Goal: Transaction & Acquisition: Purchase product/service

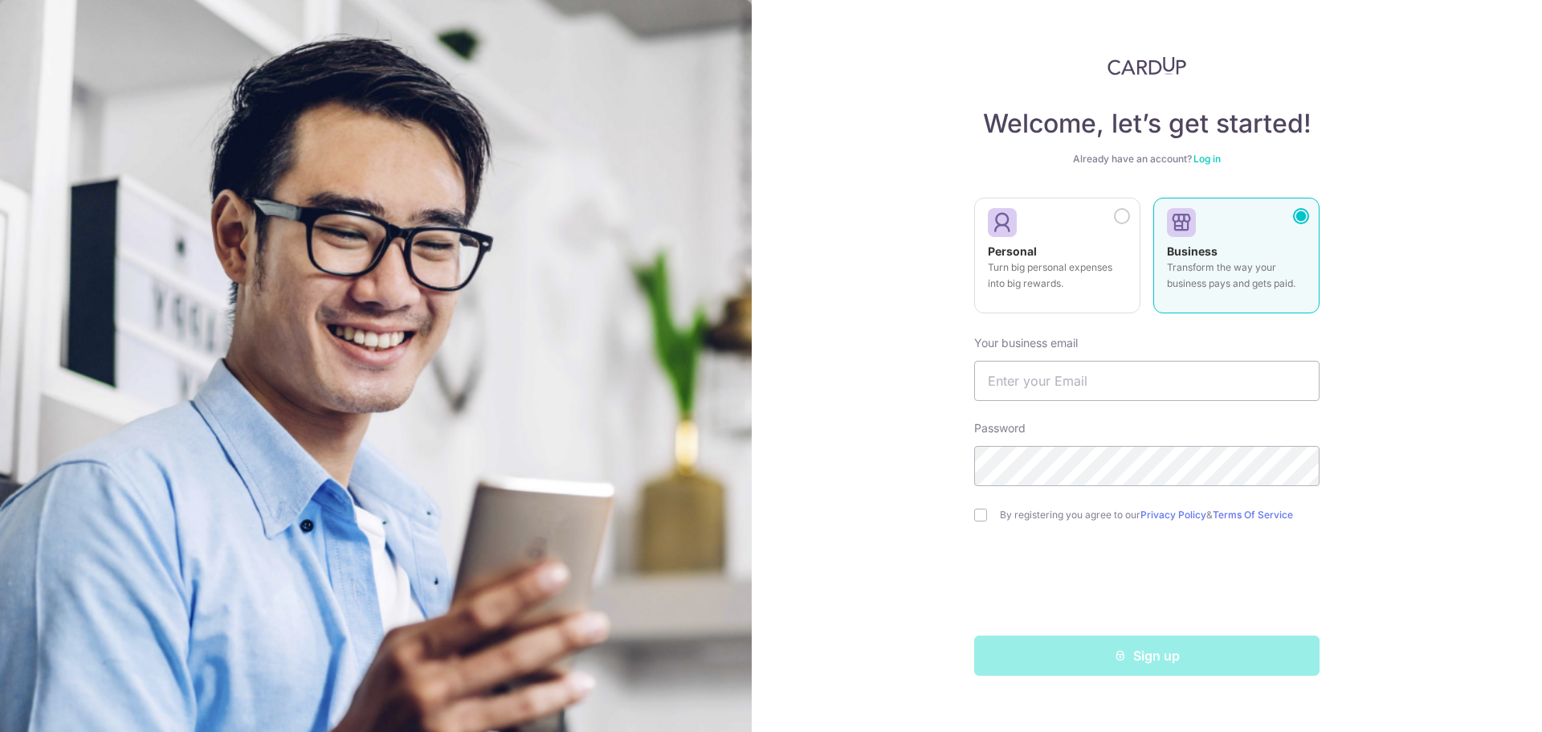
click at [1205, 161] on link "Log in" at bounding box center [1206, 159] width 27 height 12
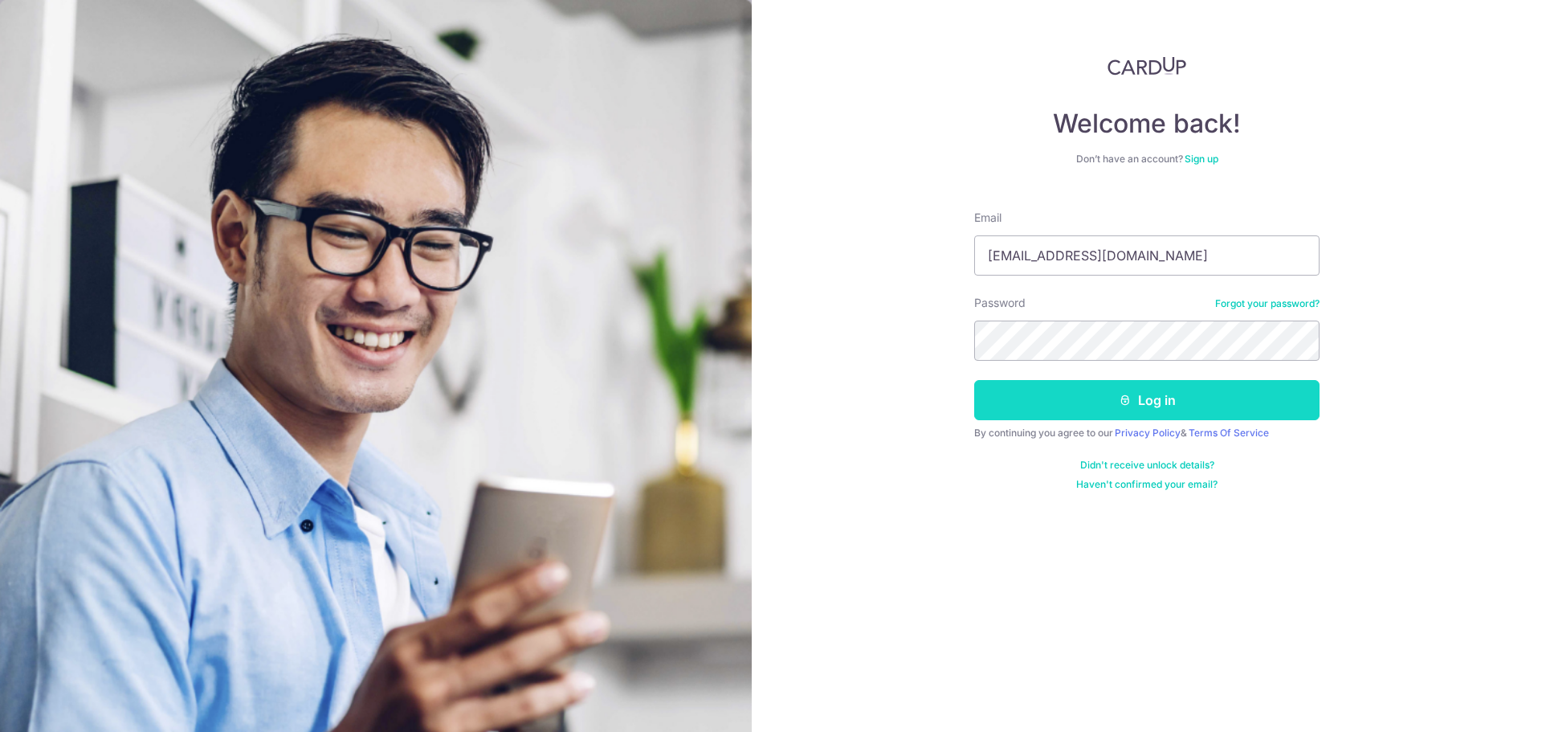
click at [1177, 400] on button "Log in" at bounding box center [1146, 400] width 345 height 40
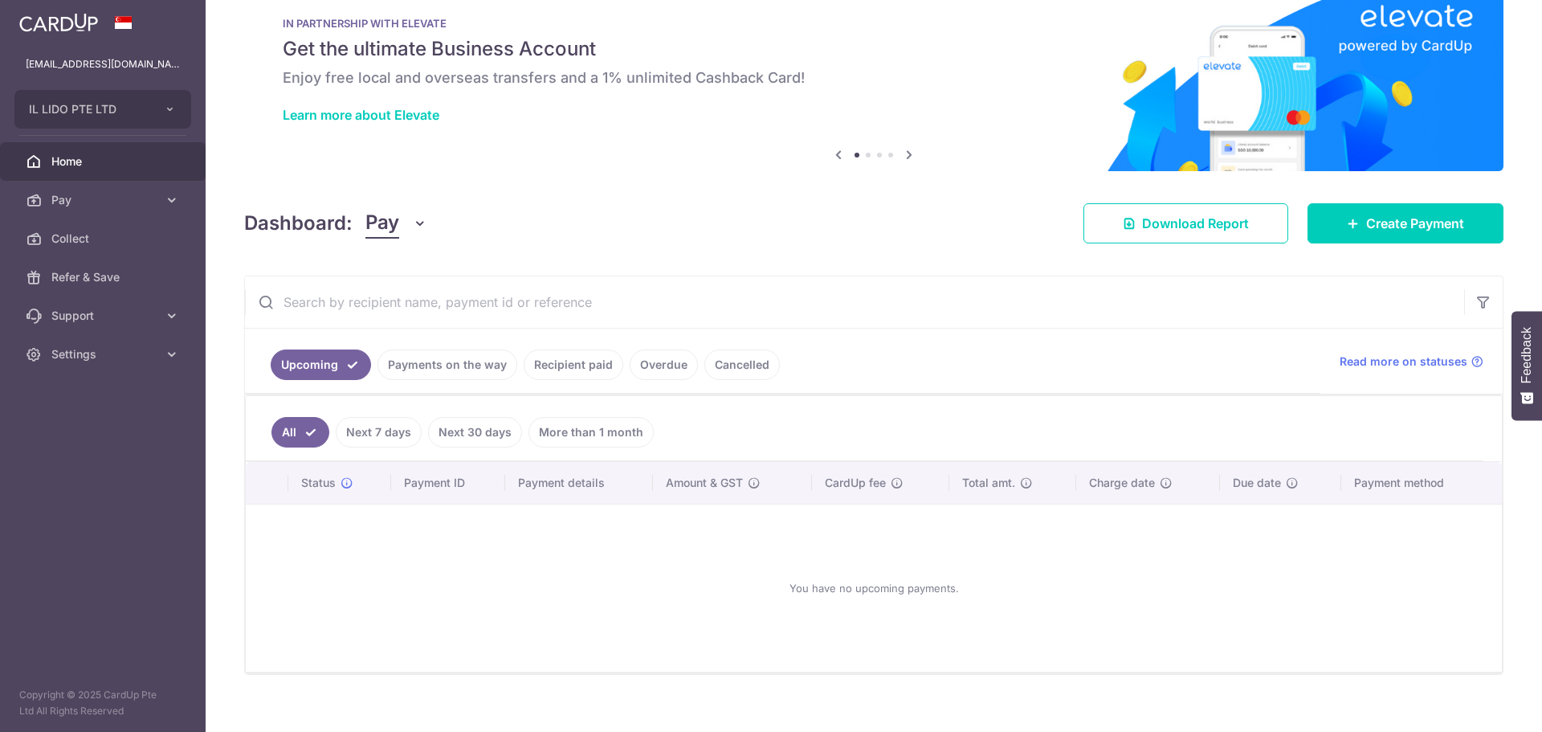
scroll to position [53, 0]
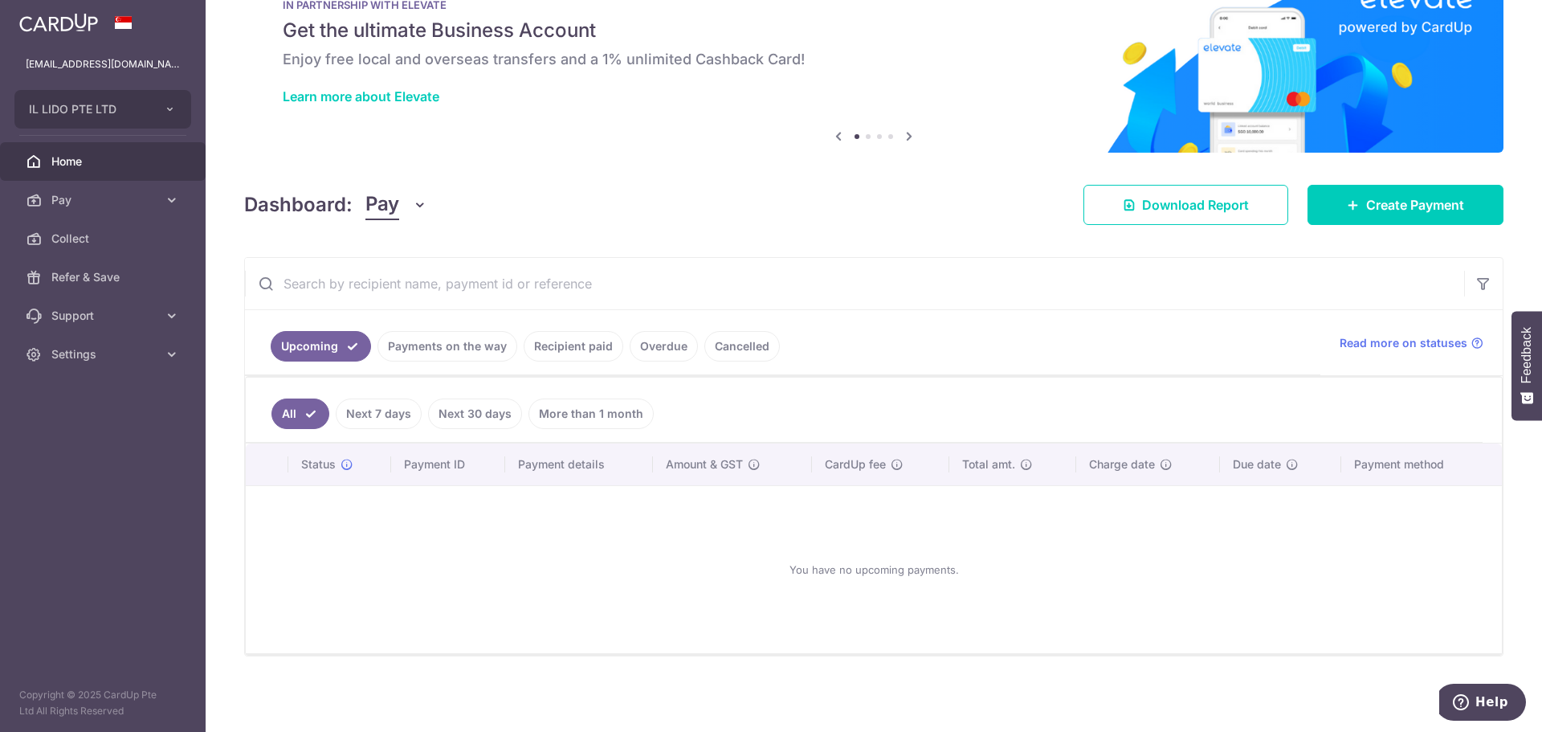
click at [465, 344] on link "Payments on the way" at bounding box center [447, 346] width 140 height 31
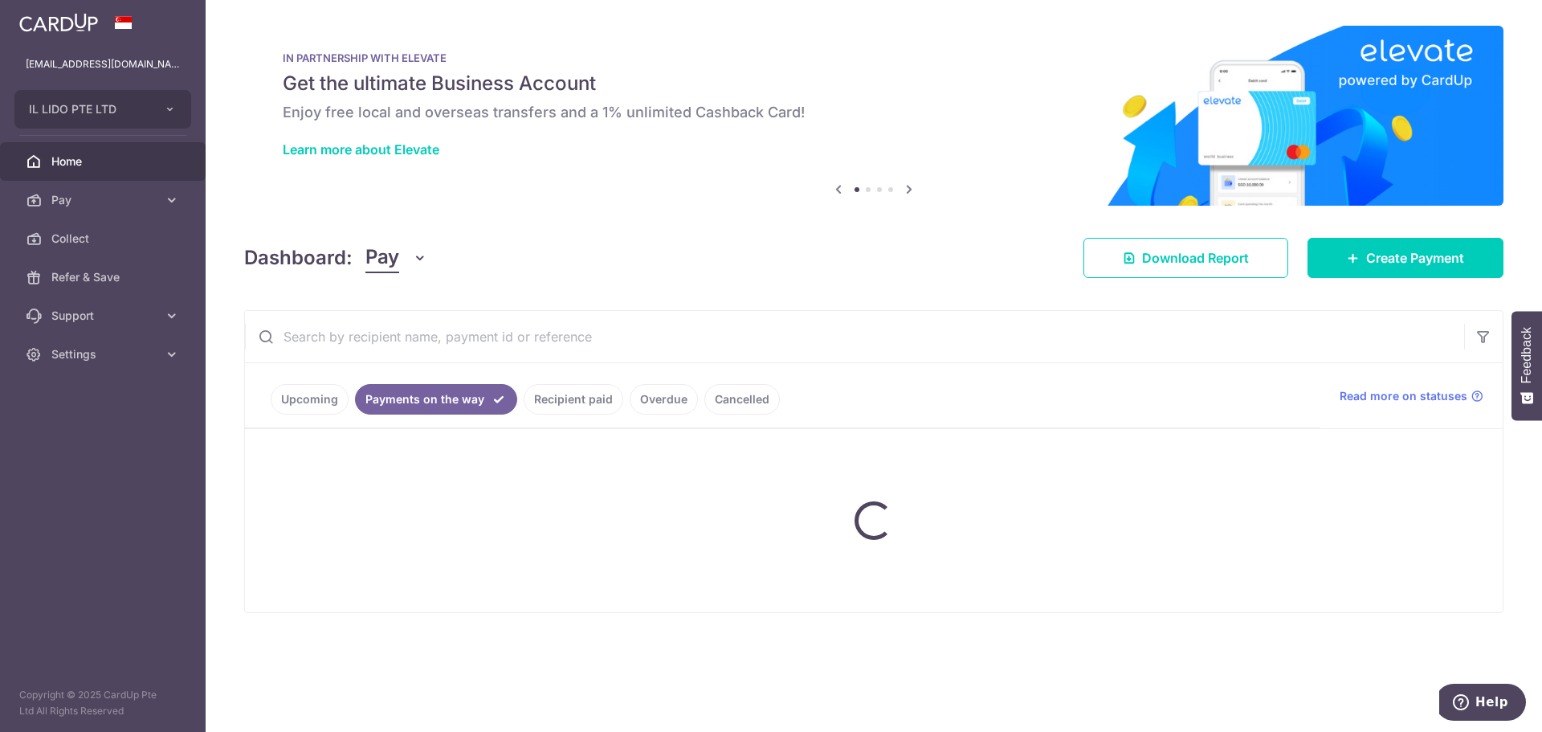
scroll to position [0, 0]
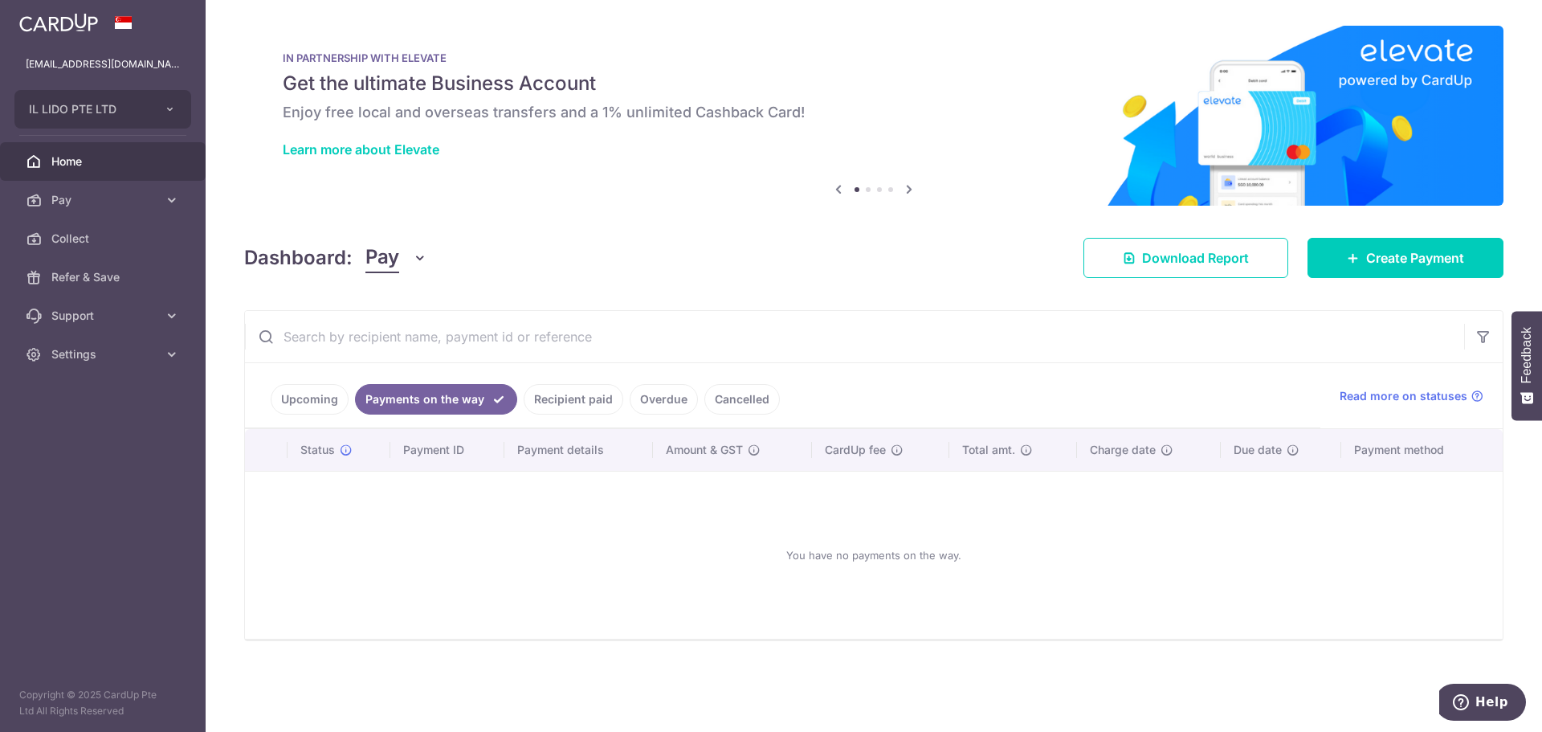
click at [579, 400] on link "Recipient paid" at bounding box center [574, 399] width 100 height 31
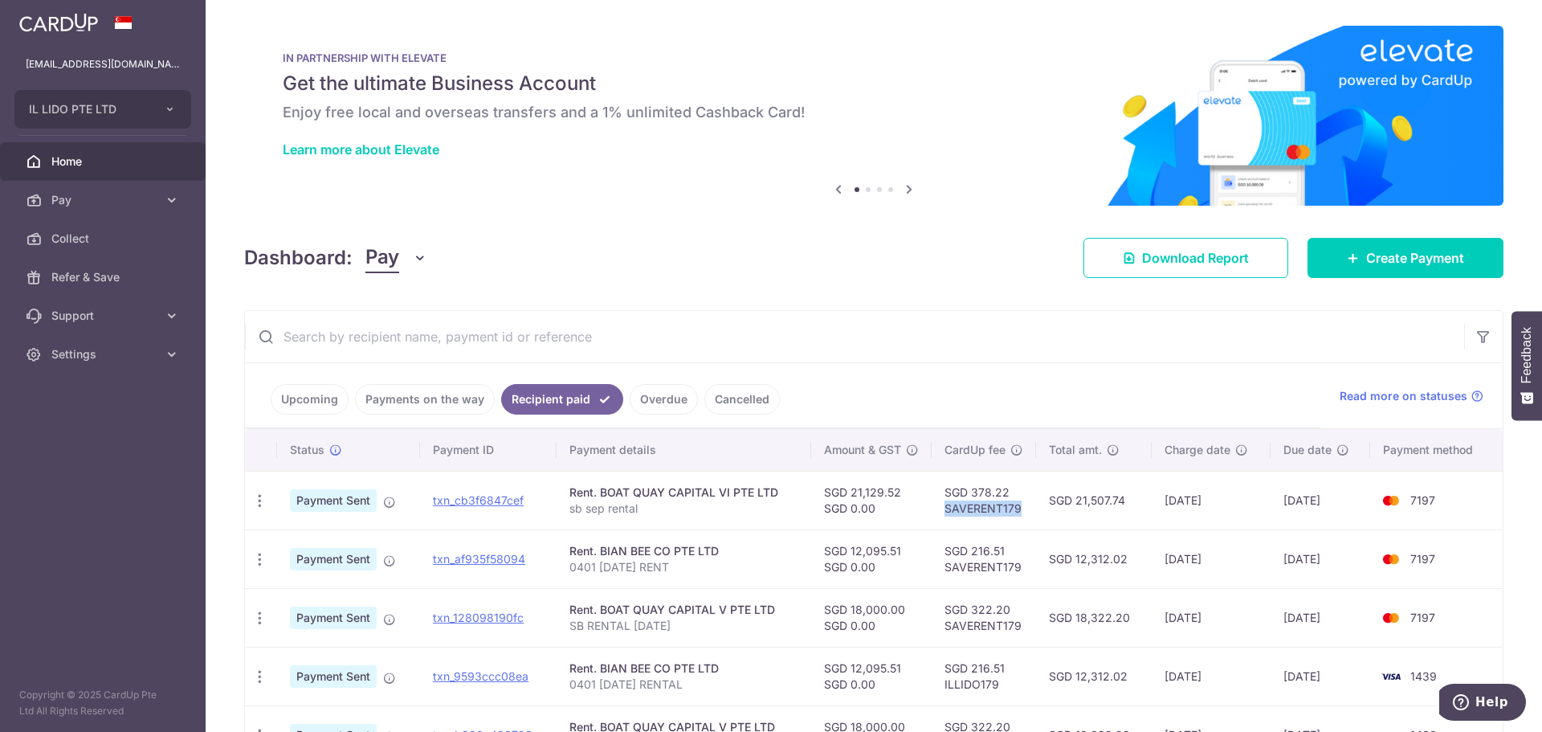
drag, startPoint x: 952, startPoint y: 508, endPoint x: 1024, endPoint y: 507, distance: 71.5
click at [1024, 507] on td "SGD 378.22 SAVERENT179" at bounding box center [984, 500] width 104 height 59
copy td "SAVERENT179"
click at [156, 198] on span "Pay" at bounding box center [104, 200] width 106 height 16
click at [93, 237] on span "Payments" at bounding box center [104, 238] width 106 height 16
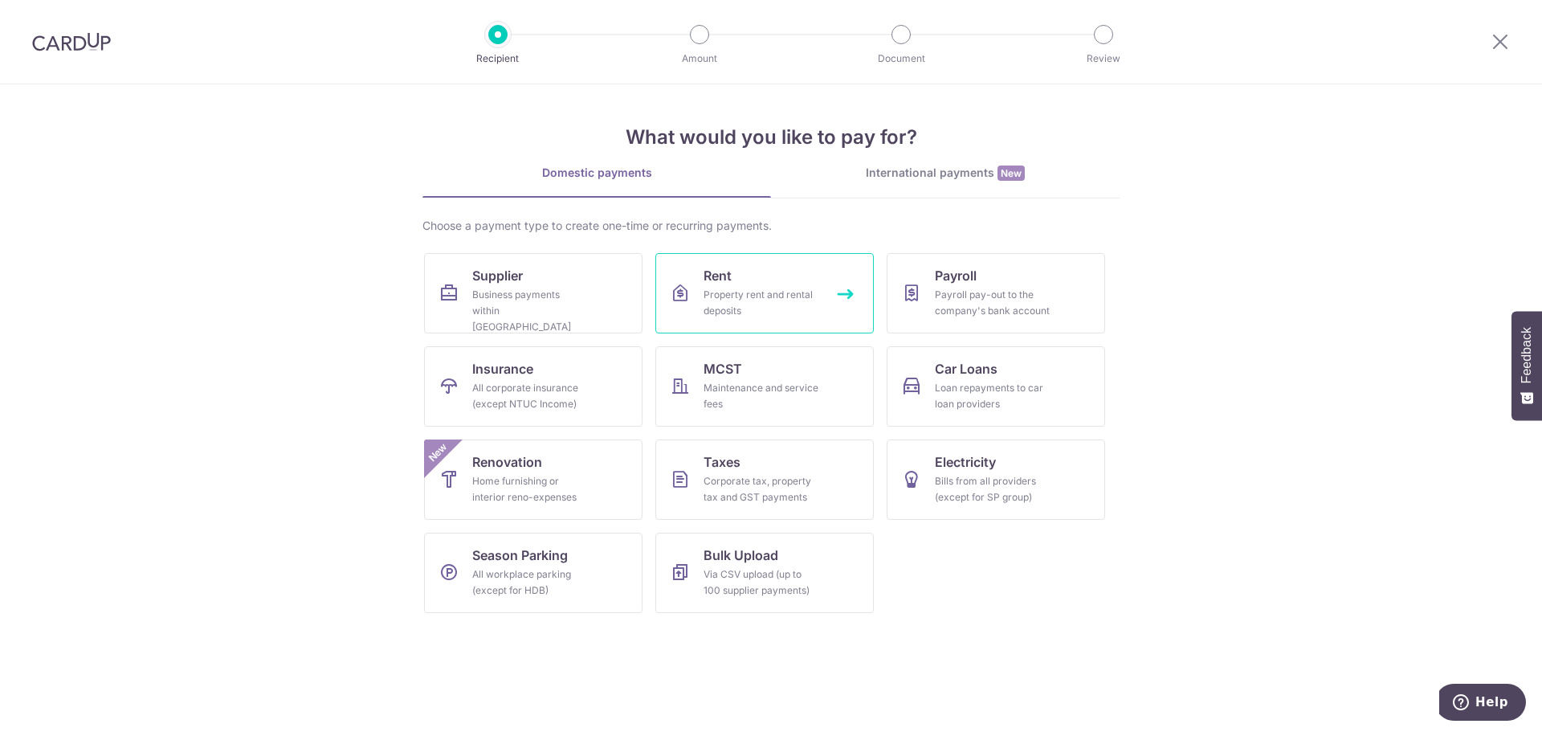
click at [736, 279] on link "Rent Property rent and rental deposits" at bounding box center [764, 293] width 218 height 80
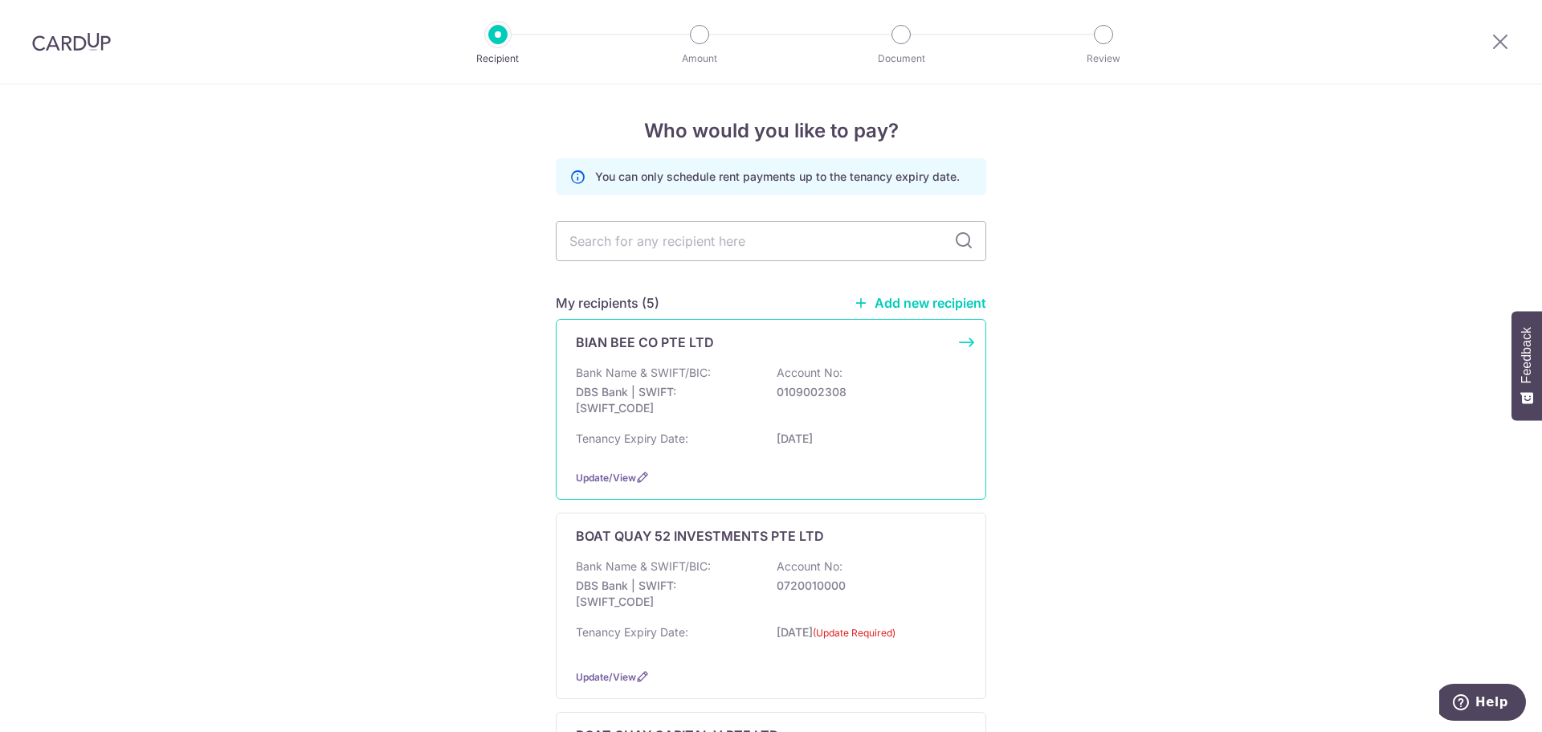
click at [712, 355] on div "BIAN BEE CO PTE LTD Bank Name & SWIFT/BIC: DBS Bank | SWIFT: DBSSSGSGXXX Accoun…" at bounding box center [771, 409] width 430 height 181
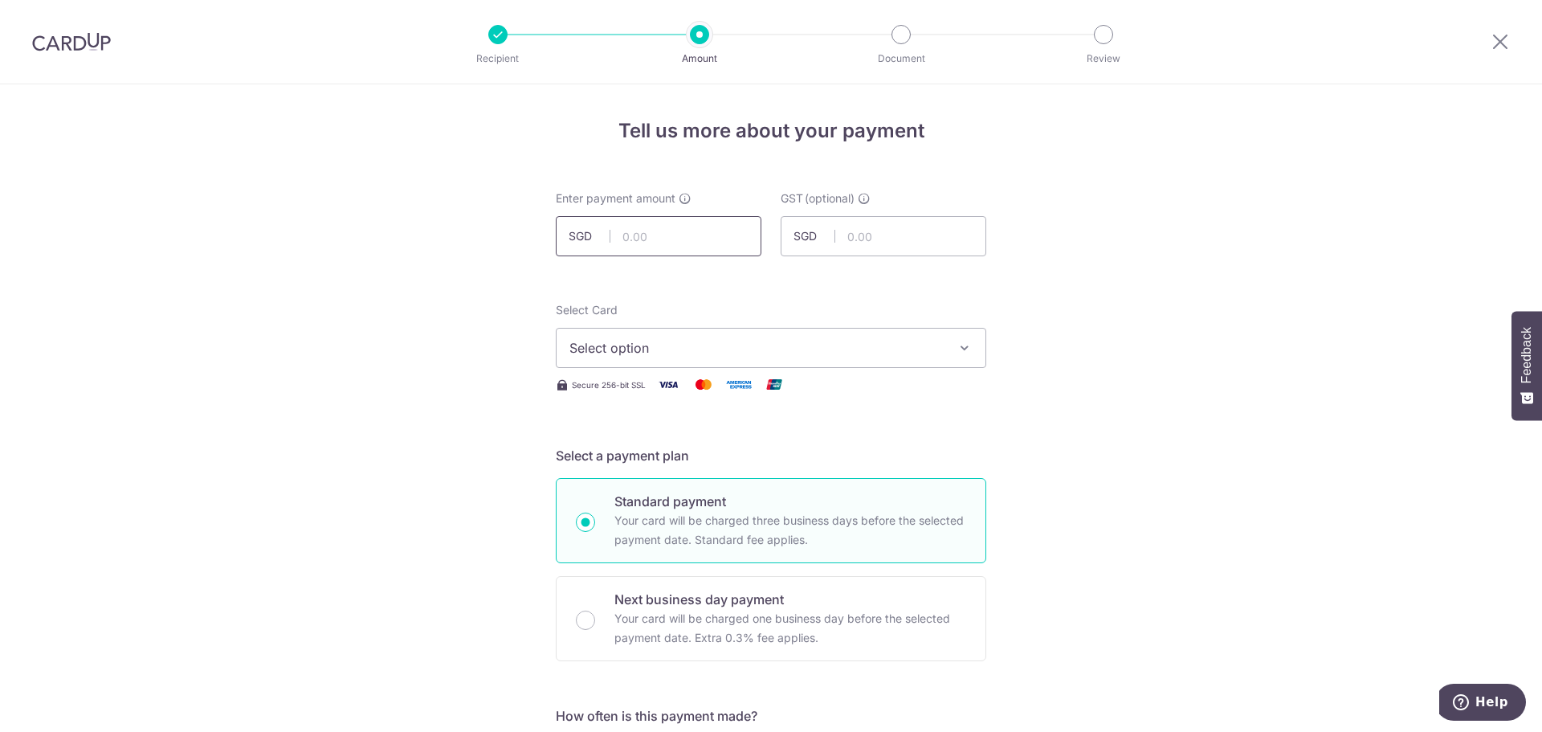
click at [672, 237] on input "text" at bounding box center [659, 236] width 206 height 40
type input "12,095.51"
click at [707, 361] on button "Select option" at bounding box center [771, 348] width 430 height 40
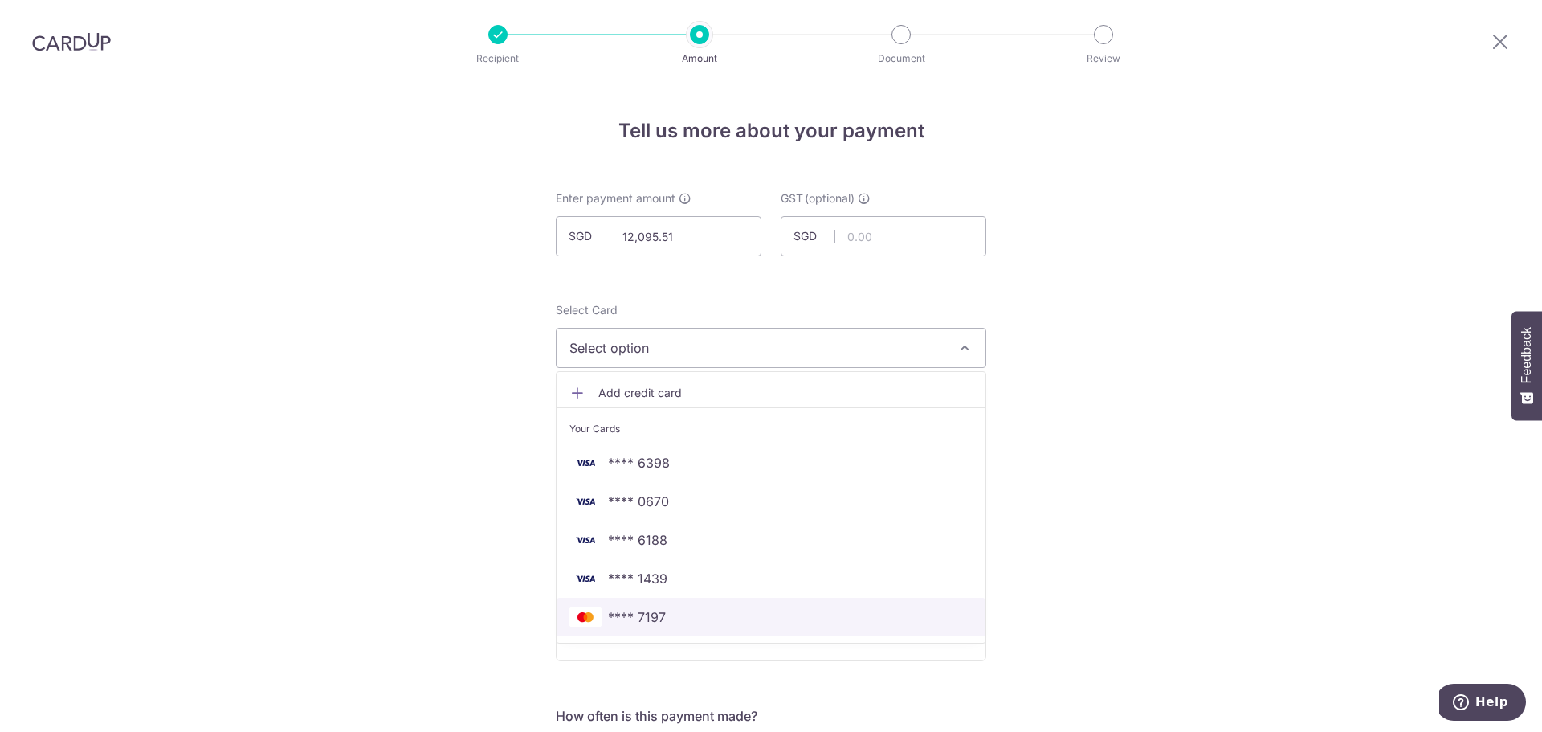
click at [653, 628] on link "**** 7197" at bounding box center [771, 616] width 429 height 39
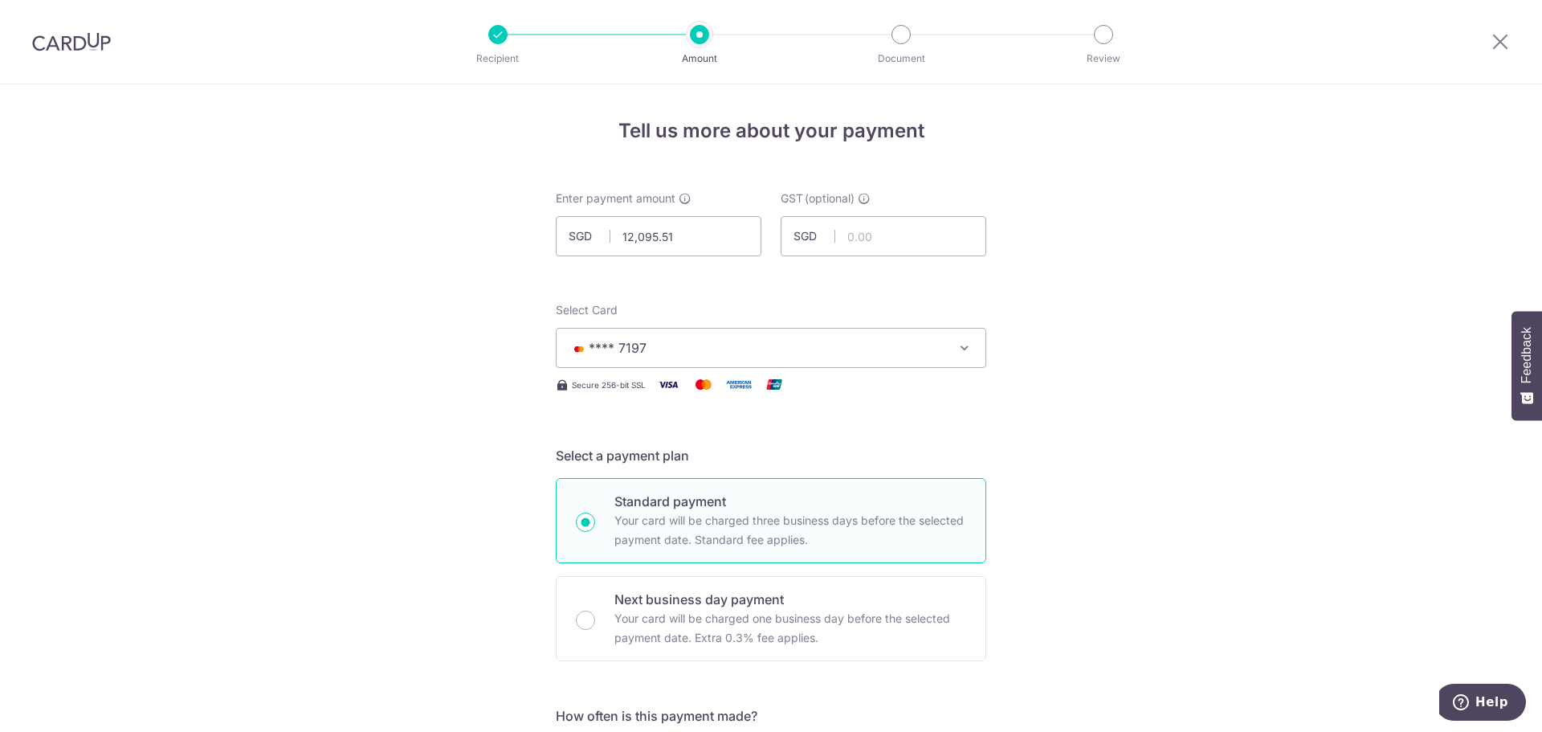
click at [70, 41] on img at bounding box center [71, 41] width 79 height 19
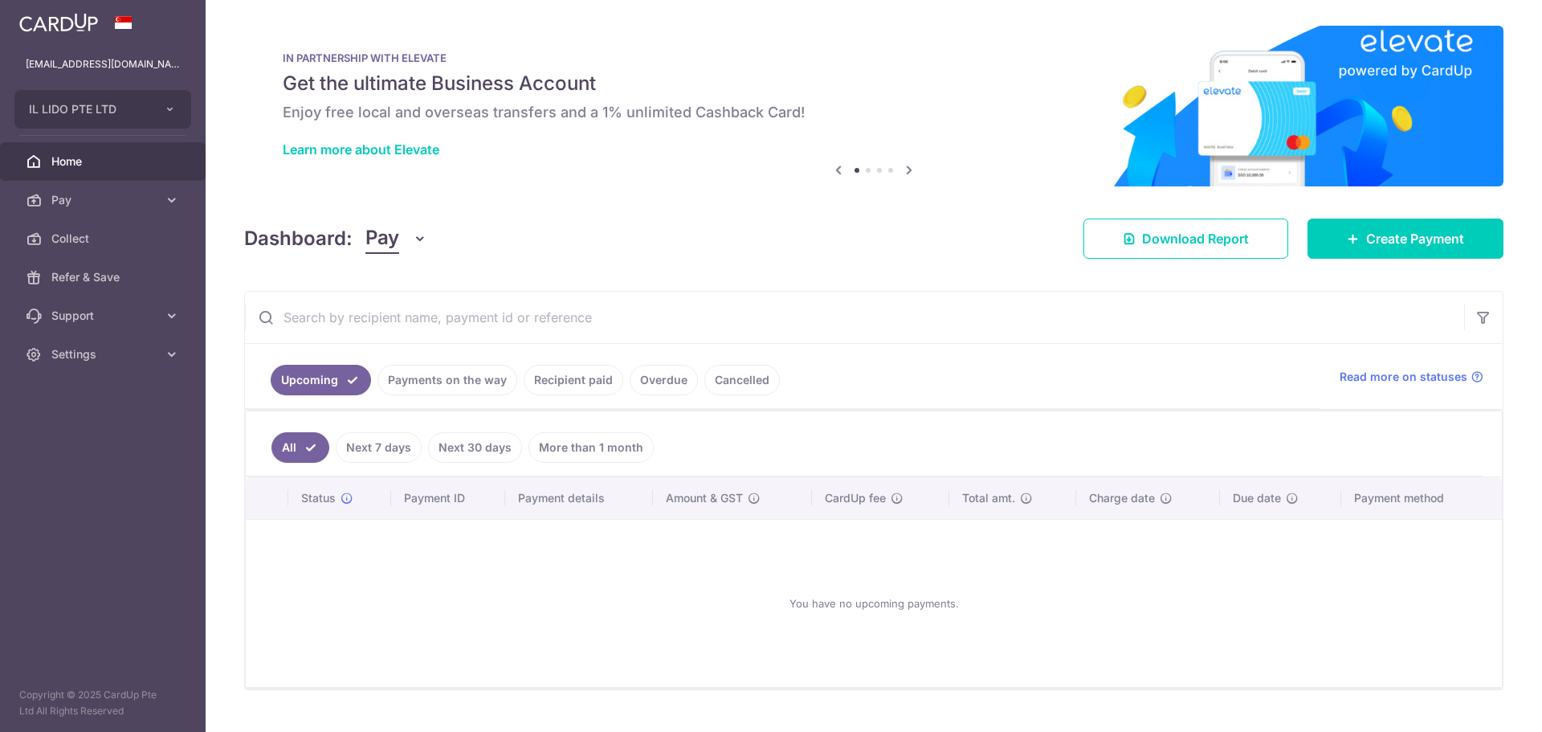
click at [558, 377] on link "Recipient paid" at bounding box center [574, 380] width 100 height 31
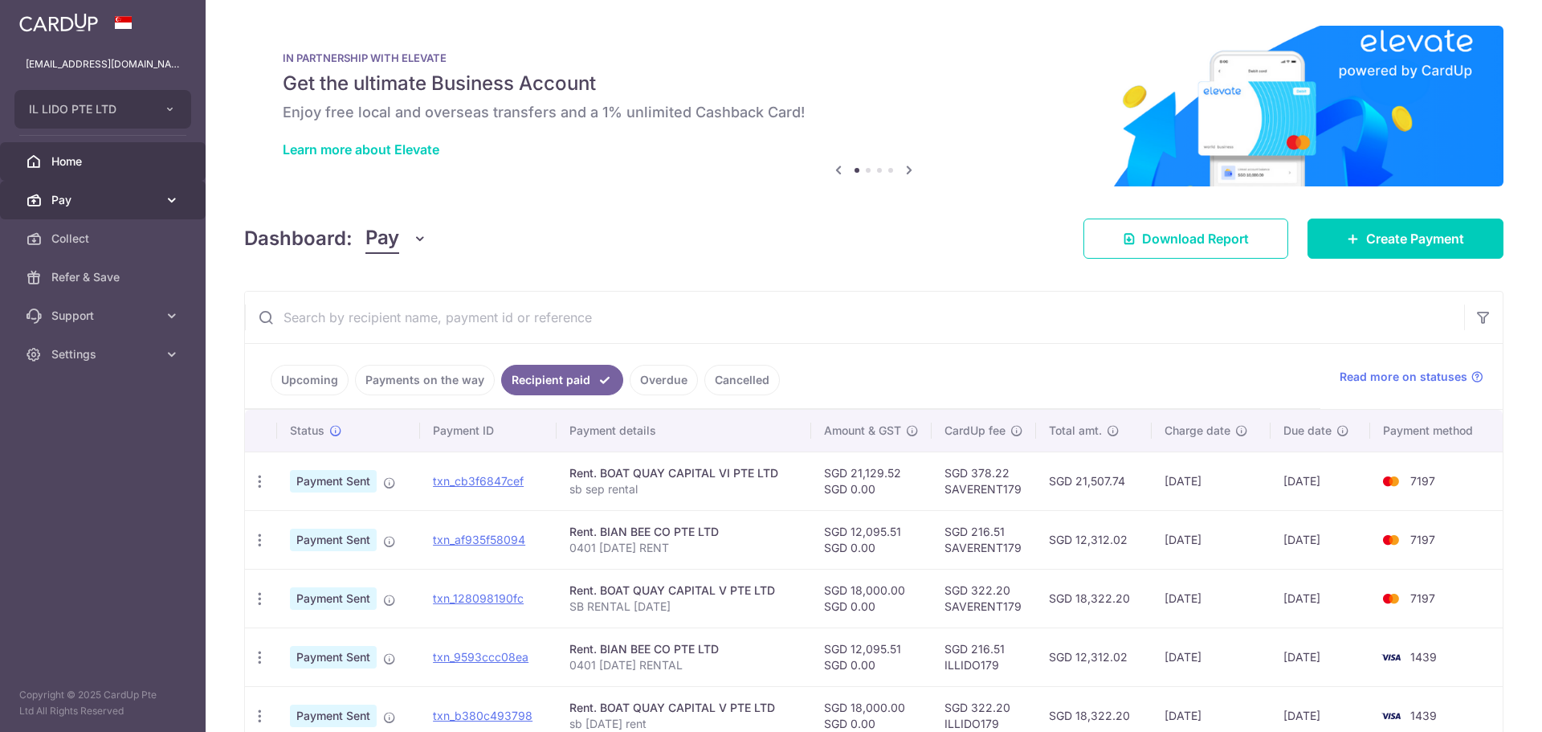
drag, startPoint x: 88, startPoint y: 207, endPoint x: 88, endPoint y: 215, distance: 8.1
click at [88, 207] on span "Pay" at bounding box center [104, 200] width 106 height 16
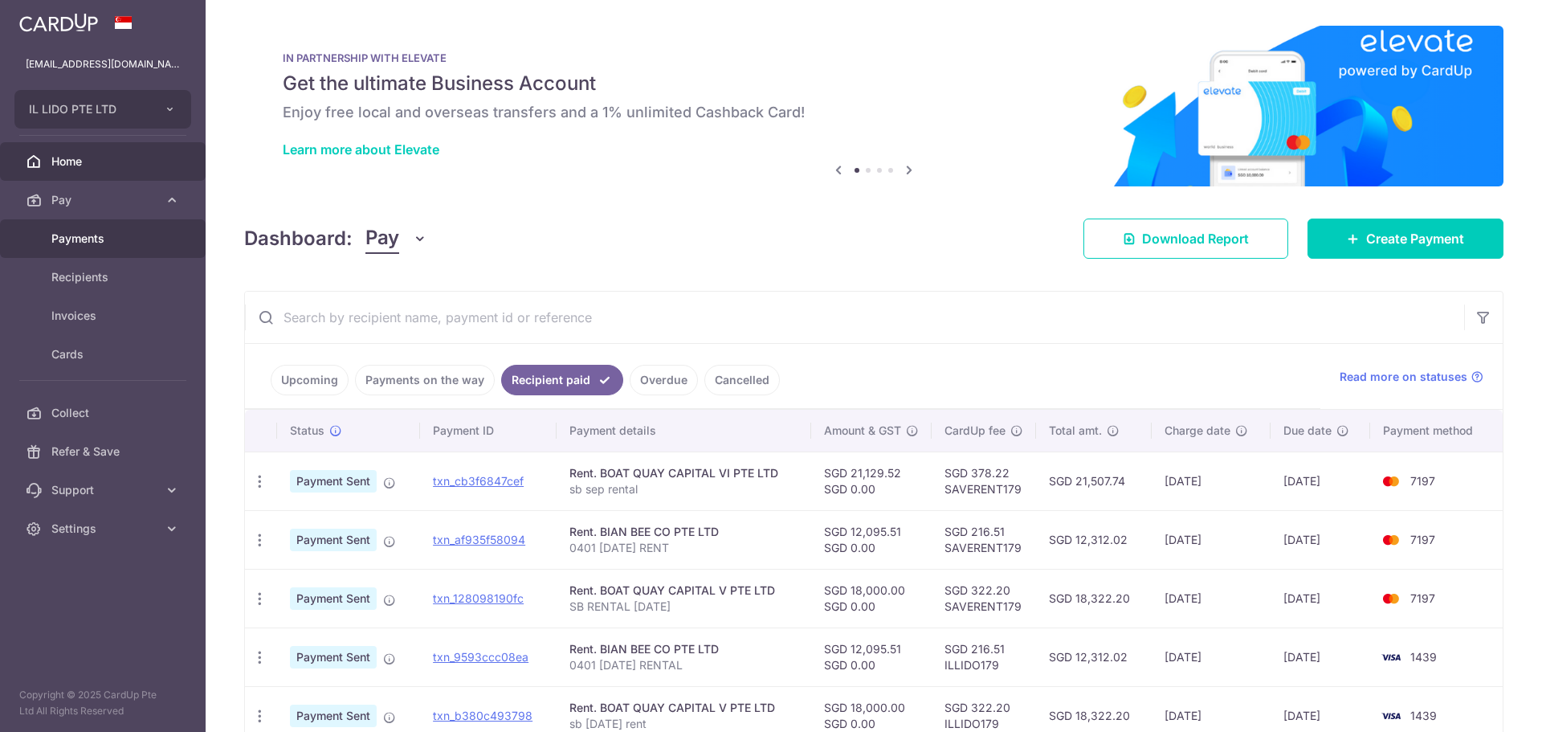
click at [88, 250] on link "Payments" at bounding box center [103, 238] width 206 height 39
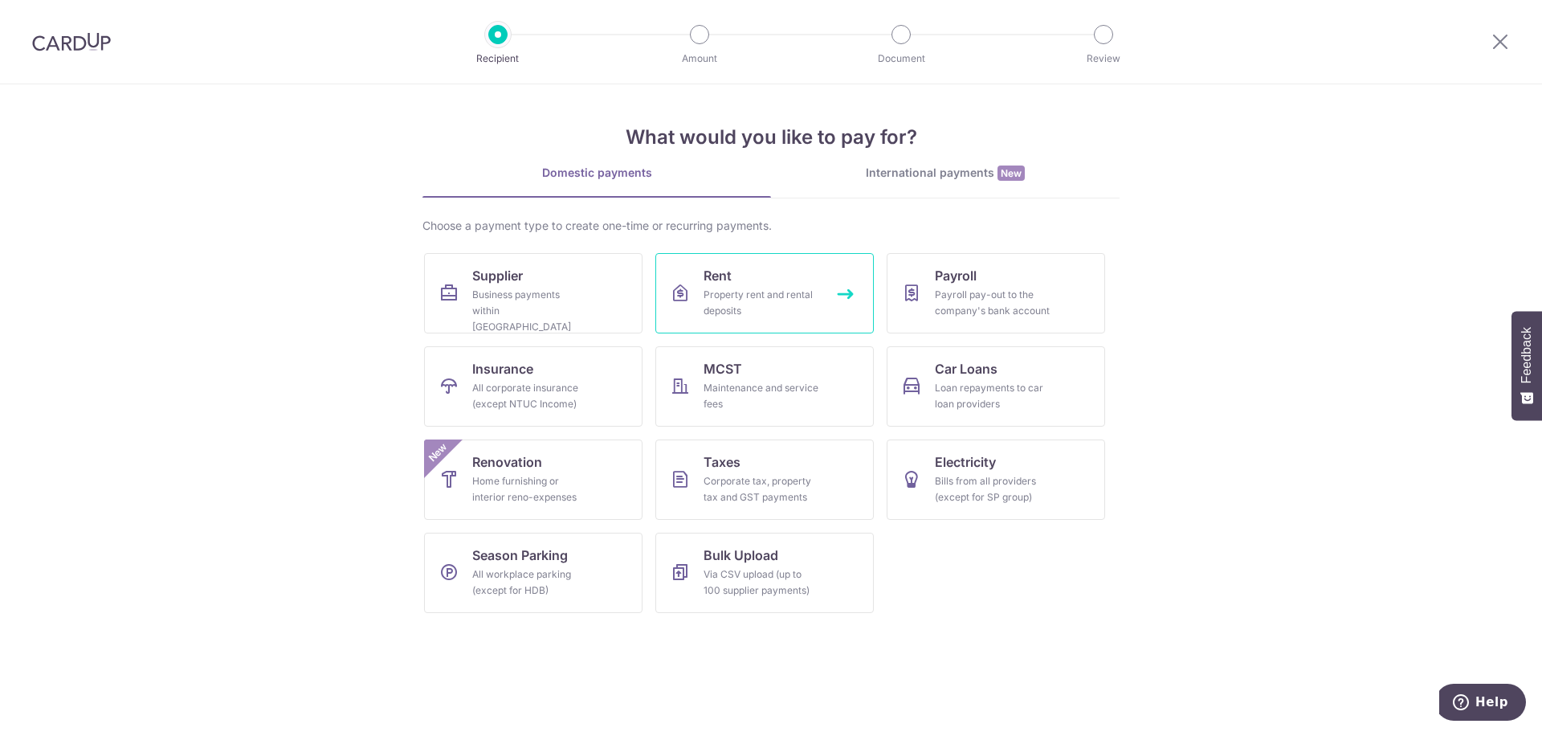
click at [746, 274] on link "Rent Property rent and rental deposits" at bounding box center [764, 293] width 218 height 80
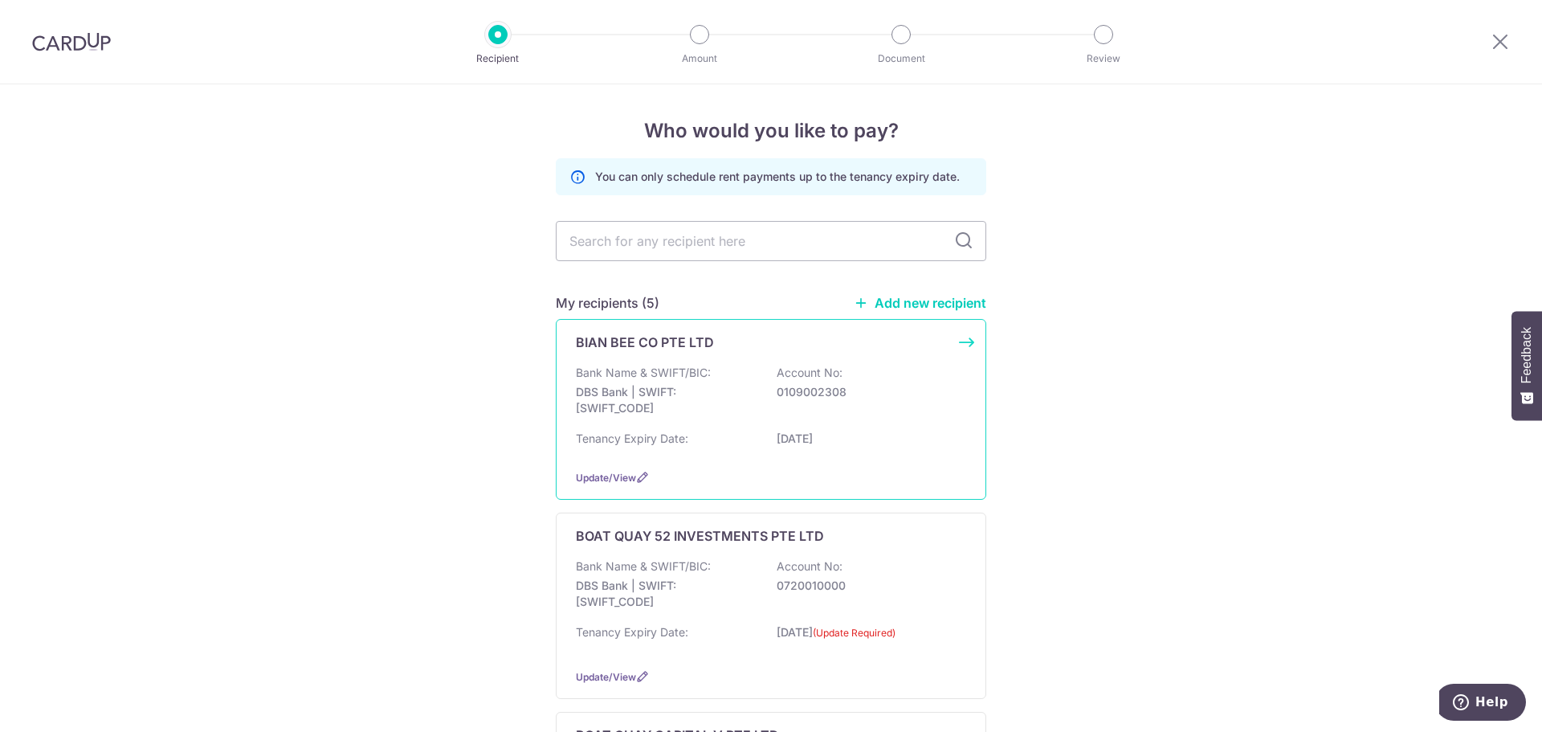
click at [701, 407] on p "DBS Bank | SWIFT: DBSSSGSGXXX" at bounding box center [666, 400] width 180 height 32
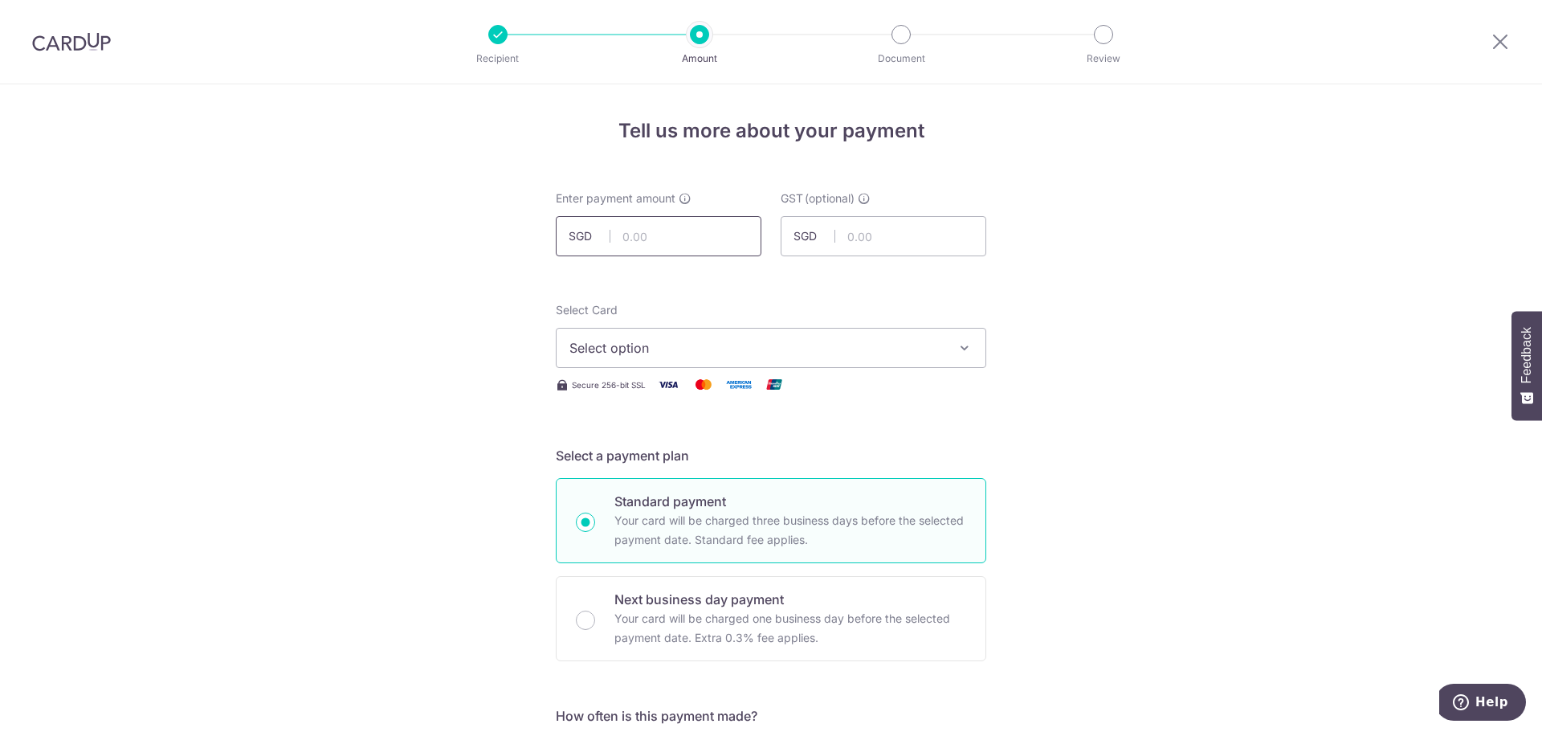
click at [640, 235] on input "text" at bounding box center [659, 236] width 206 height 40
type input "12,095.51"
click at [781, 328] on button "Select option" at bounding box center [771, 348] width 430 height 40
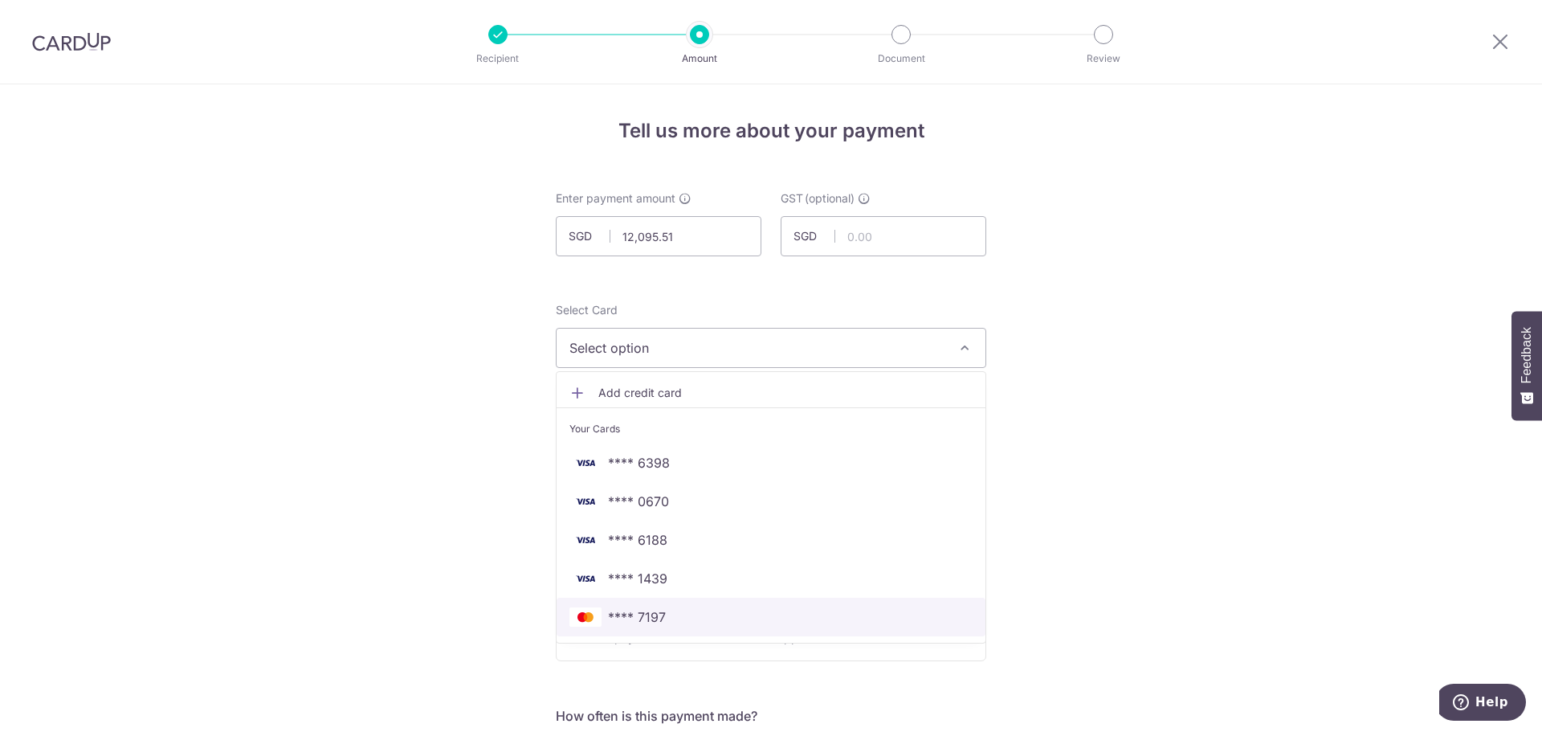
click at [681, 611] on span "**** 7197" at bounding box center [770, 616] width 403 height 19
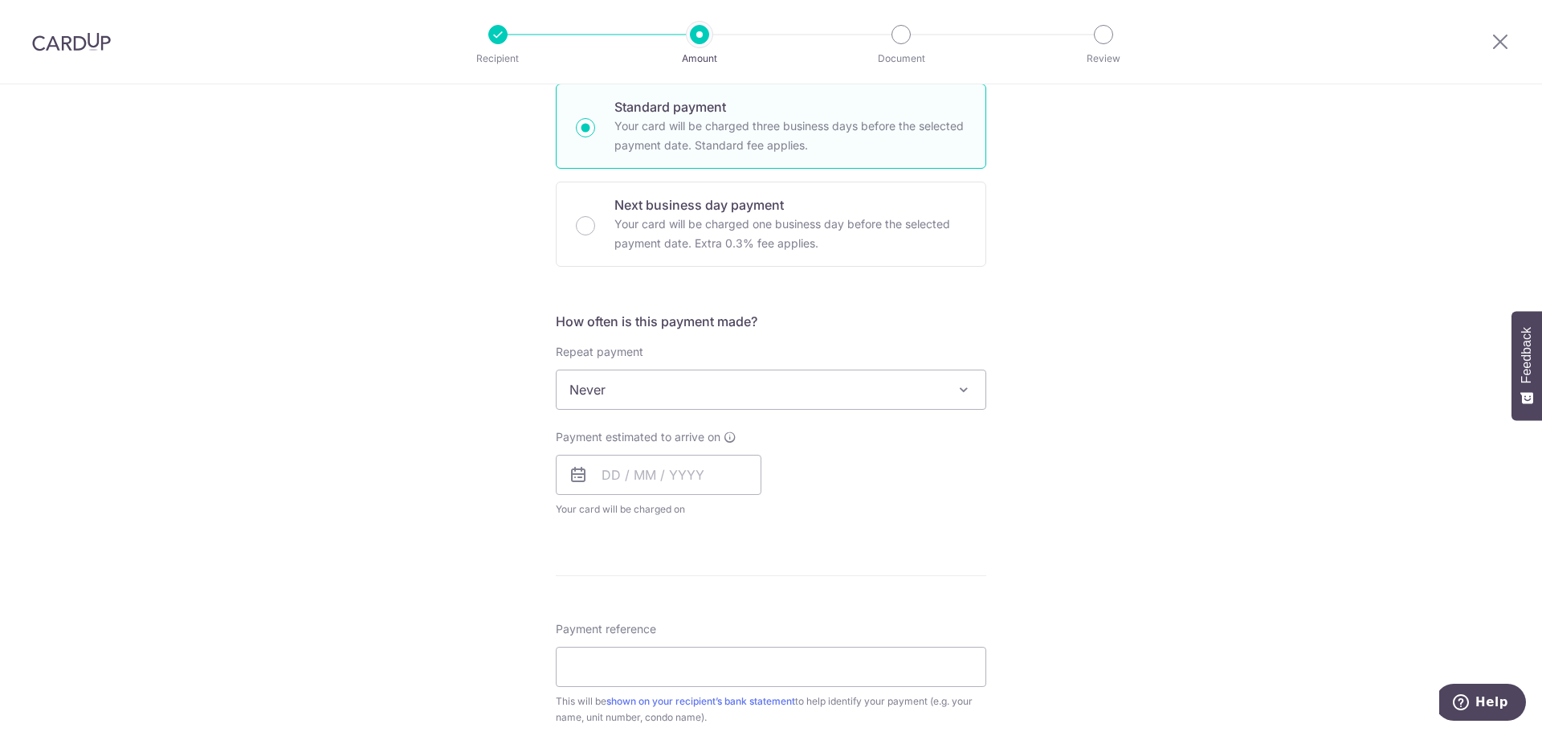
scroll to position [402, 0]
click at [659, 466] on input "text" at bounding box center [659, 467] width 206 height 40
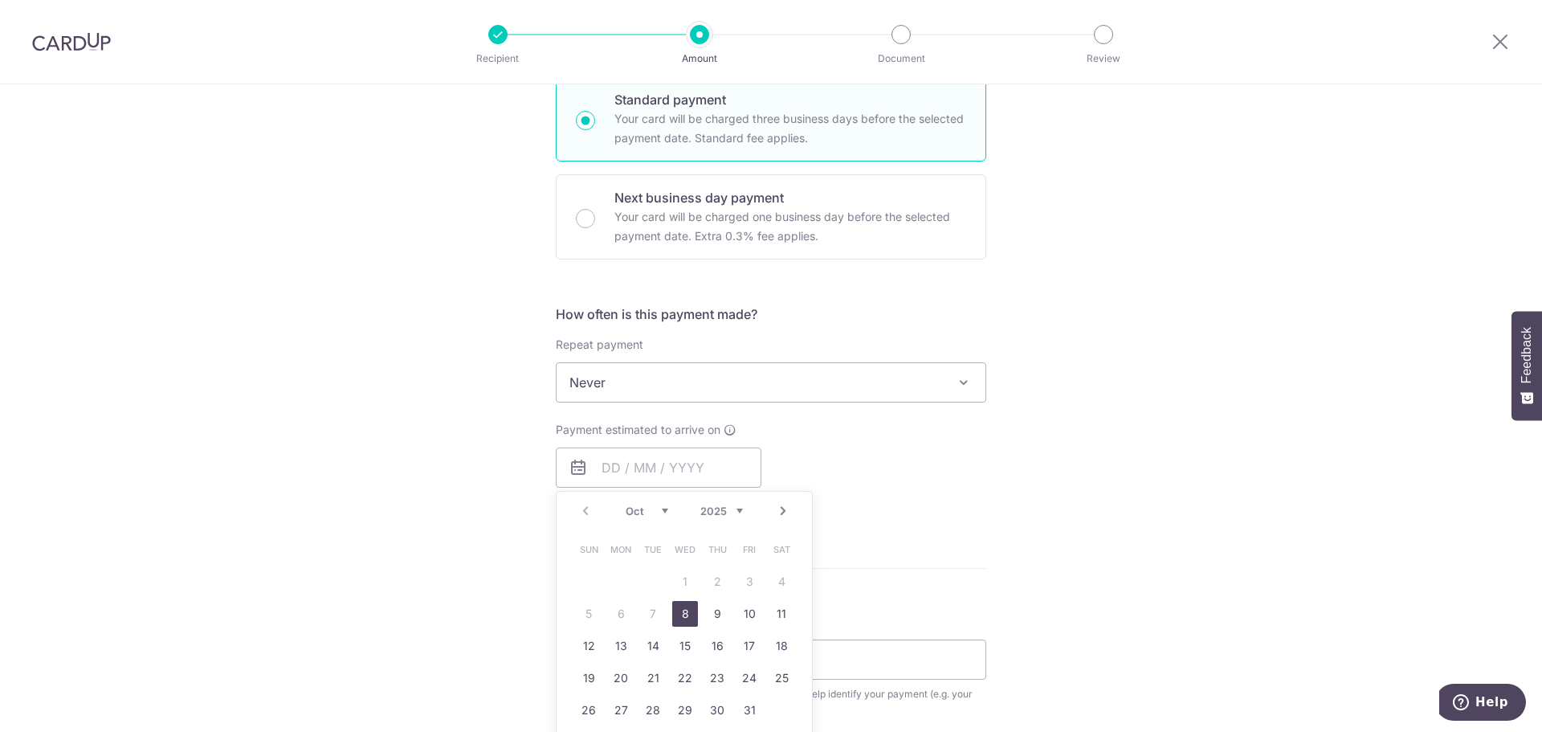
click at [685, 621] on link "8" at bounding box center [685, 614] width 26 height 26
type input "[DATE]"
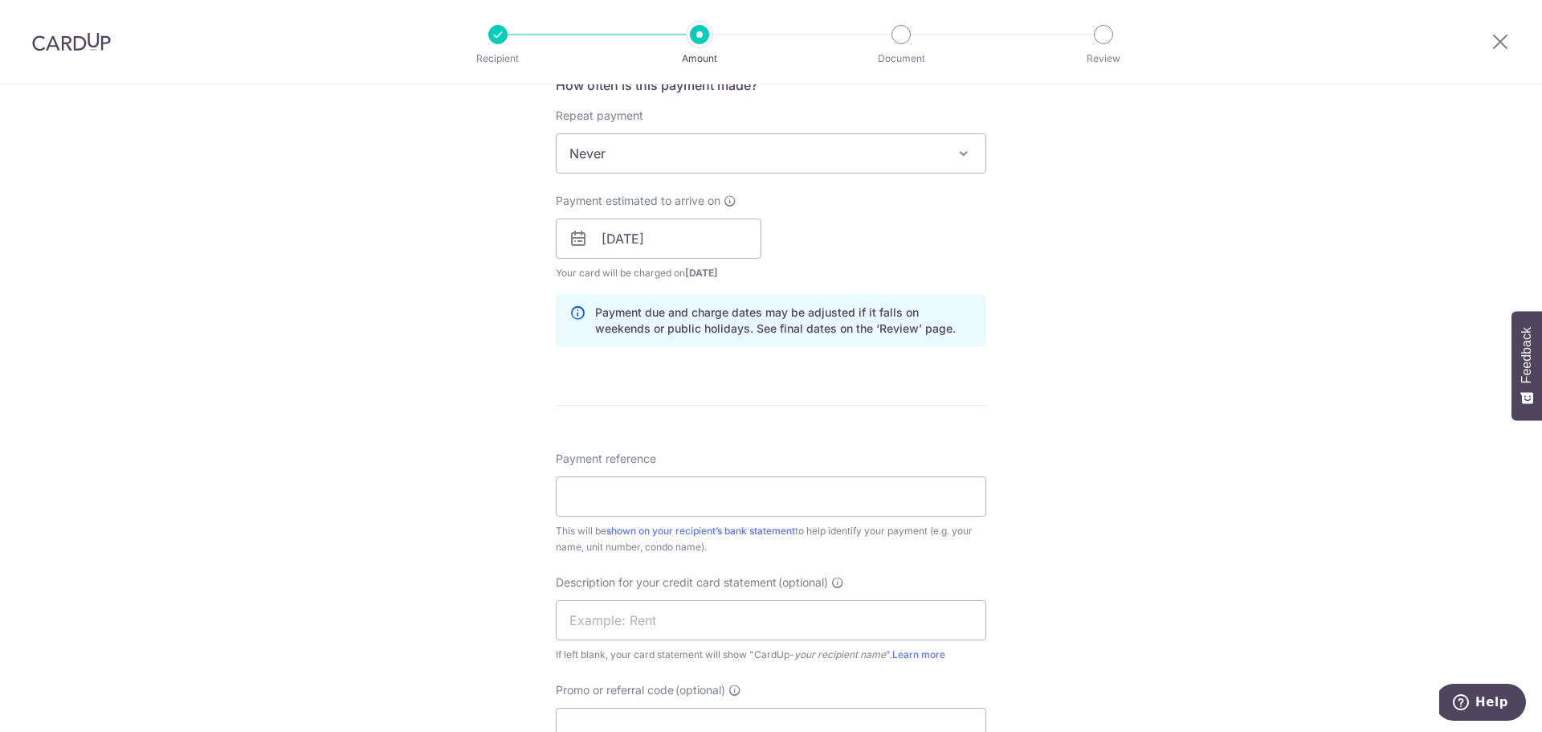
scroll to position [723, 0]
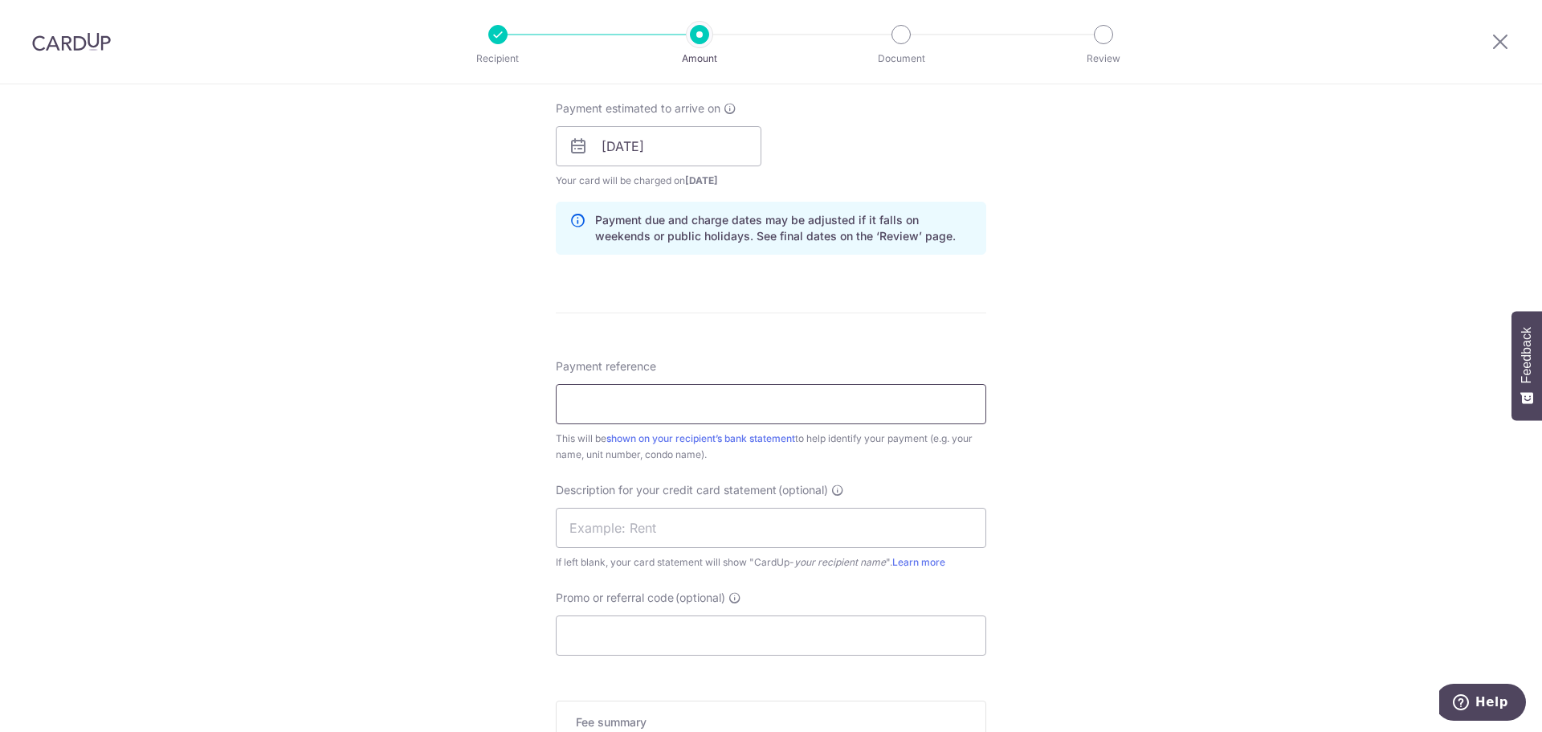
click at [708, 414] on input "Payment reference" at bounding box center [771, 404] width 430 height 40
type input "#"
type input "0401 OCT RENTAL"
drag, startPoint x: 708, startPoint y: 409, endPoint x: 429, endPoint y: 417, distance: 279.6
click at [429, 417] on div "Tell us more about your payment Enter payment amount SGD 12,095.51 12095.51 GST…" at bounding box center [771, 175] width 1542 height 1626
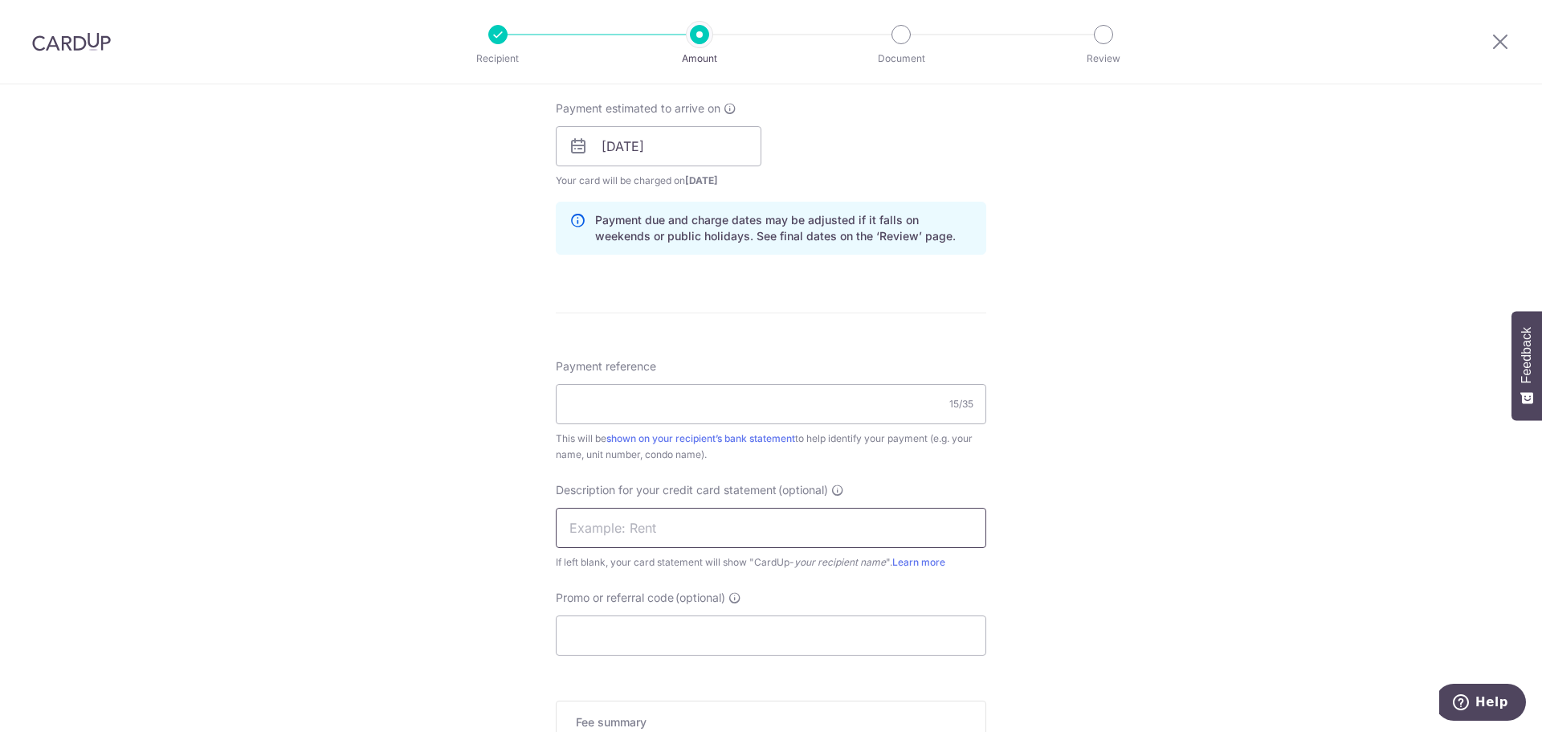
click at [602, 529] on input "text" at bounding box center [771, 528] width 430 height 40
click at [635, 403] on input "Payment reference" at bounding box center [771, 404] width 430 height 40
paste input "0401 OCT RENTAL"
type input "0401 OCT RENTAL"
click at [613, 510] on input "text" at bounding box center [771, 528] width 430 height 40
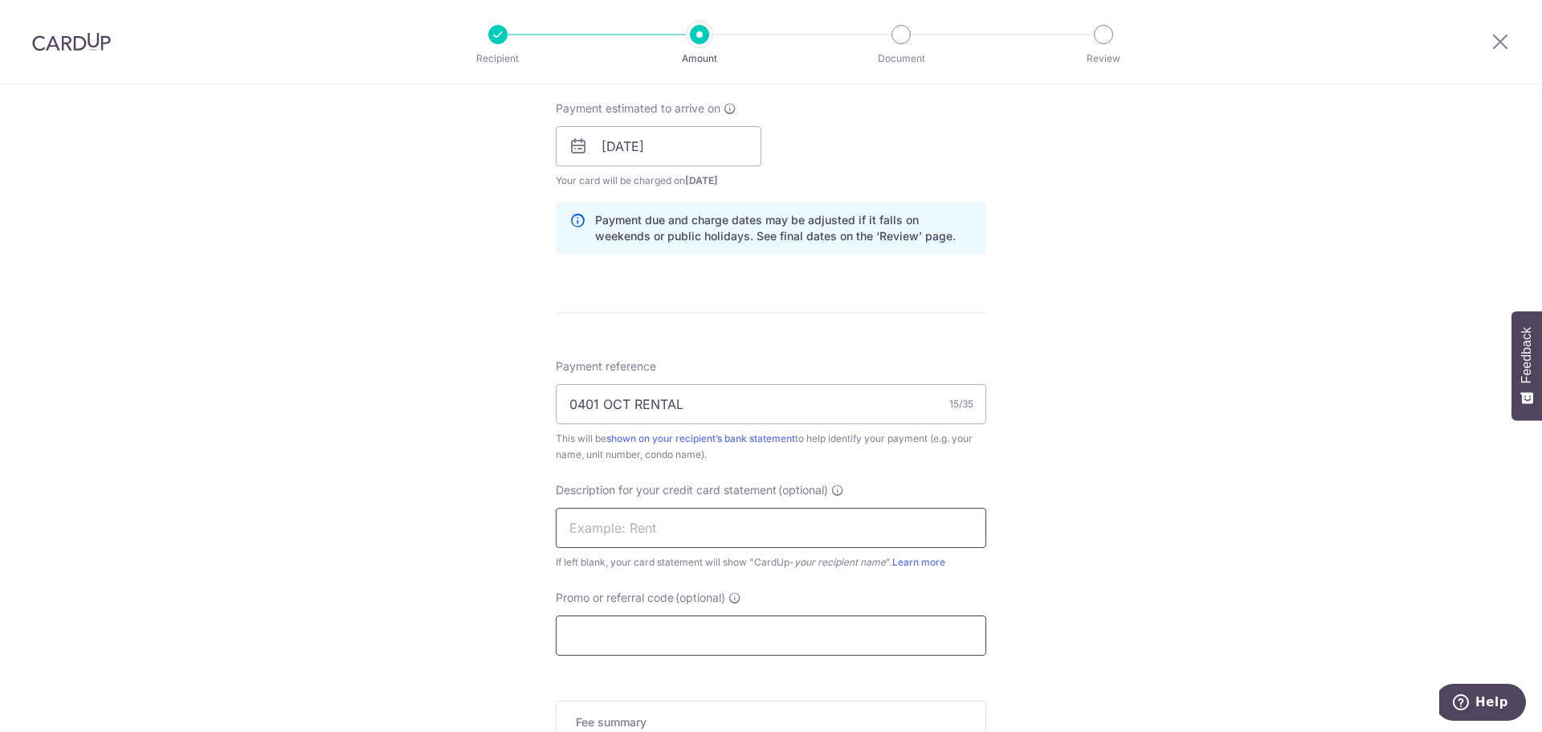
paste input "0401 OCT RENTAL"
type input "0401 OCT RENTAL"
click at [631, 632] on input "Promo or referral code (optional)" at bounding box center [771, 635] width 430 height 40
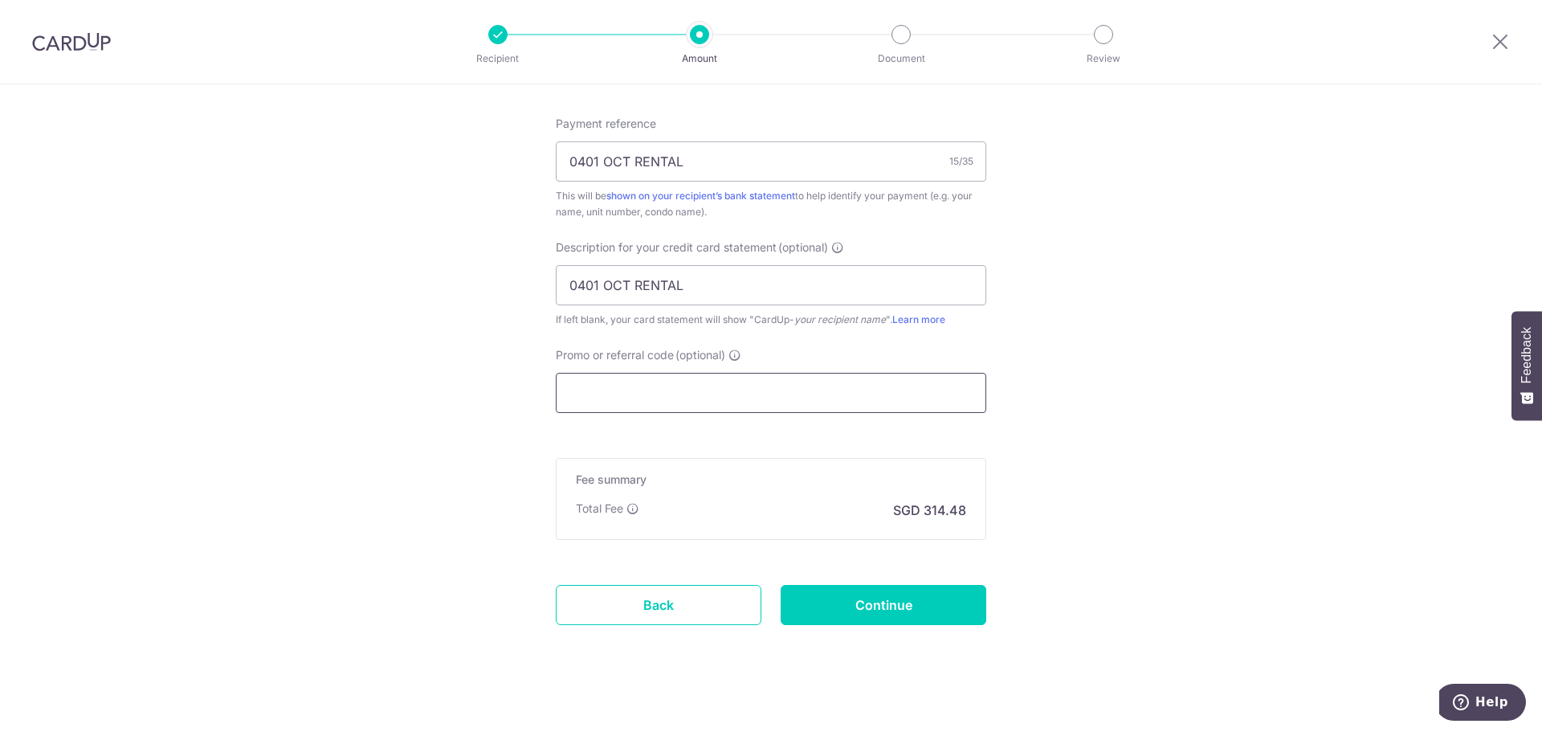
scroll to position [979, 0]
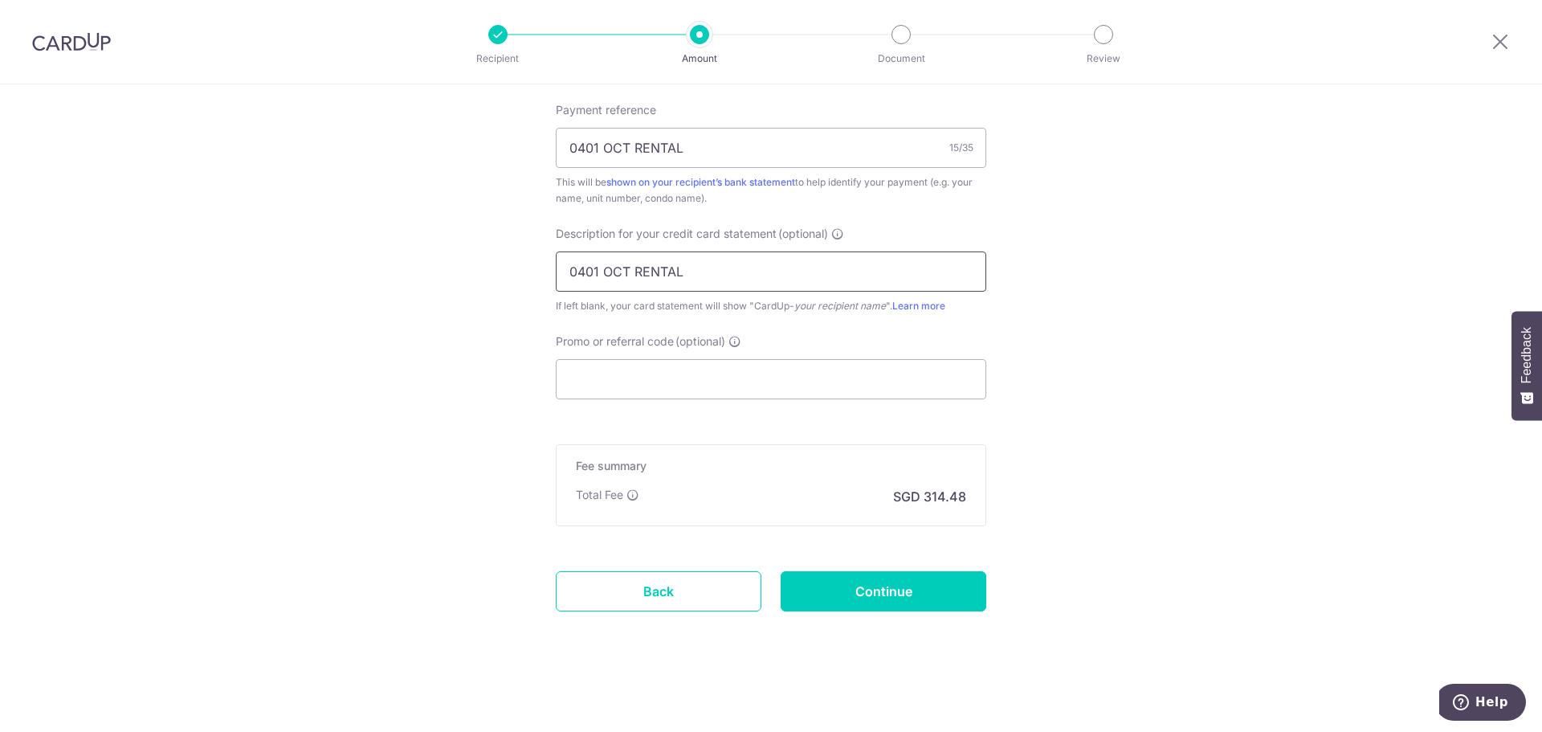
drag, startPoint x: 705, startPoint y: 279, endPoint x: 516, endPoint y: 275, distance: 188.8
click at [661, 595] on link "Back" at bounding box center [659, 591] width 206 height 40
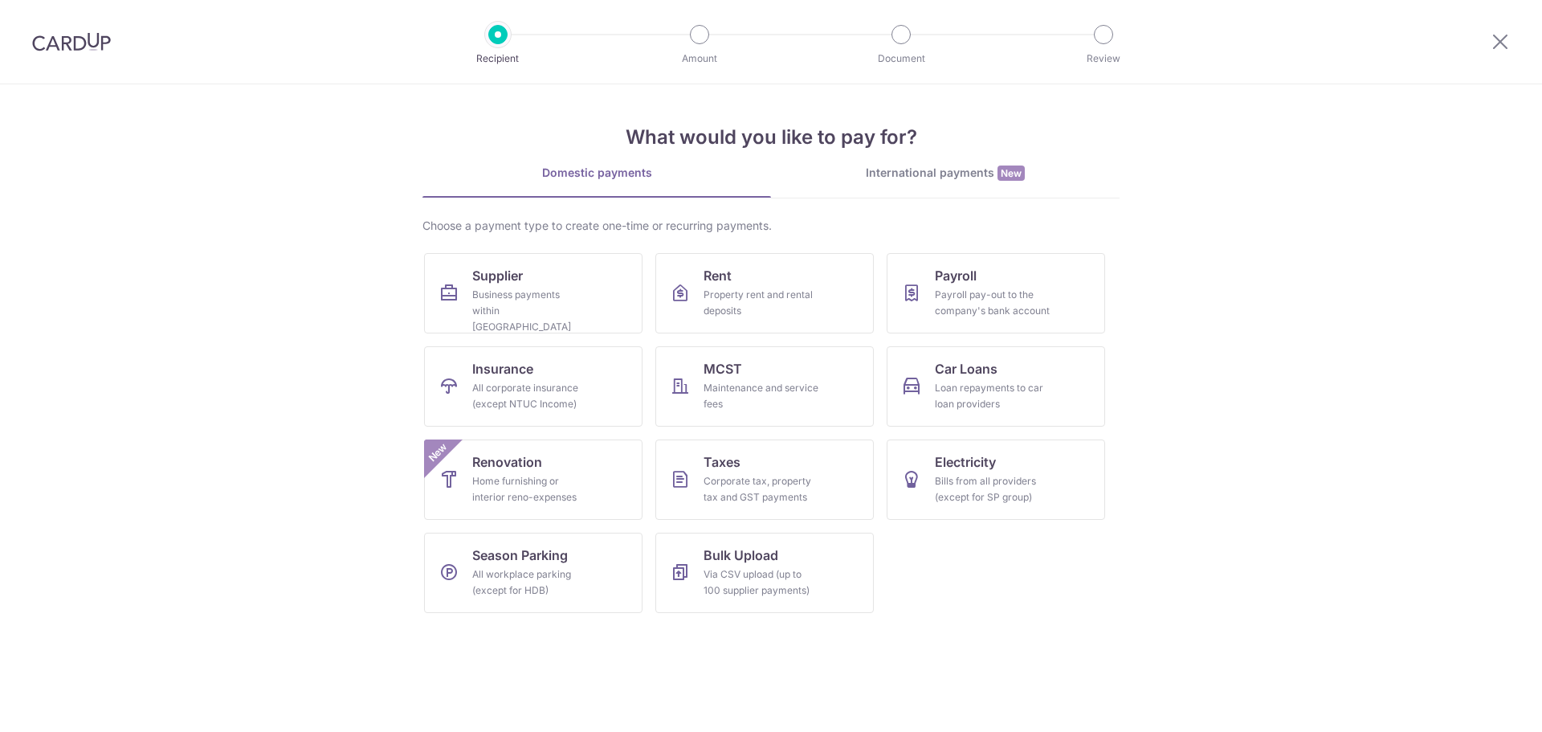
click at [51, 35] on img at bounding box center [71, 41] width 79 height 19
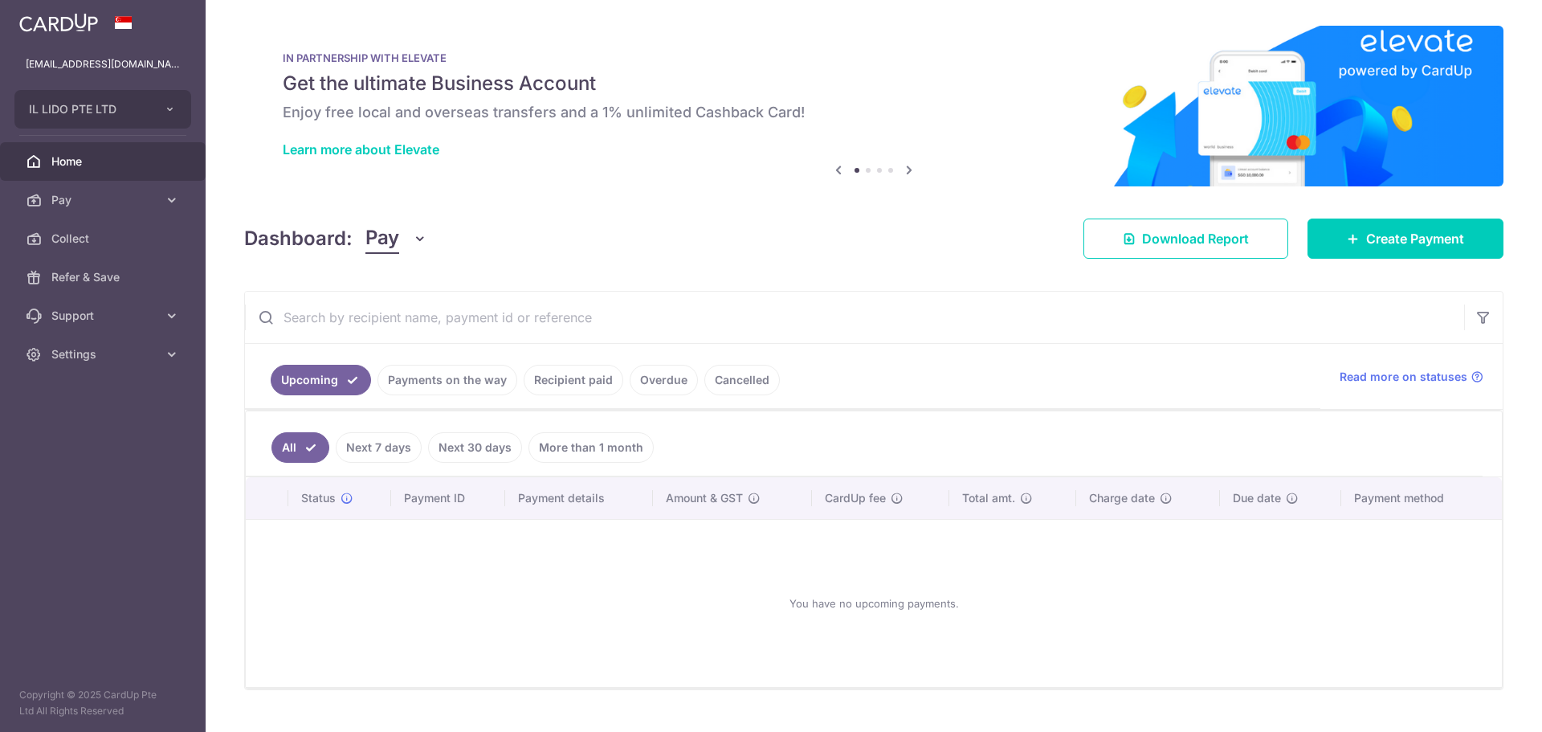
click at [565, 373] on link "Recipient paid" at bounding box center [574, 380] width 100 height 31
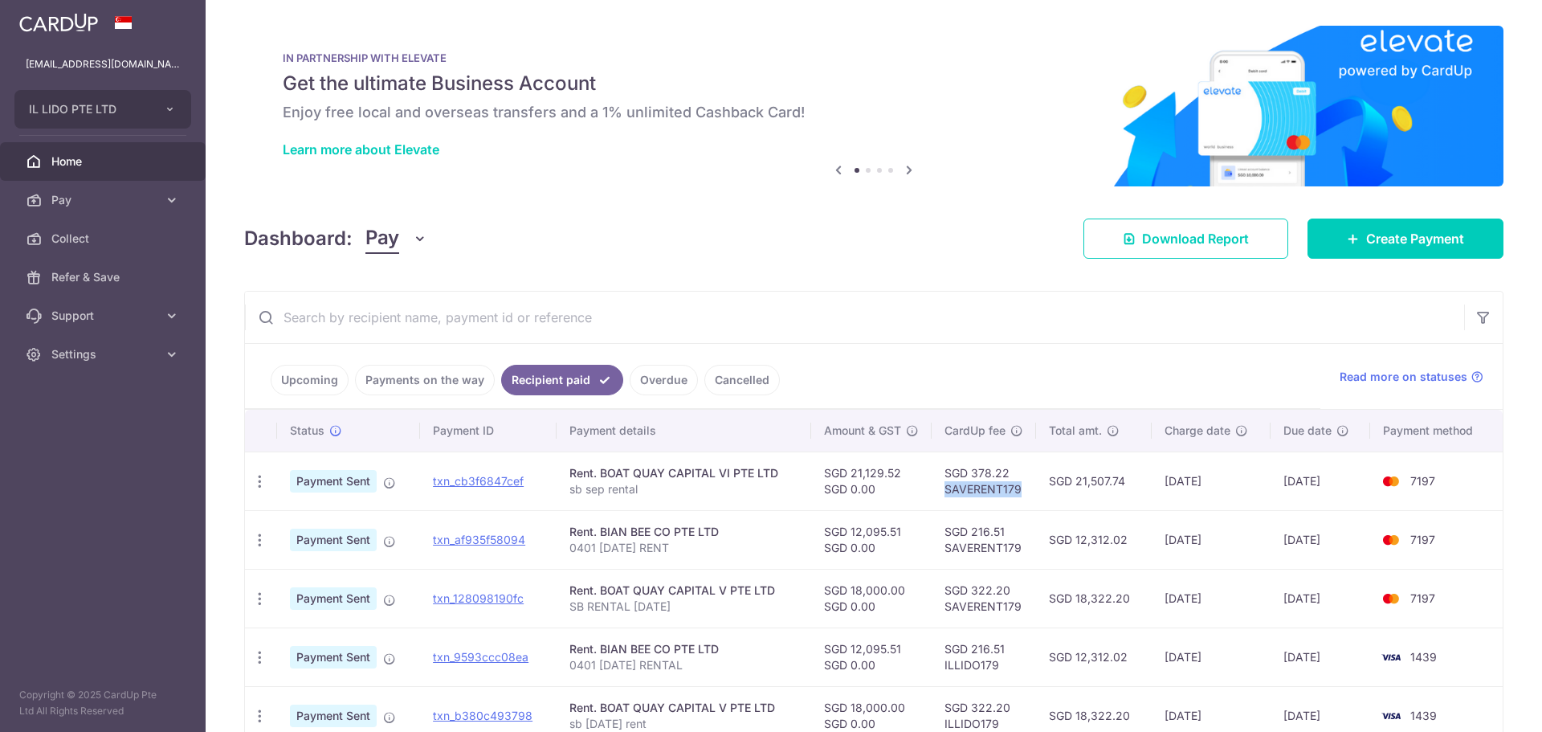
drag, startPoint x: 941, startPoint y: 491, endPoint x: 1027, endPoint y: 492, distance: 85.9
click at [1027, 492] on td "SGD 378.22 SAVERENT179" at bounding box center [984, 480] width 104 height 59
copy td "SAVERENT179"
click at [153, 197] on span "Pay" at bounding box center [104, 200] width 106 height 16
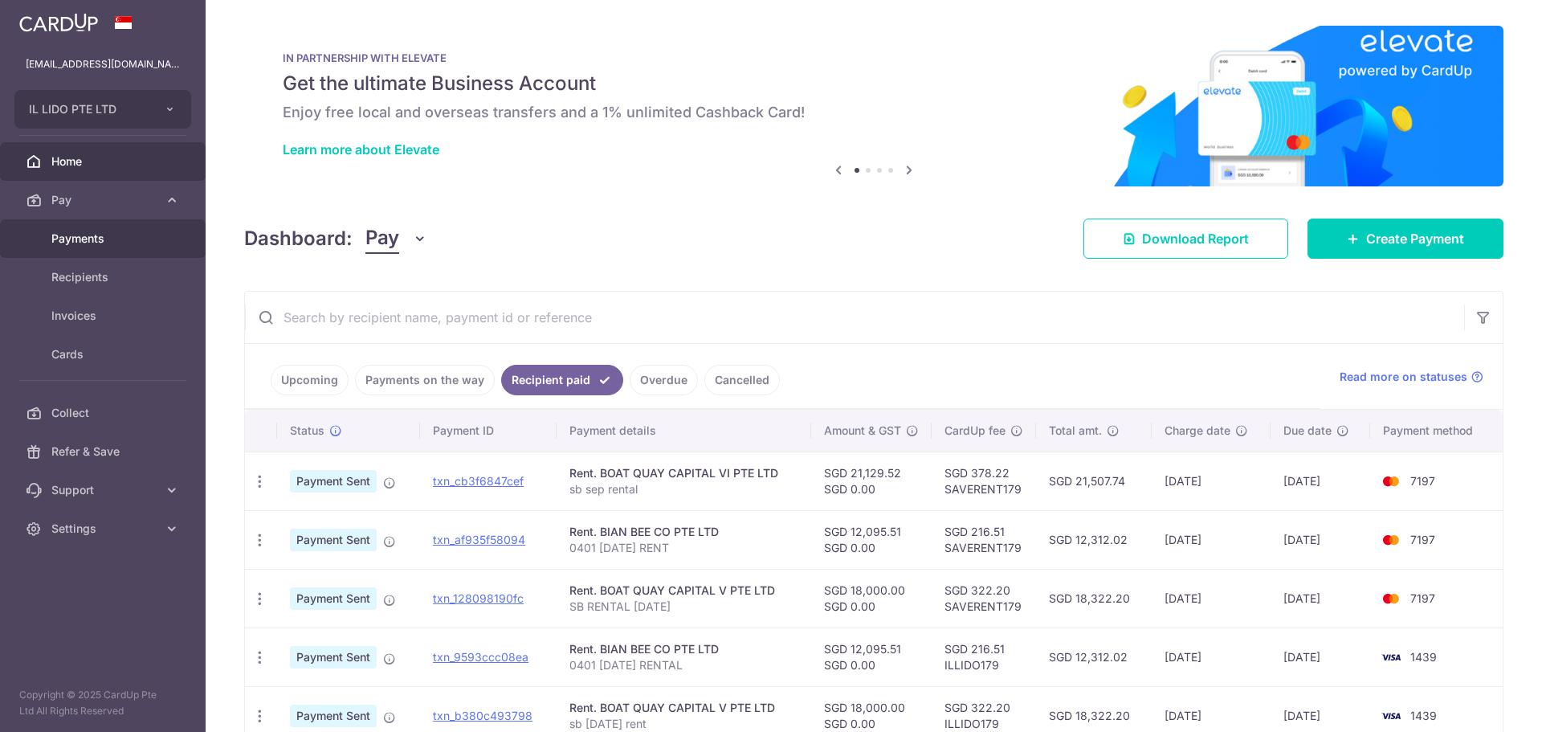
click at [127, 247] on link "Payments" at bounding box center [103, 238] width 206 height 39
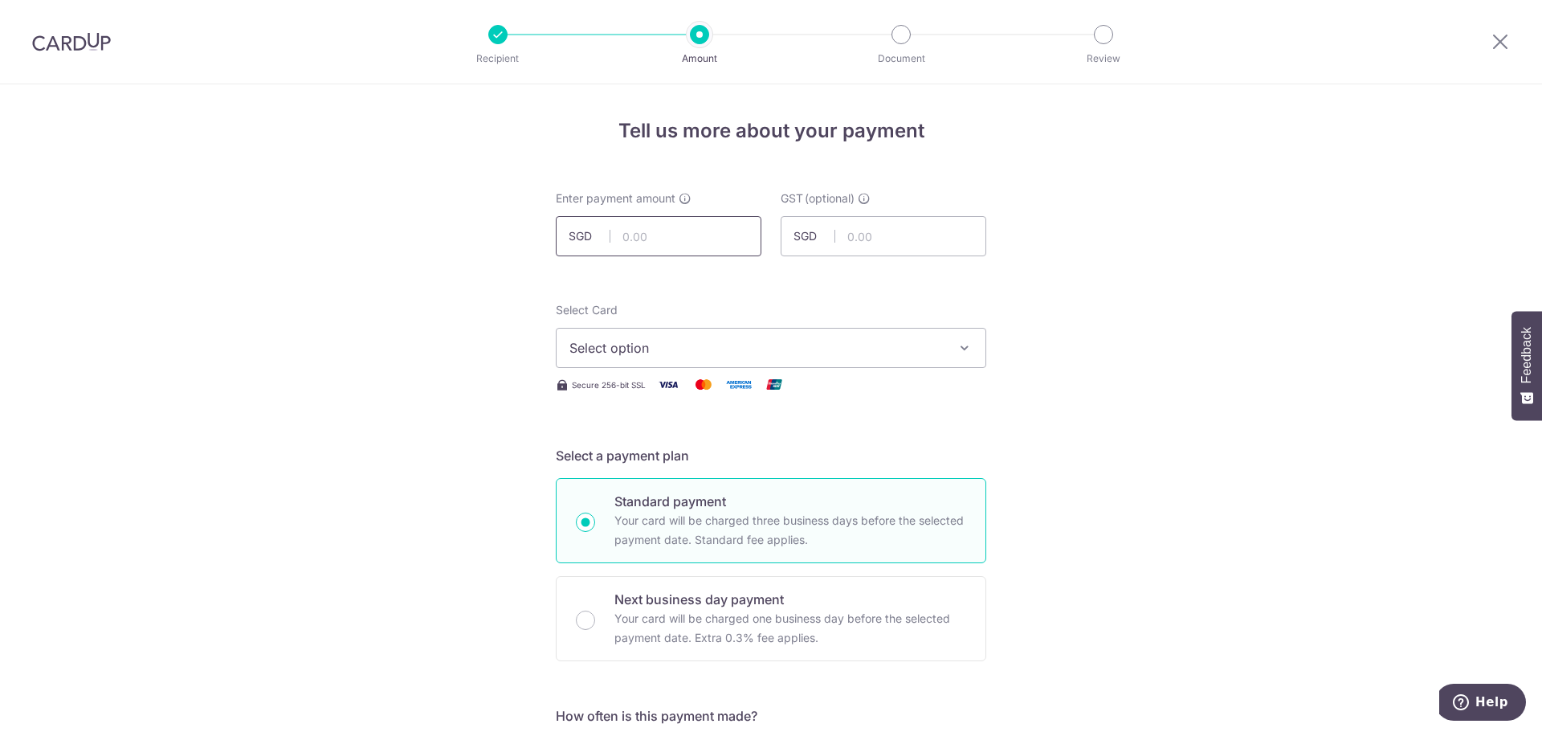
click at [680, 243] on input "text" at bounding box center [659, 236] width 206 height 40
type input "12,095.51"
click at [686, 352] on span "Select option" at bounding box center [756, 347] width 374 height 19
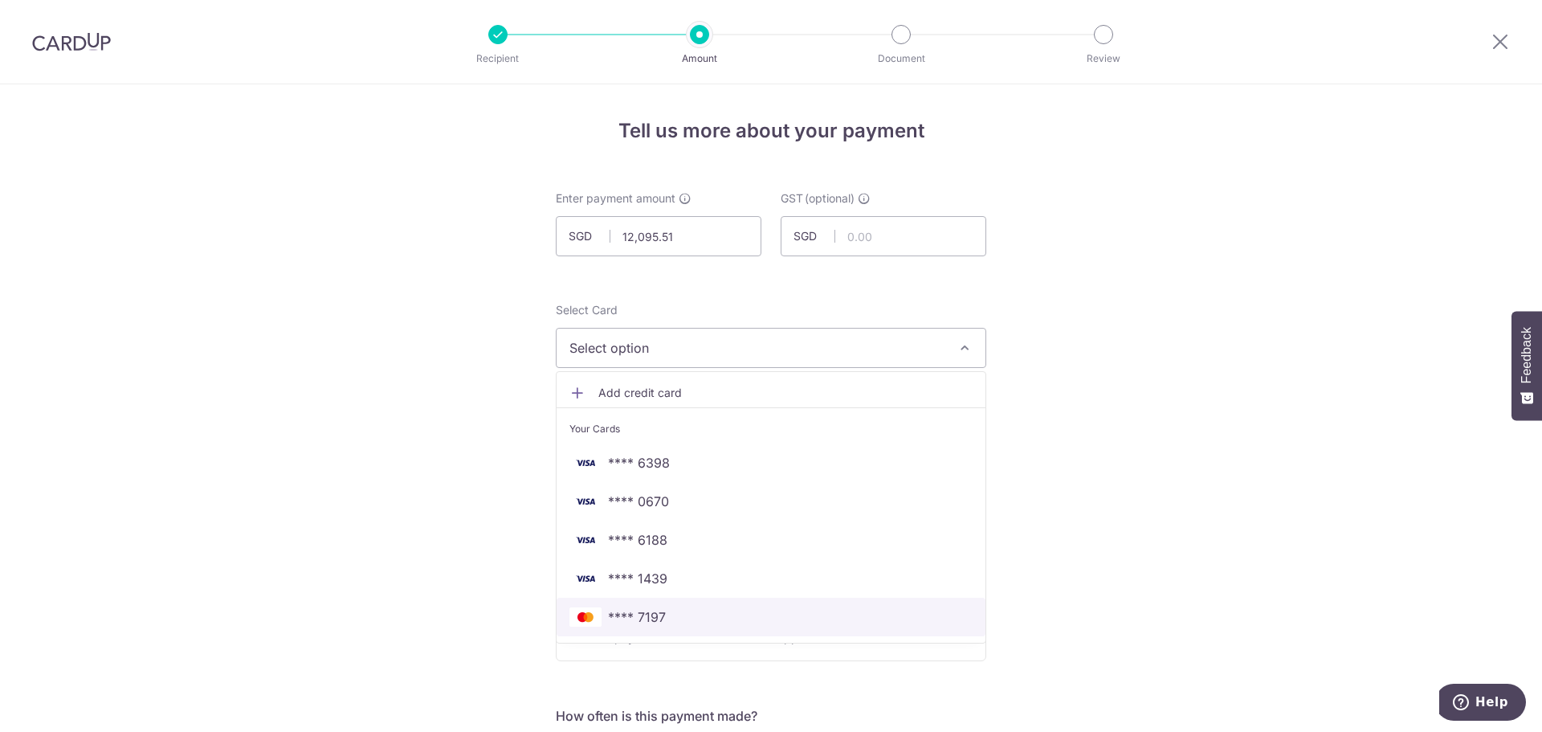
click at [683, 616] on span "**** 7197" at bounding box center [770, 616] width 403 height 19
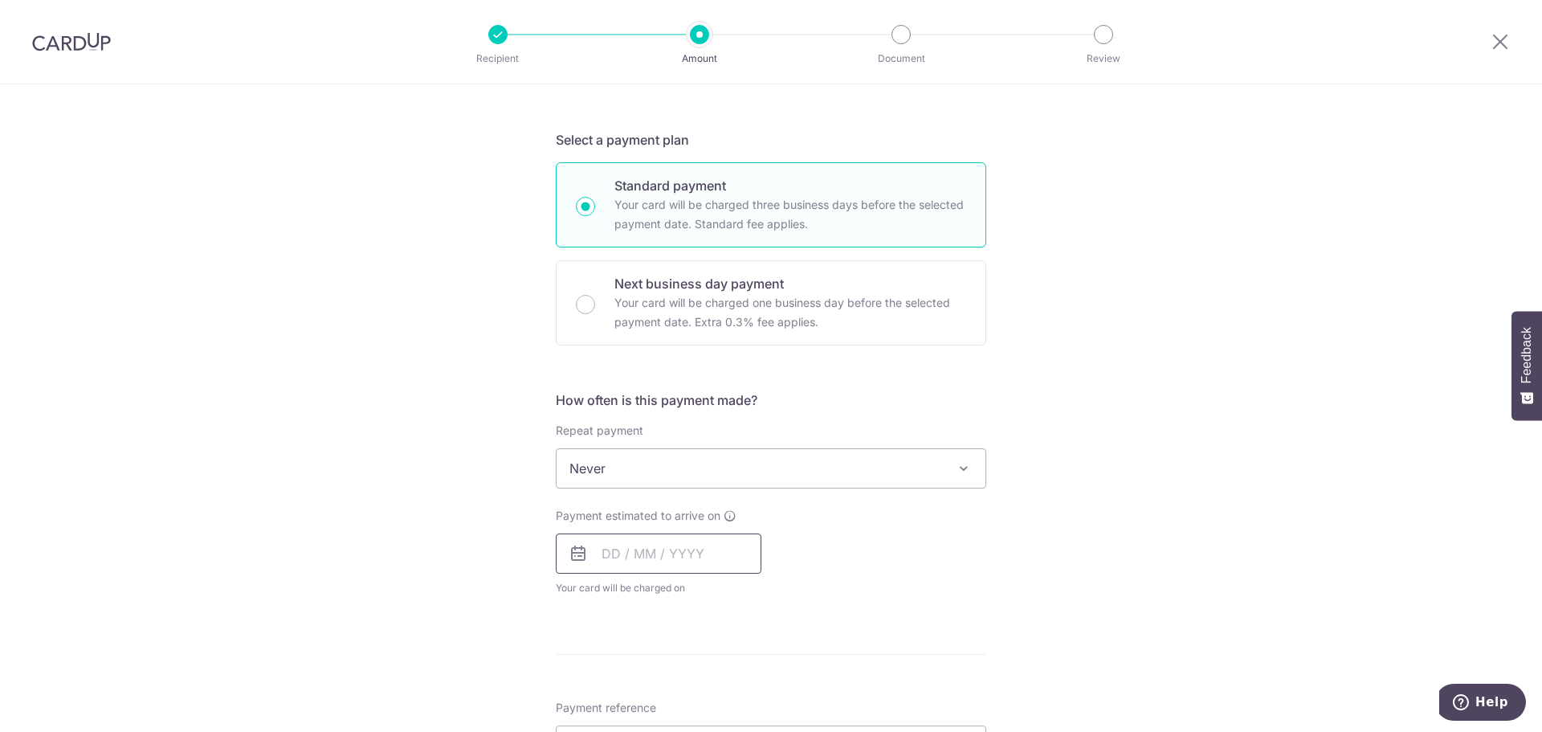
scroll to position [402, 0]
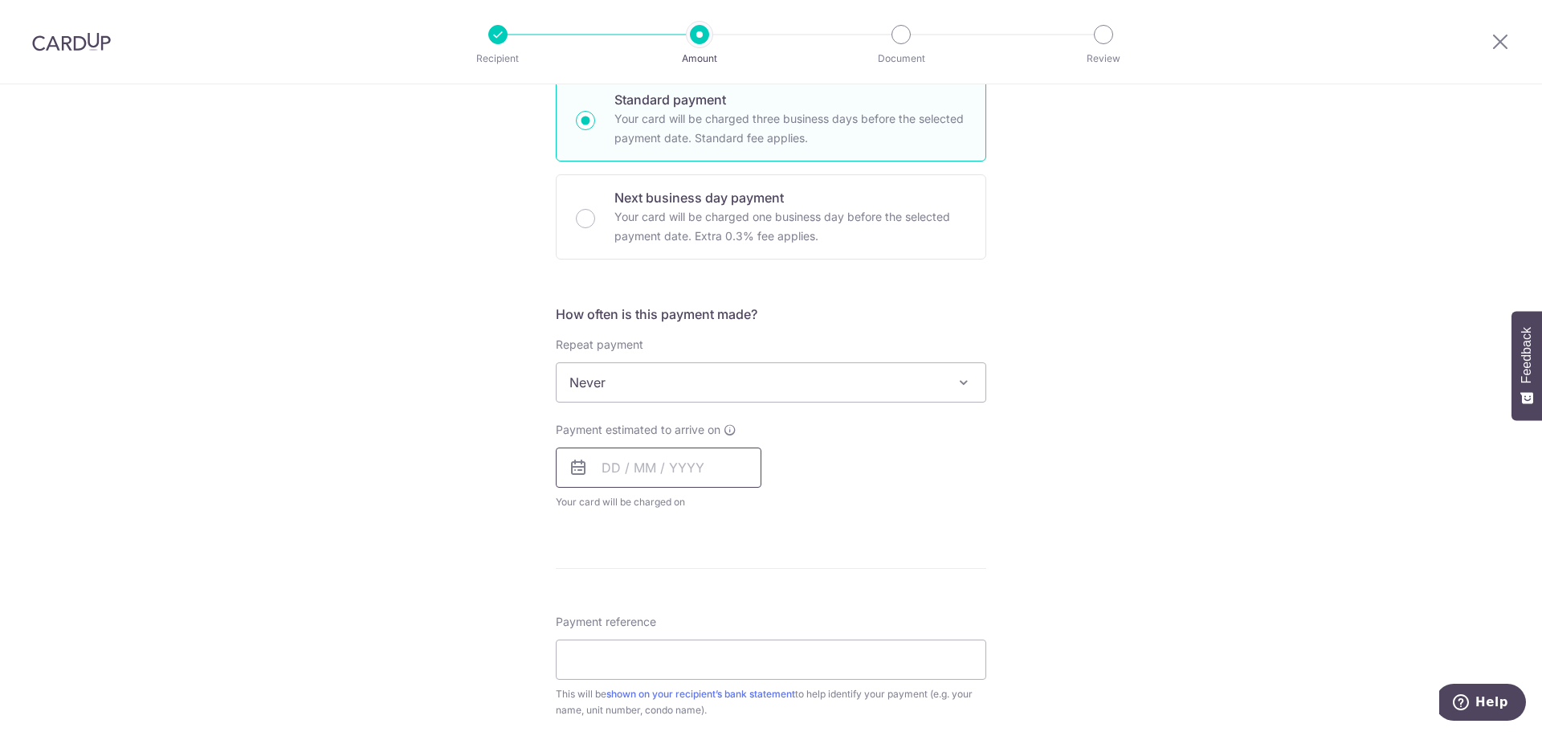
click at [639, 474] on input "text" at bounding box center [659, 467] width 206 height 40
click at [691, 618] on link "8" at bounding box center [685, 614] width 26 height 26
type input "[DATE]"
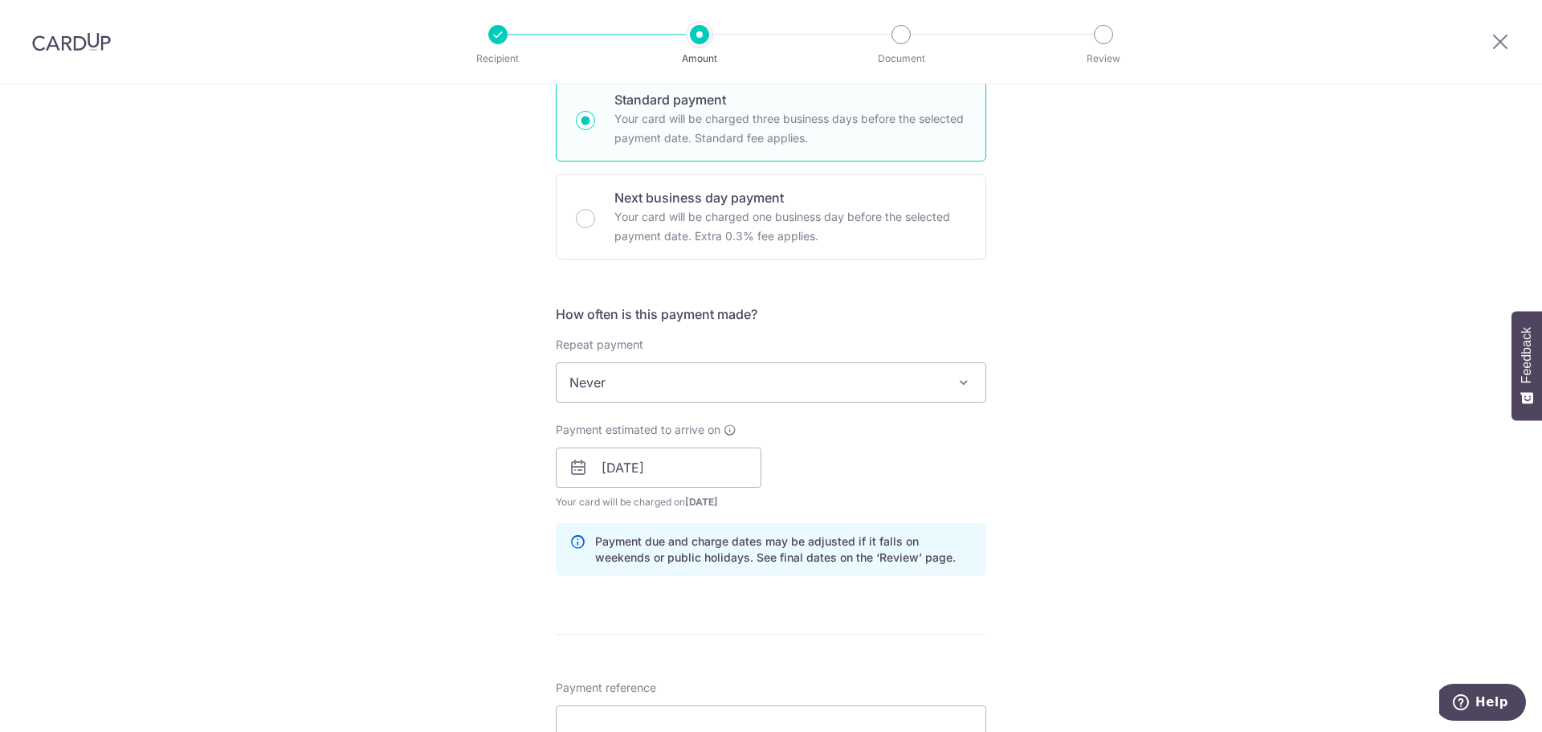
scroll to position [723, 0]
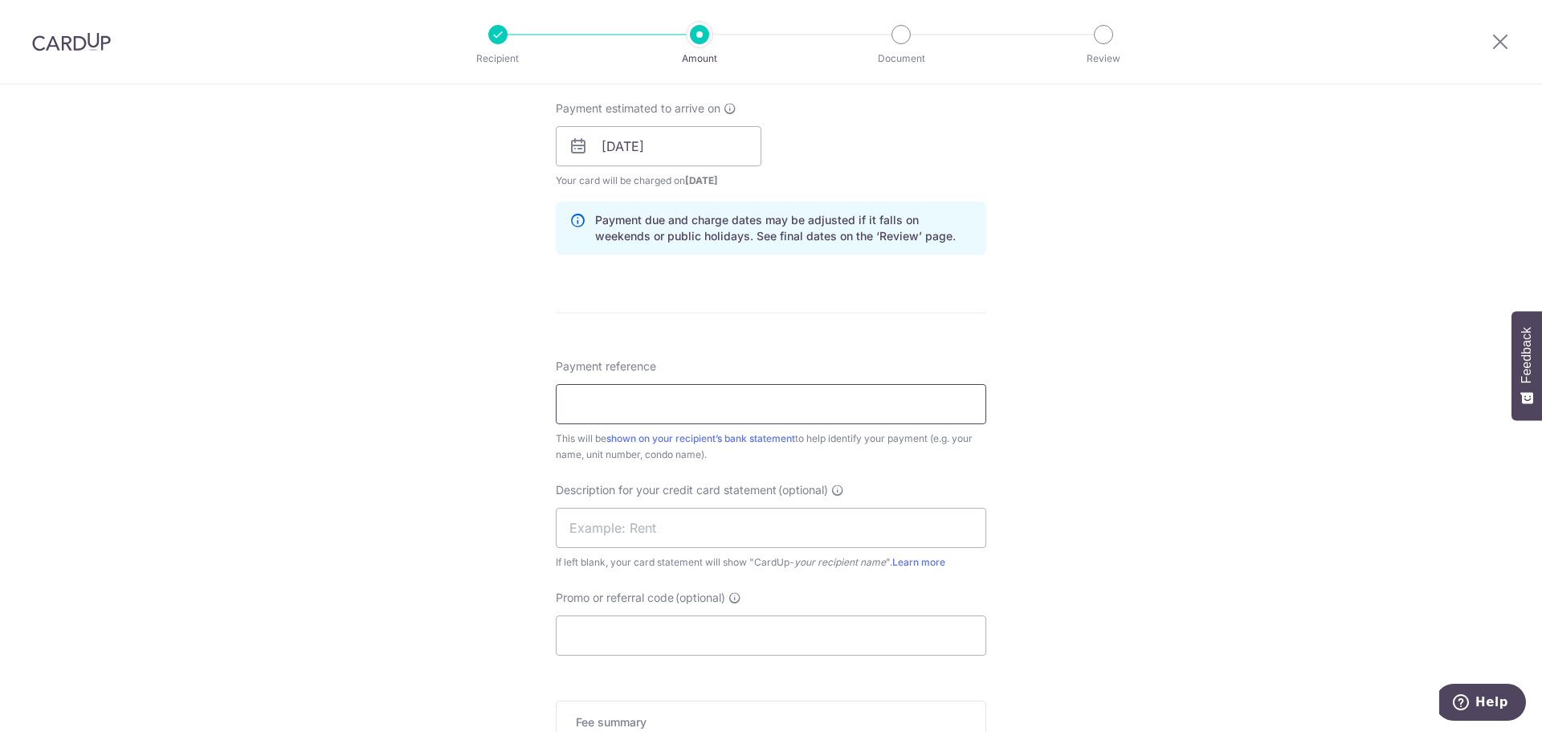
click at [626, 398] on input "Payment reference" at bounding box center [771, 404] width 430 height 40
type input "0401 [DATE] RENT"
click at [623, 644] on input "Promo or referral code (optional)" at bounding box center [771, 635] width 430 height 40
paste input "SAVERENT179"
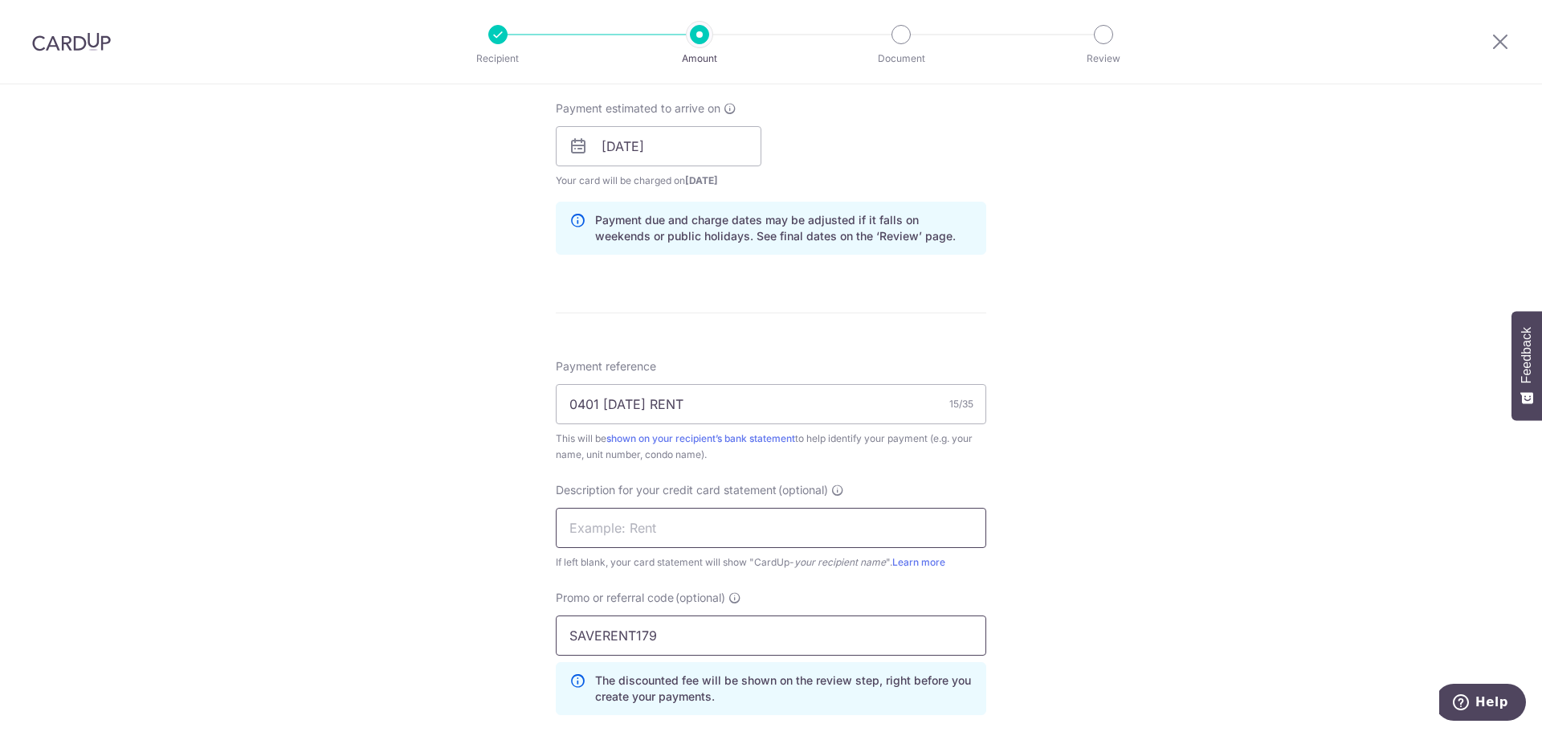
type input "SAVERENT179"
click at [640, 536] on input "text" at bounding box center [771, 528] width 430 height 40
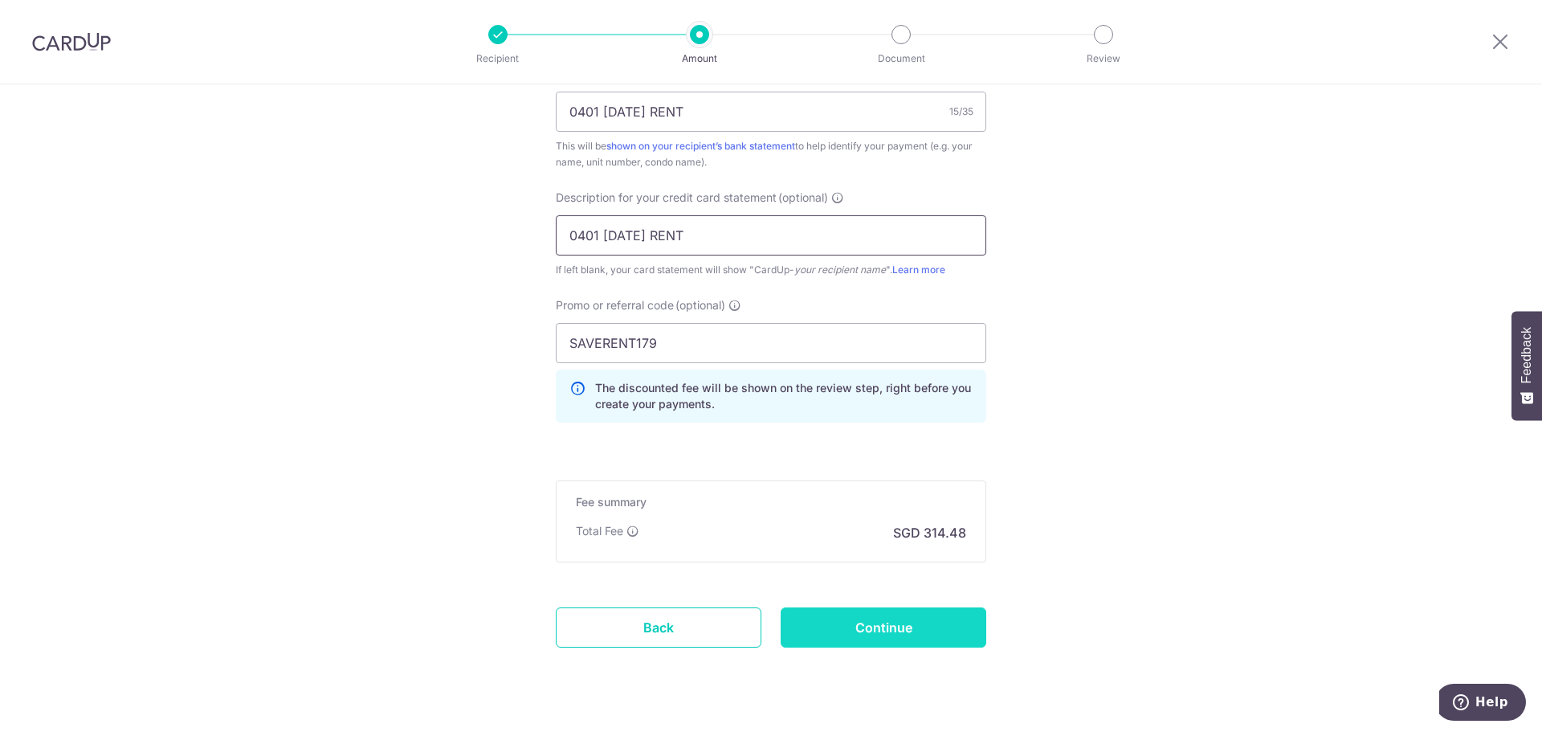
scroll to position [1044, 0]
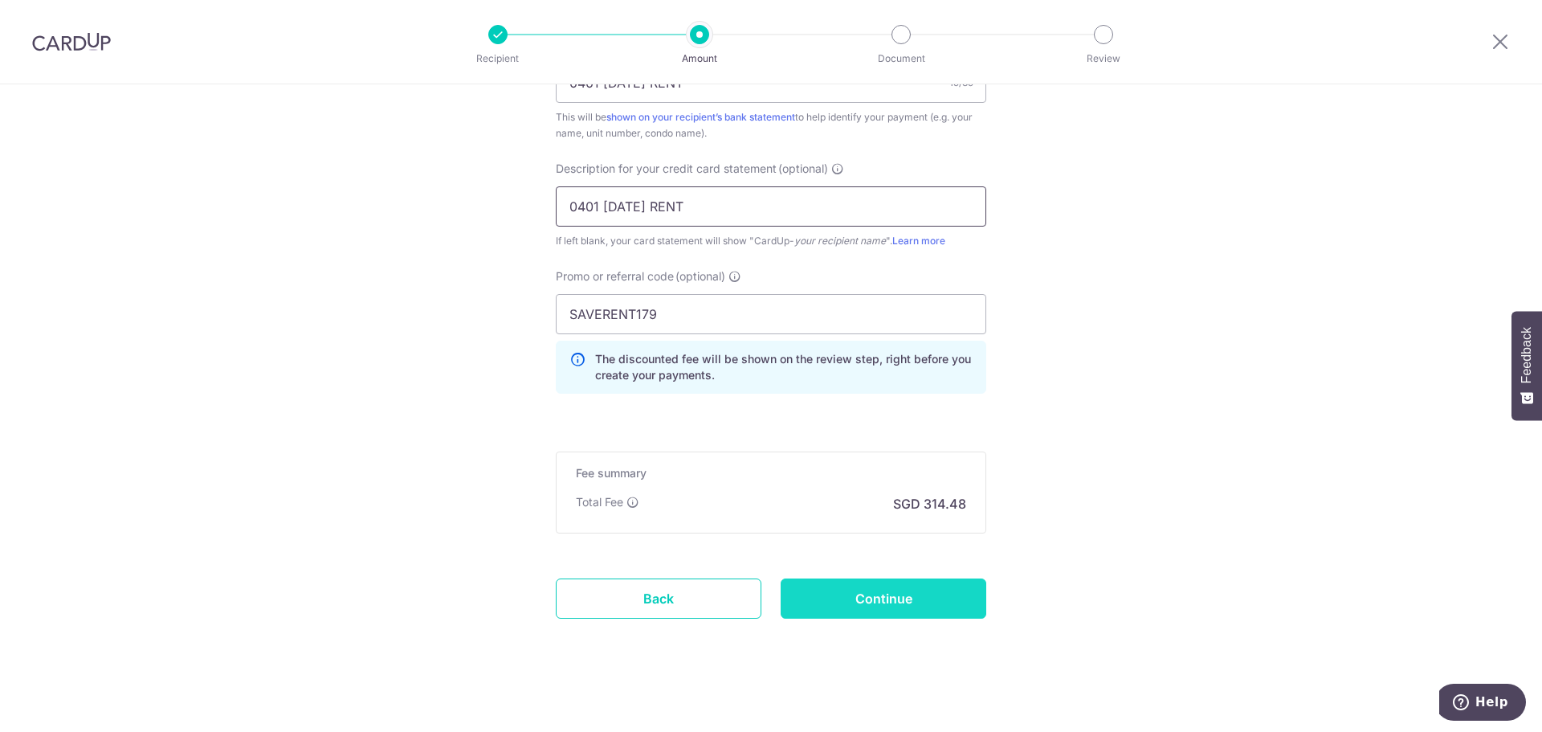
type input "0401 [DATE] RENT"
click at [851, 611] on input "Continue" at bounding box center [884, 598] width 206 height 40
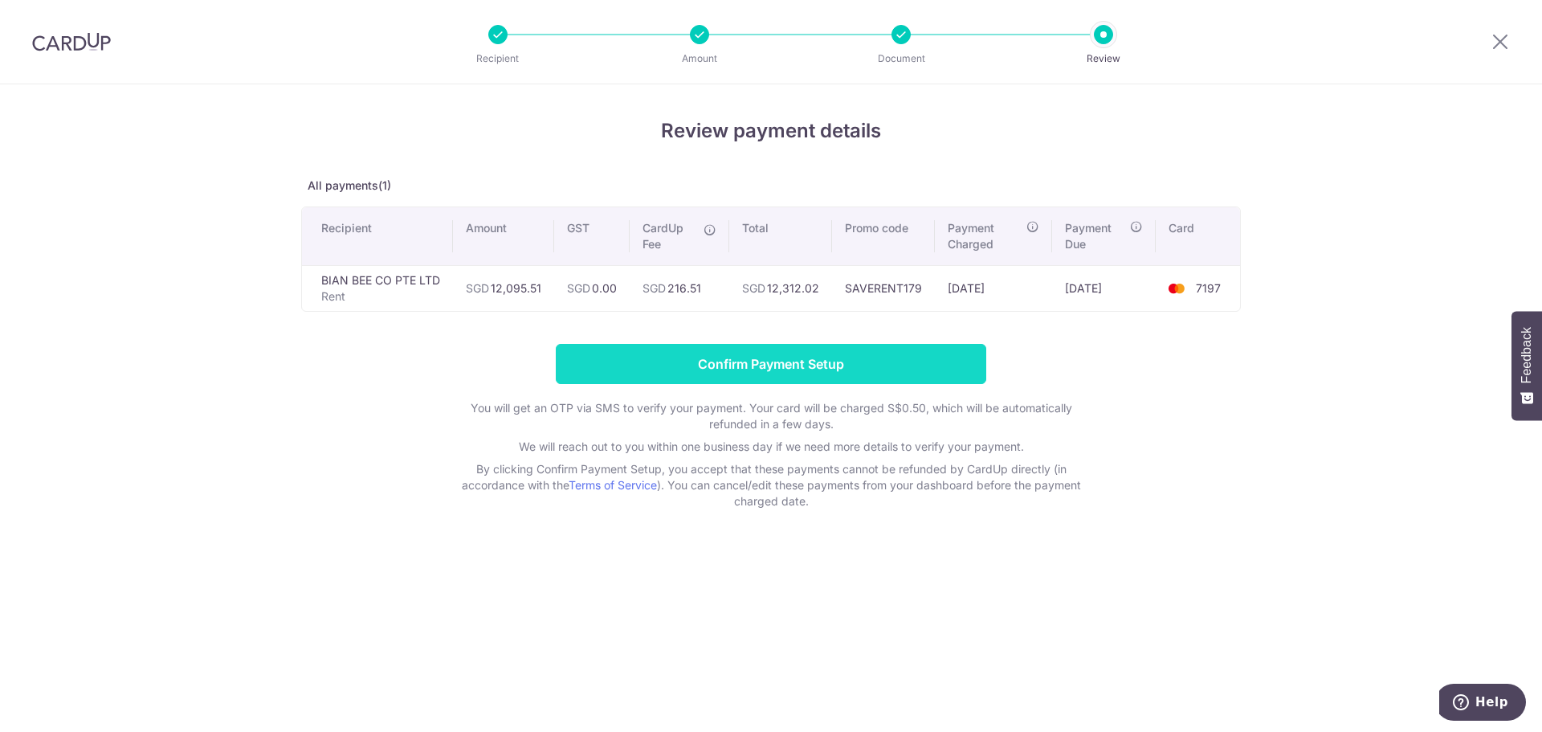
click at [889, 361] on input "Confirm Payment Setup" at bounding box center [771, 364] width 430 height 40
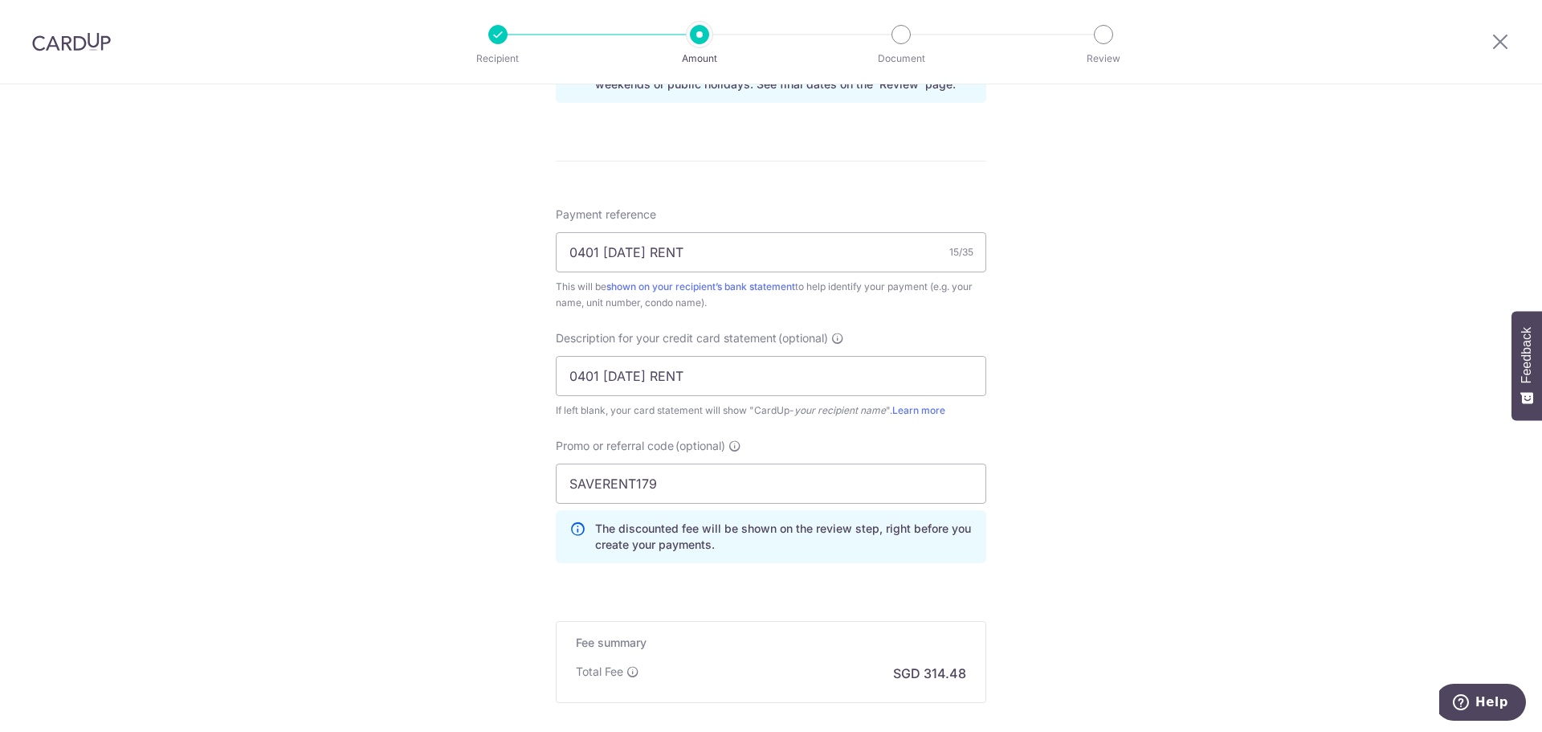
scroll to position [1117, 0]
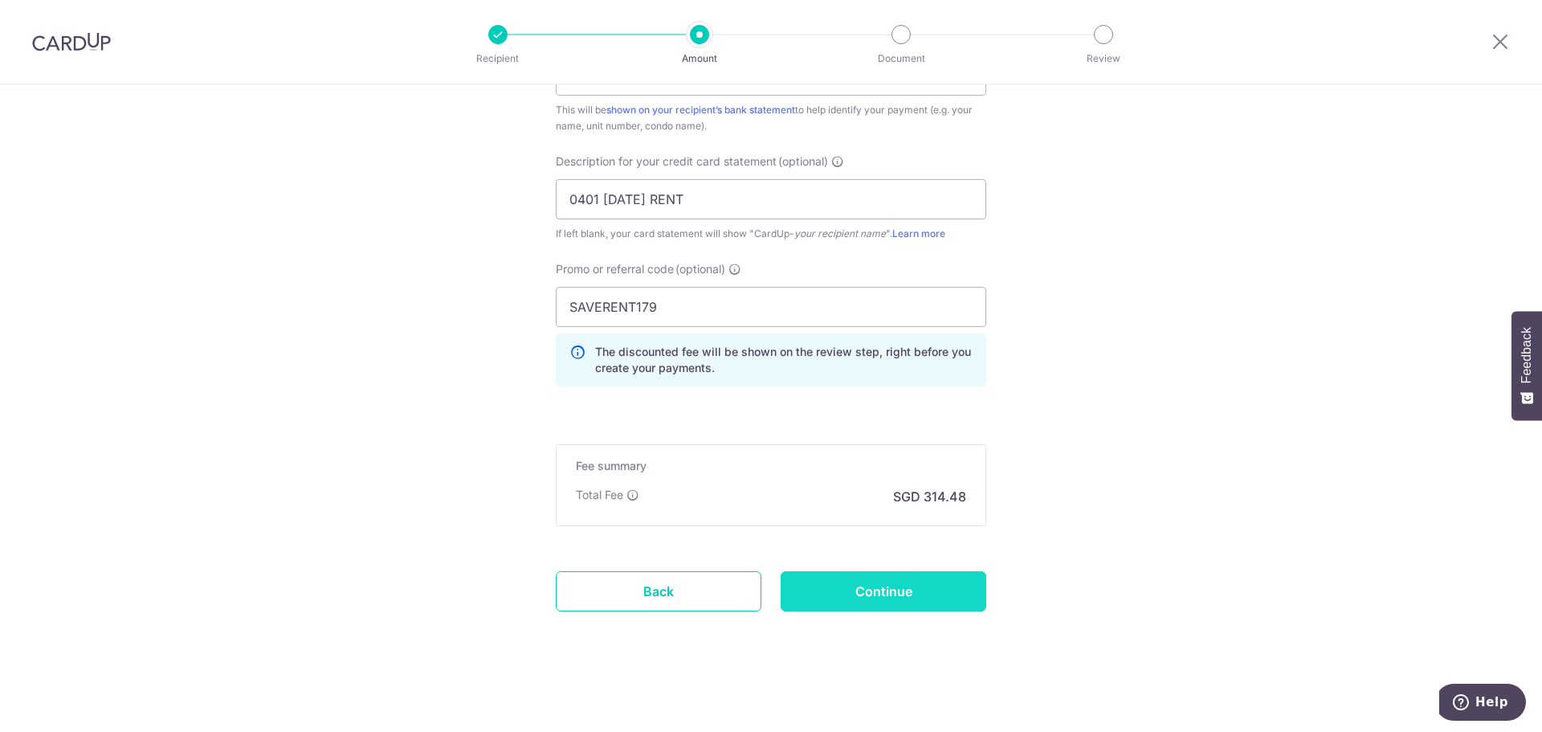
click at [877, 589] on input "Continue" at bounding box center [884, 591] width 206 height 40
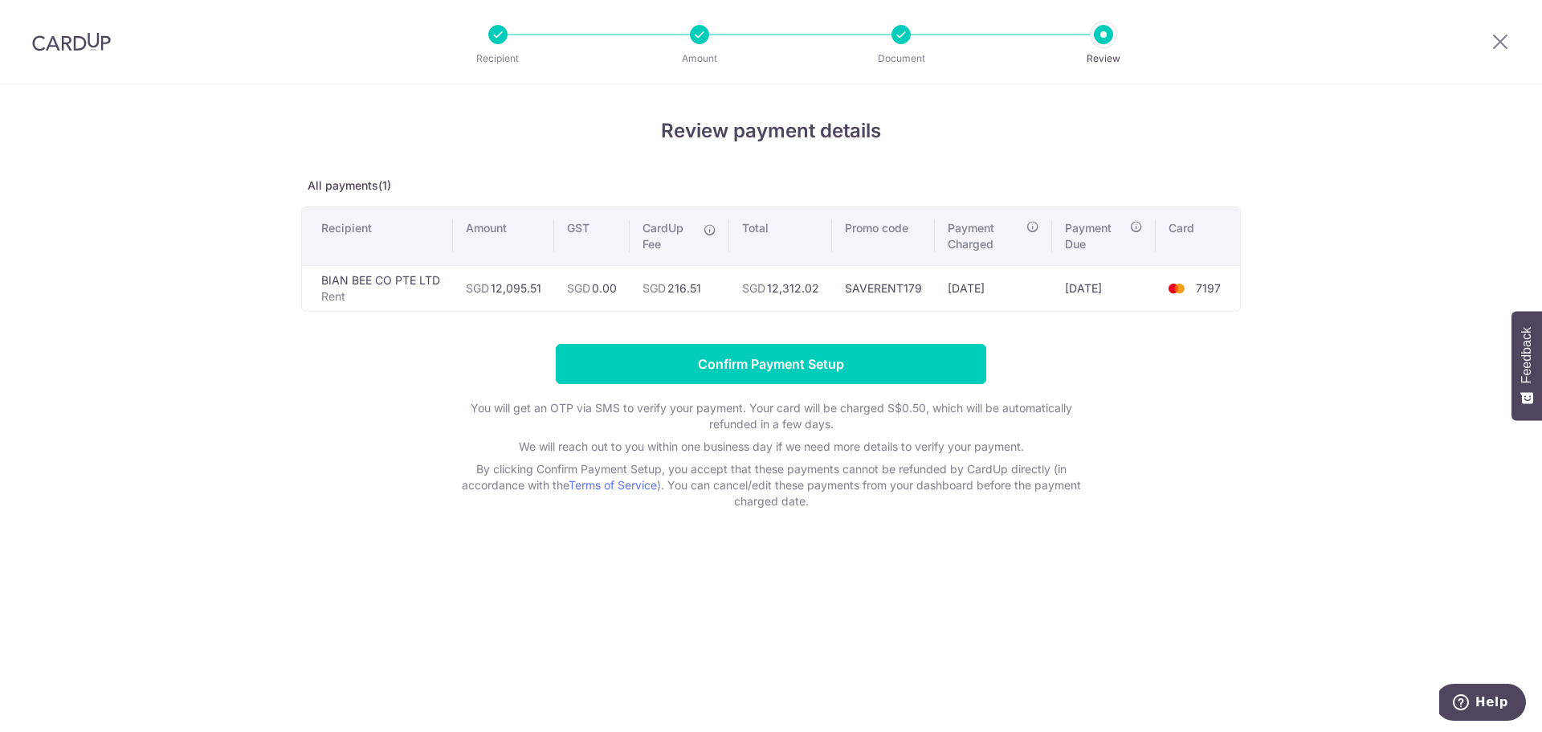
click at [98, 45] on img at bounding box center [71, 41] width 79 height 19
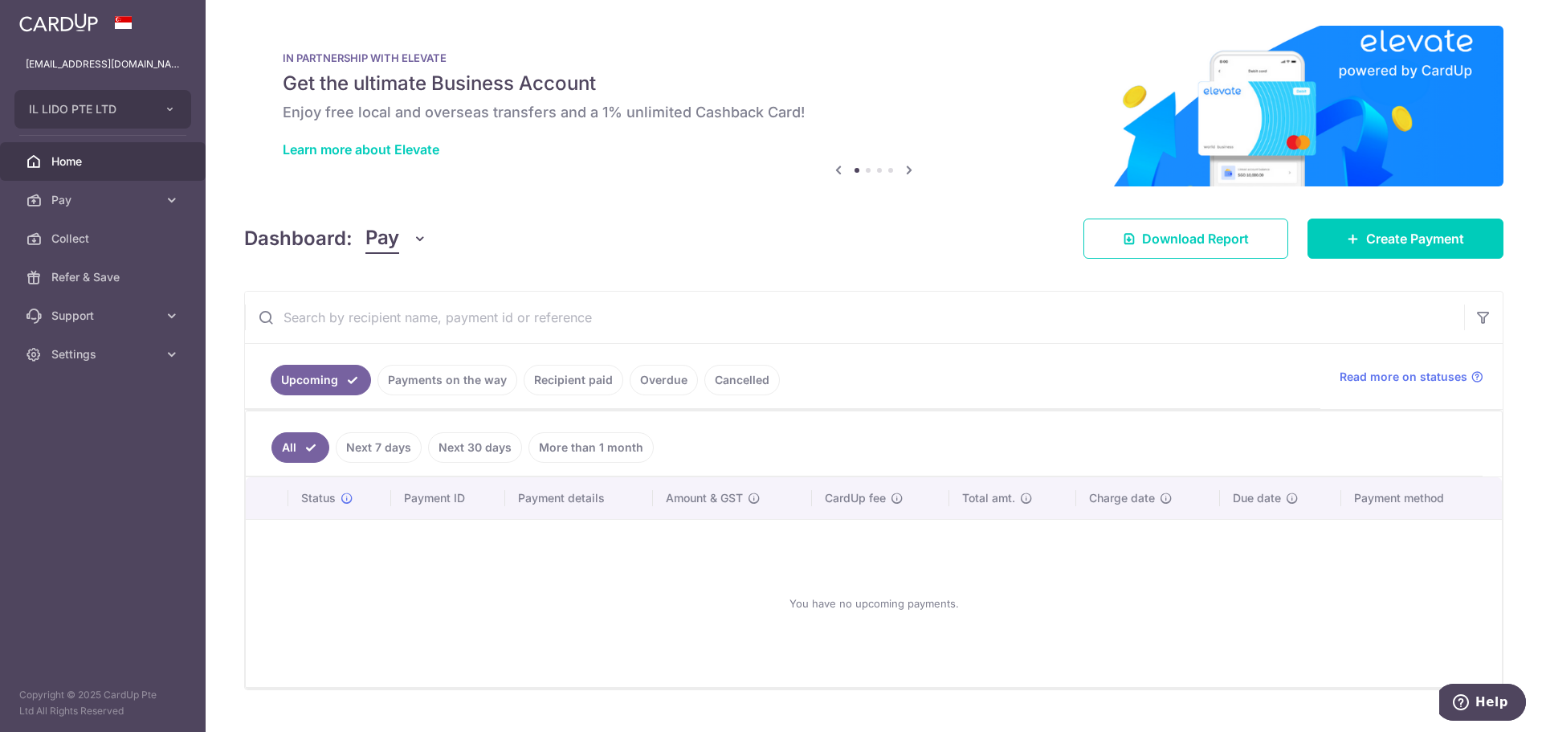
click at [468, 381] on link "Payments on the way" at bounding box center [447, 380] width 140 height 31
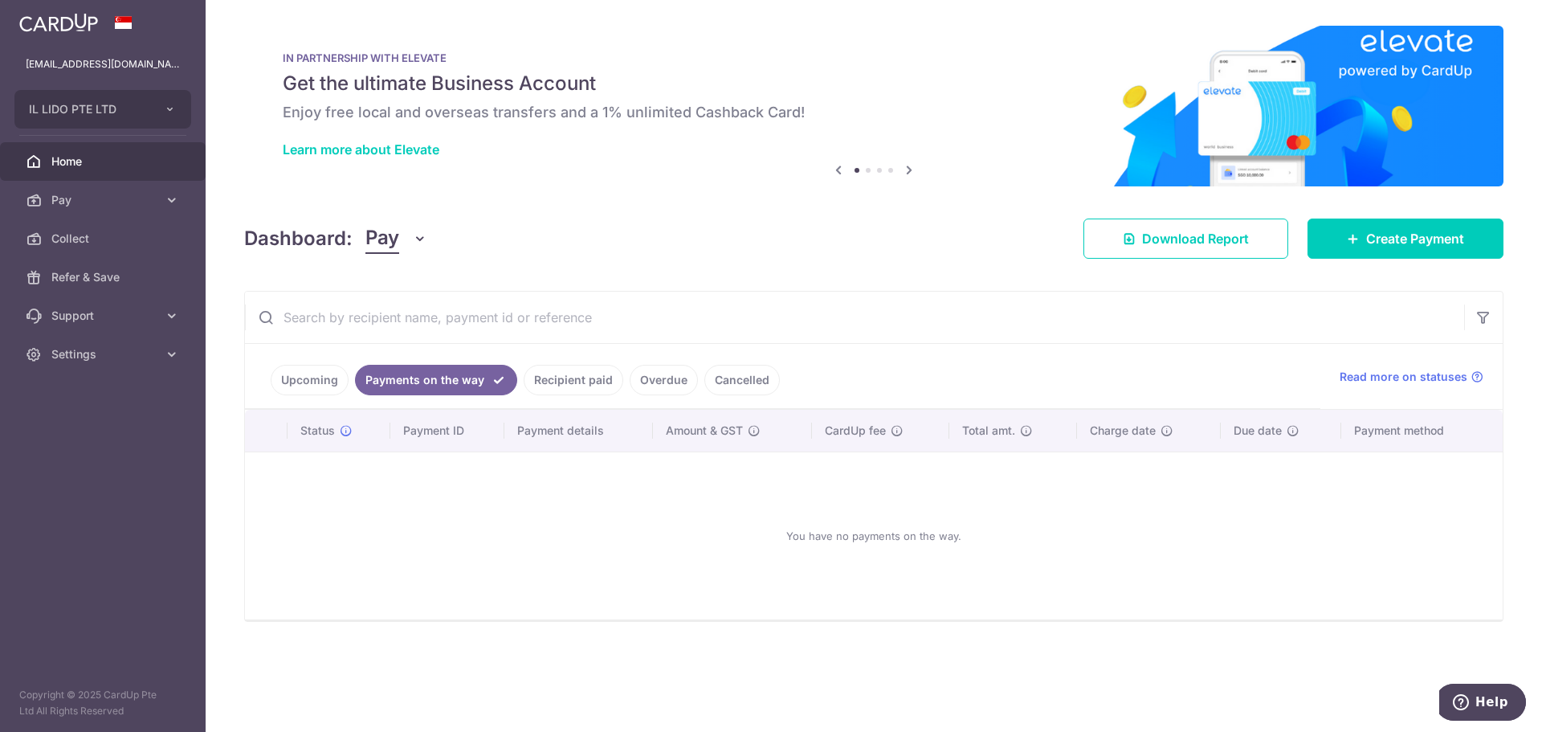
click at [575, 384] on link "Recipient paid" at bounding box center [574, 380] width 100 height 31
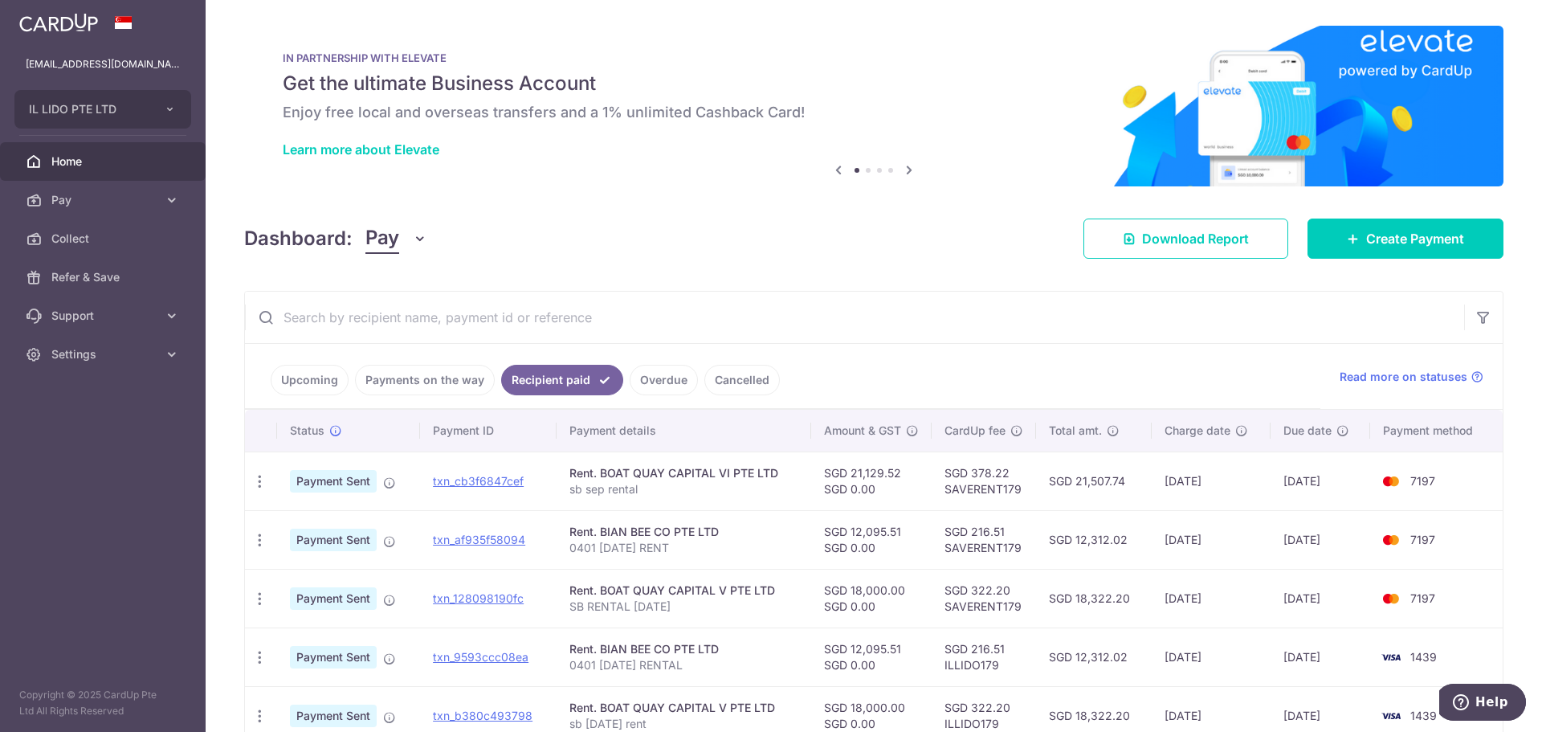
click at [668, 377] on link "Overdue" at bounding box center [664, 380] width 68 height 31
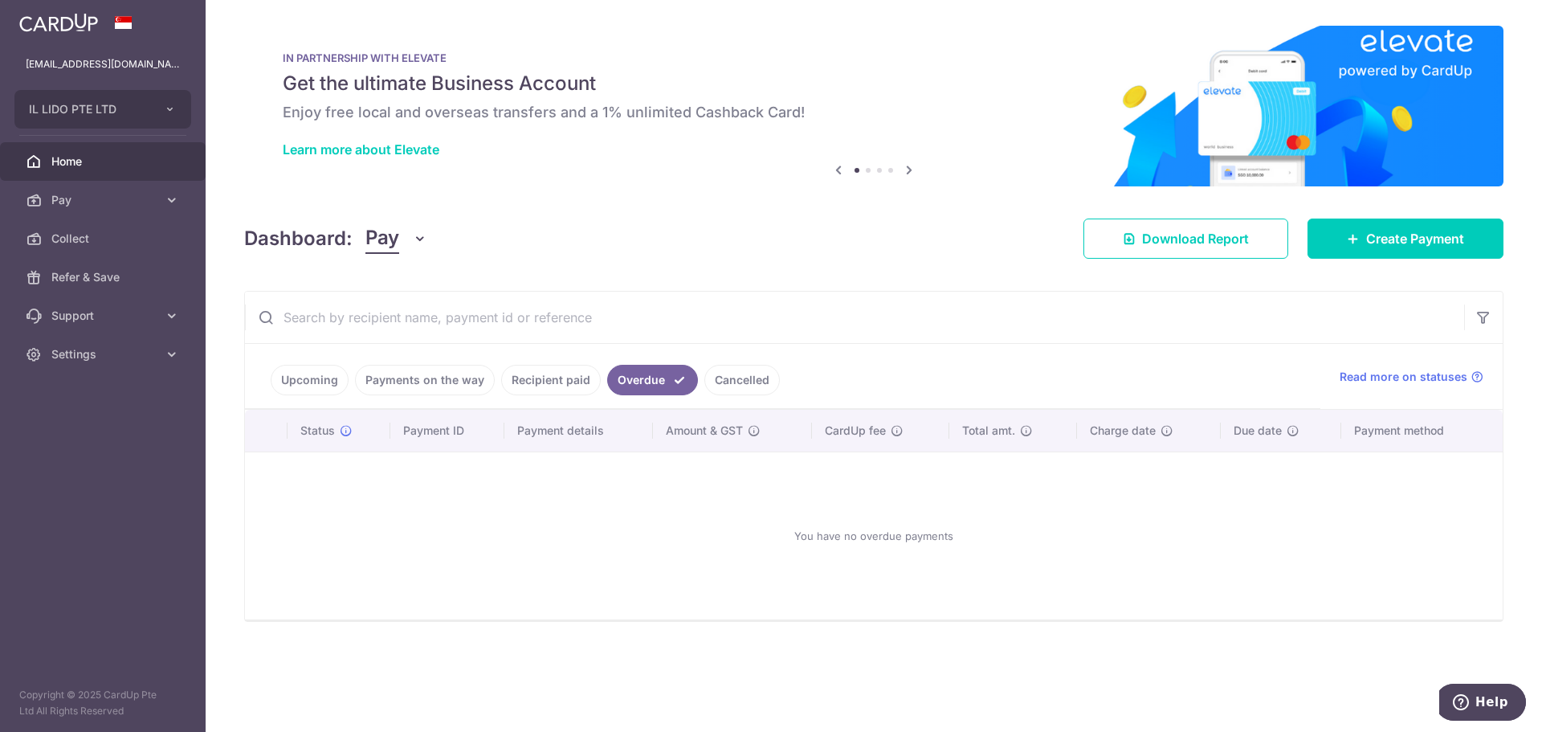
click at [728, 374] on link "Cancelled" at bounding box center [741, 380] width 75 height 31
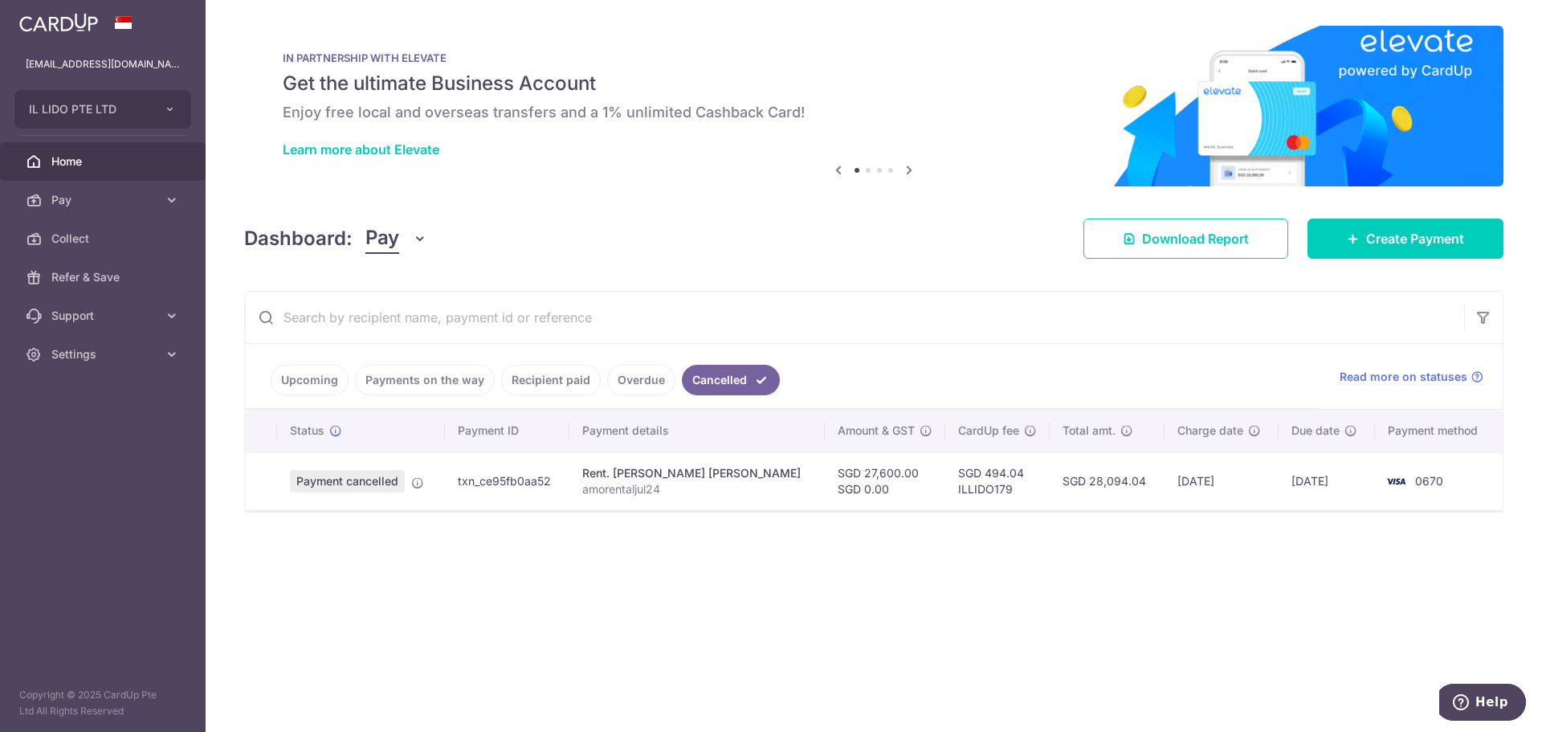
click at [289, 390] on link "Upcoming" at bounding box center [310, 380] width 78 height 31
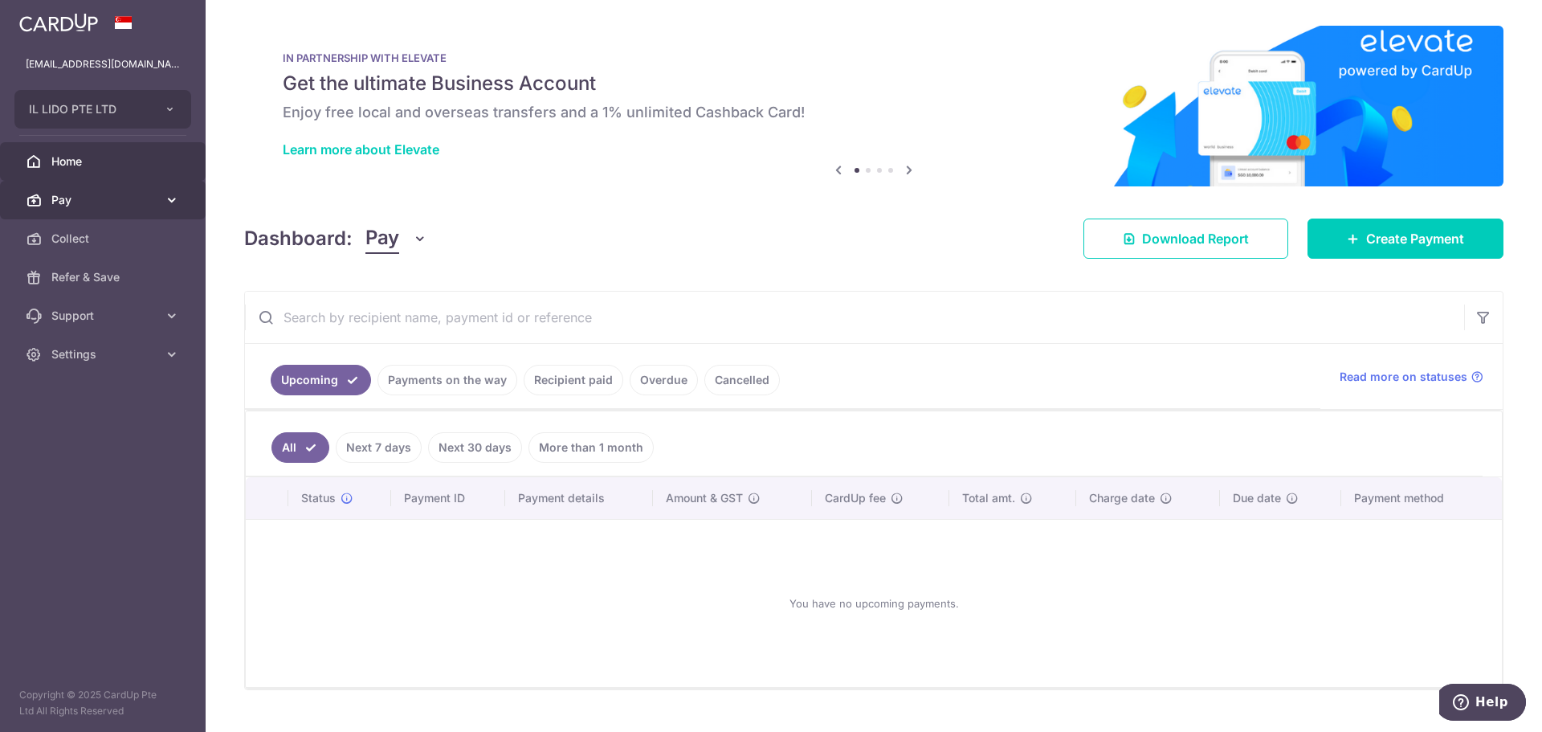
click at [164, 206] on icon at bounding box center [172, 200] width 16 height 16
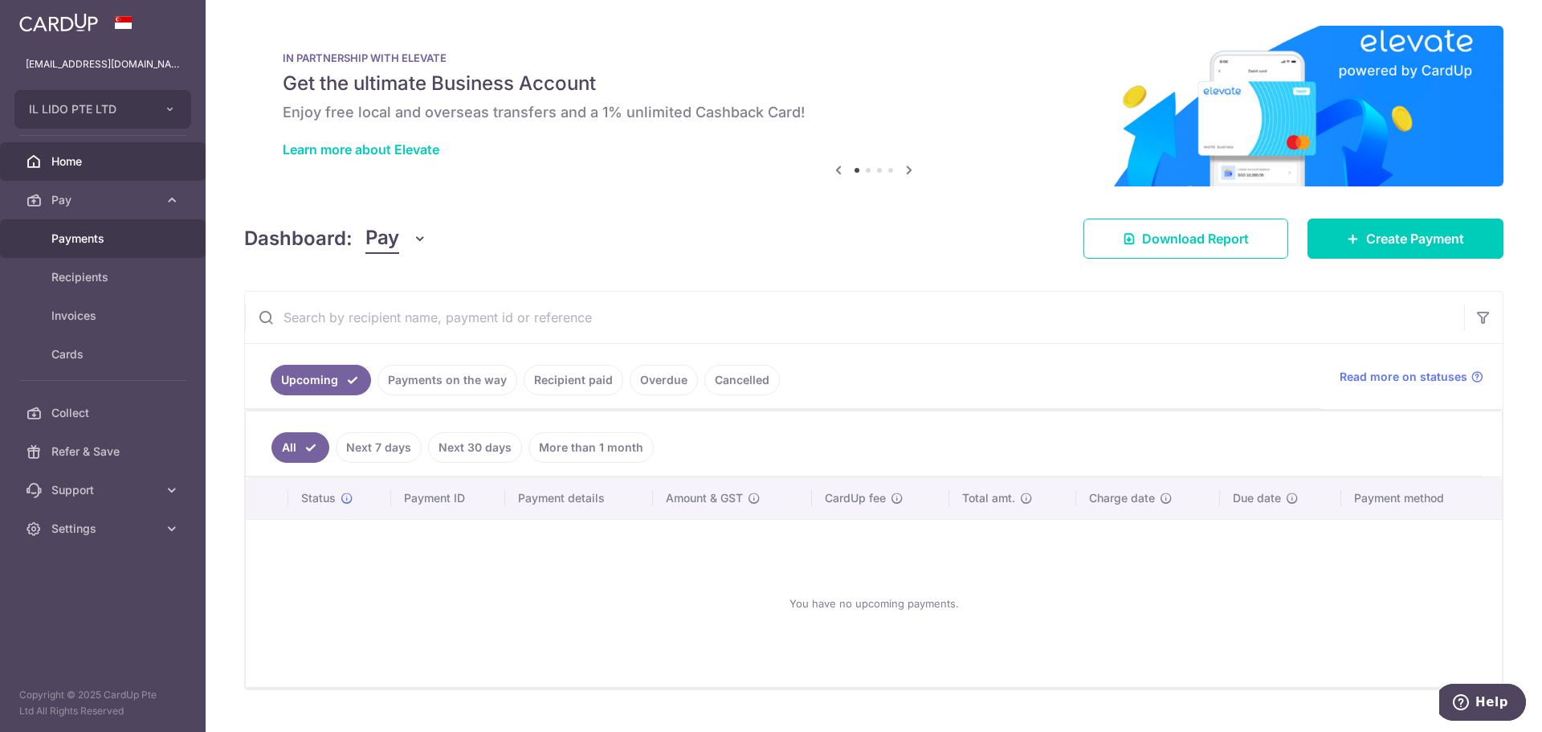
click at [100, 239] on span "Payments" at bounding box center [104, 238] width 106 height 16
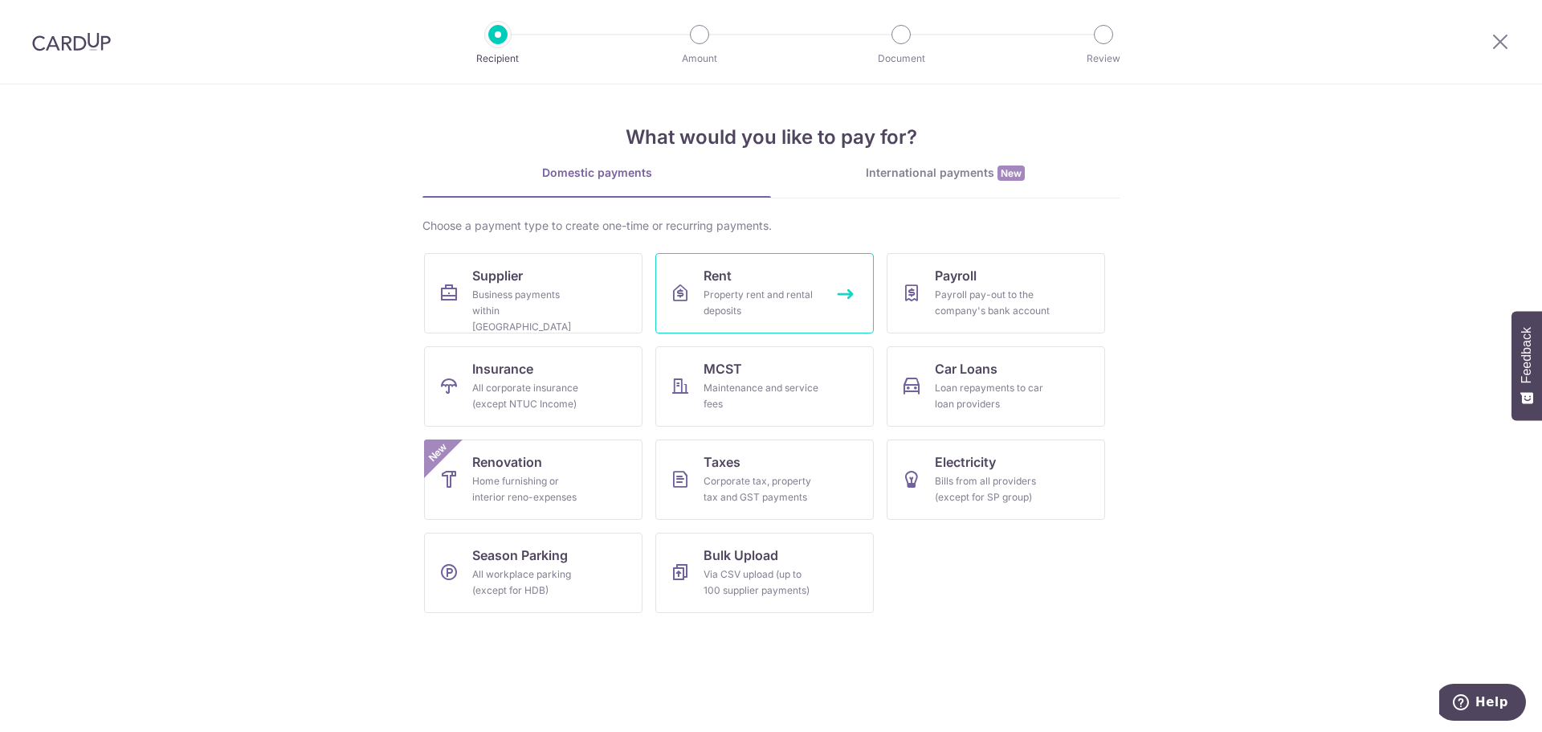
click at [822, 312] on link "Rent Property rent and rental deposits" at bounding box center [764, 293] width 218 height 80
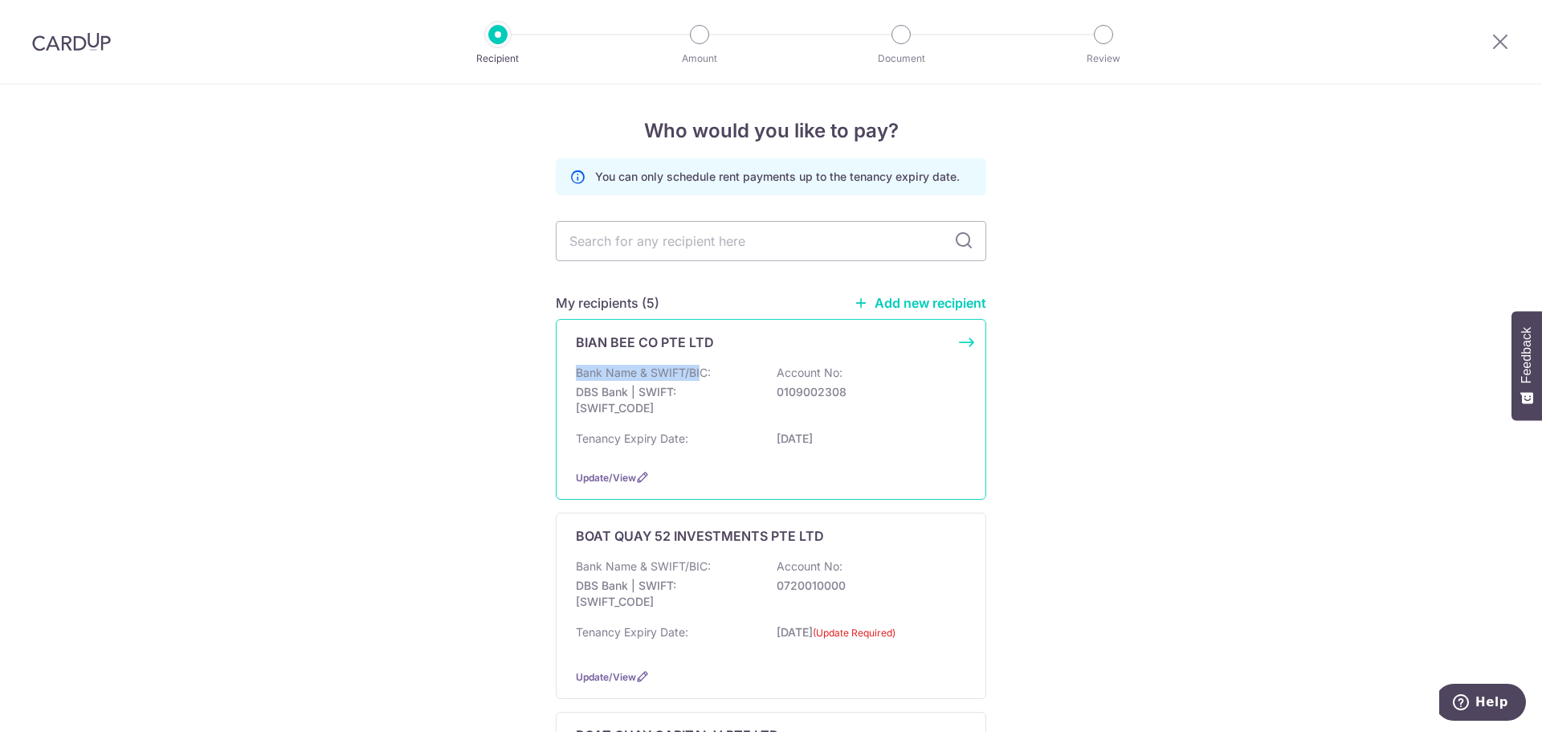
click at [696, 365] on div "BIAN BEE CO PTE LTD Bank Name & SWIFT/BIC: DBS Bank | SWIFT: [SWIFT_CODE] Accou…" at bounding box center [771, 409] width 430 height 181
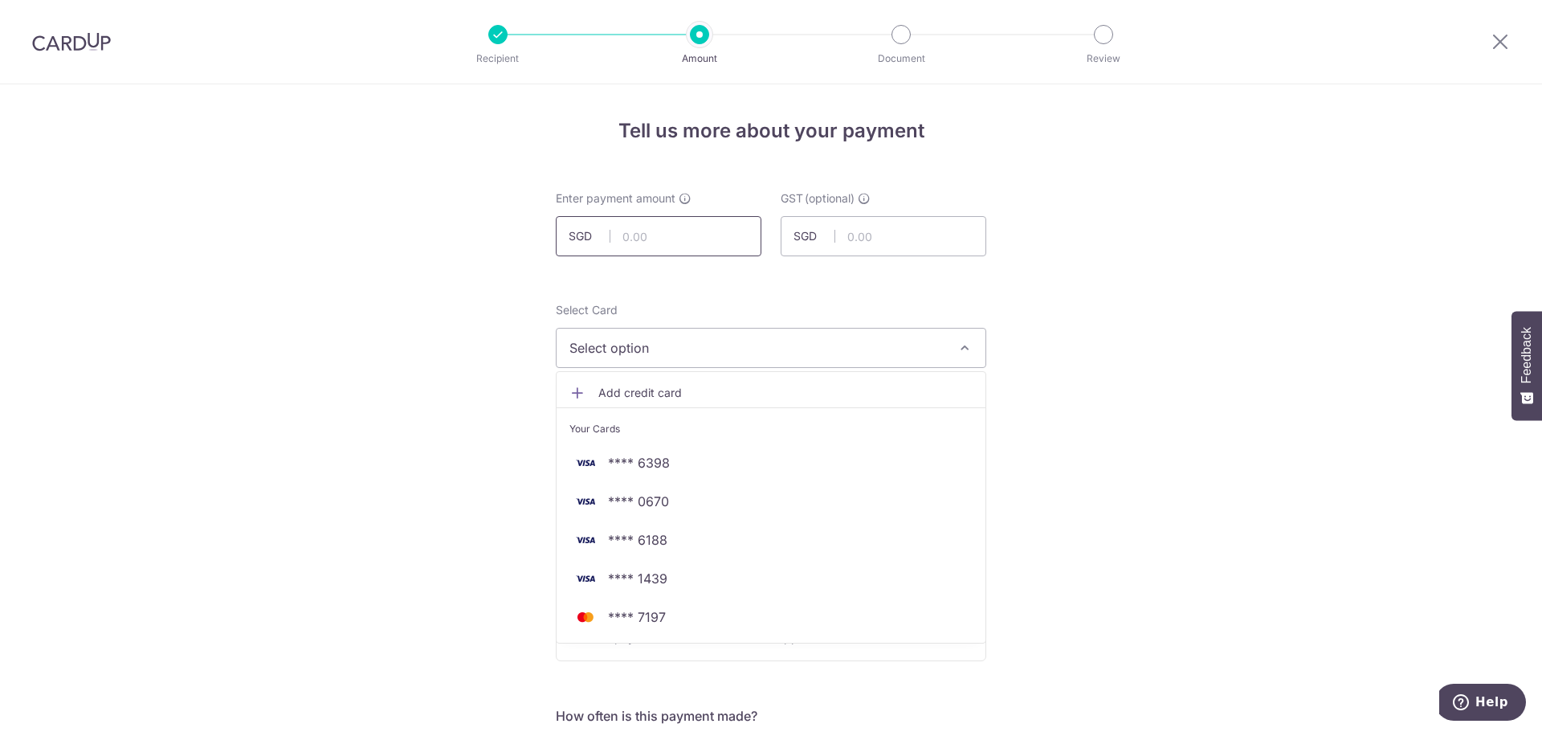
click at [635, 229] on input "text" at bounding box center [659, 236] width 206 height 40
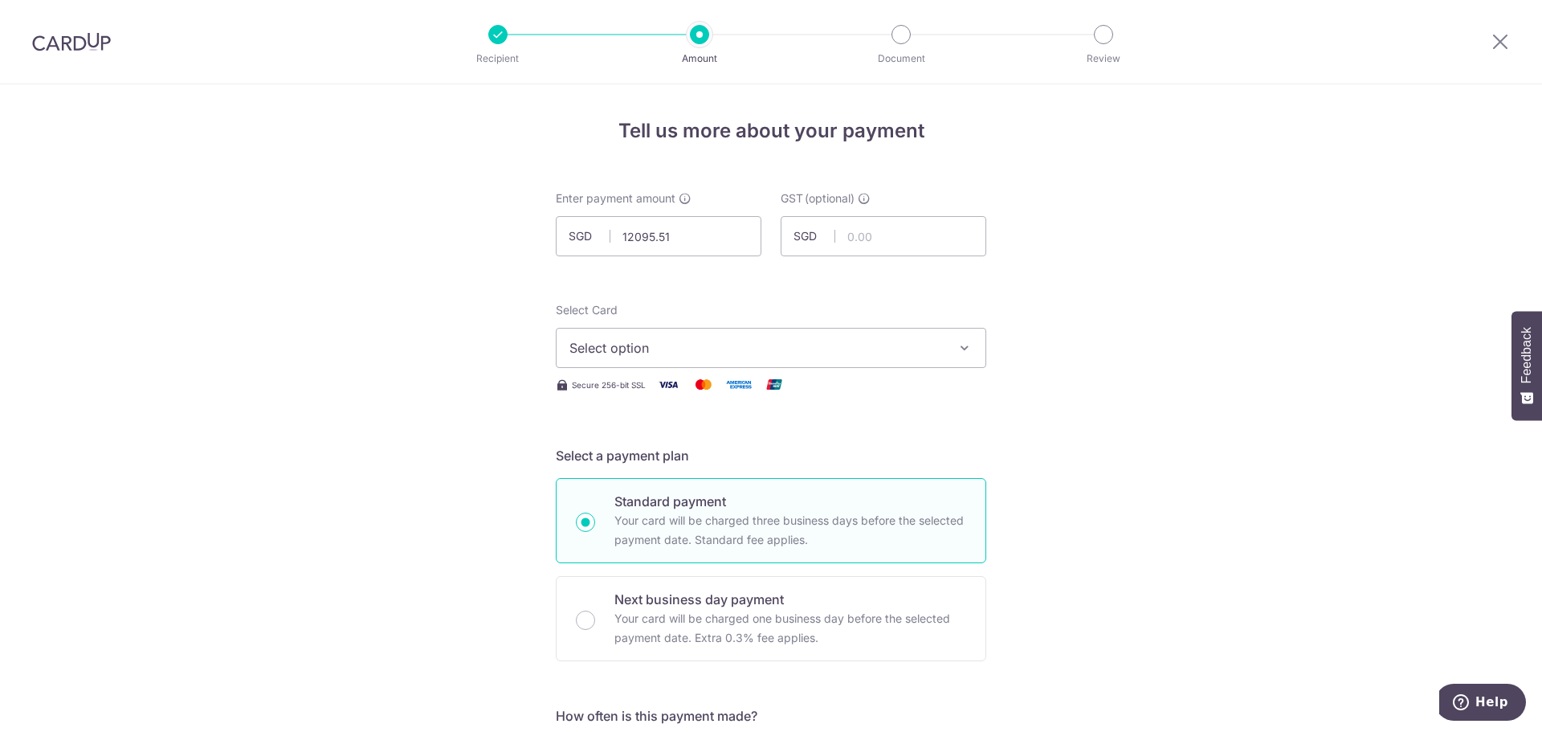
type input "12,095.51"
click at [670, 340] on span "Select option" at bounding box center [756, 347] width 374 height 19
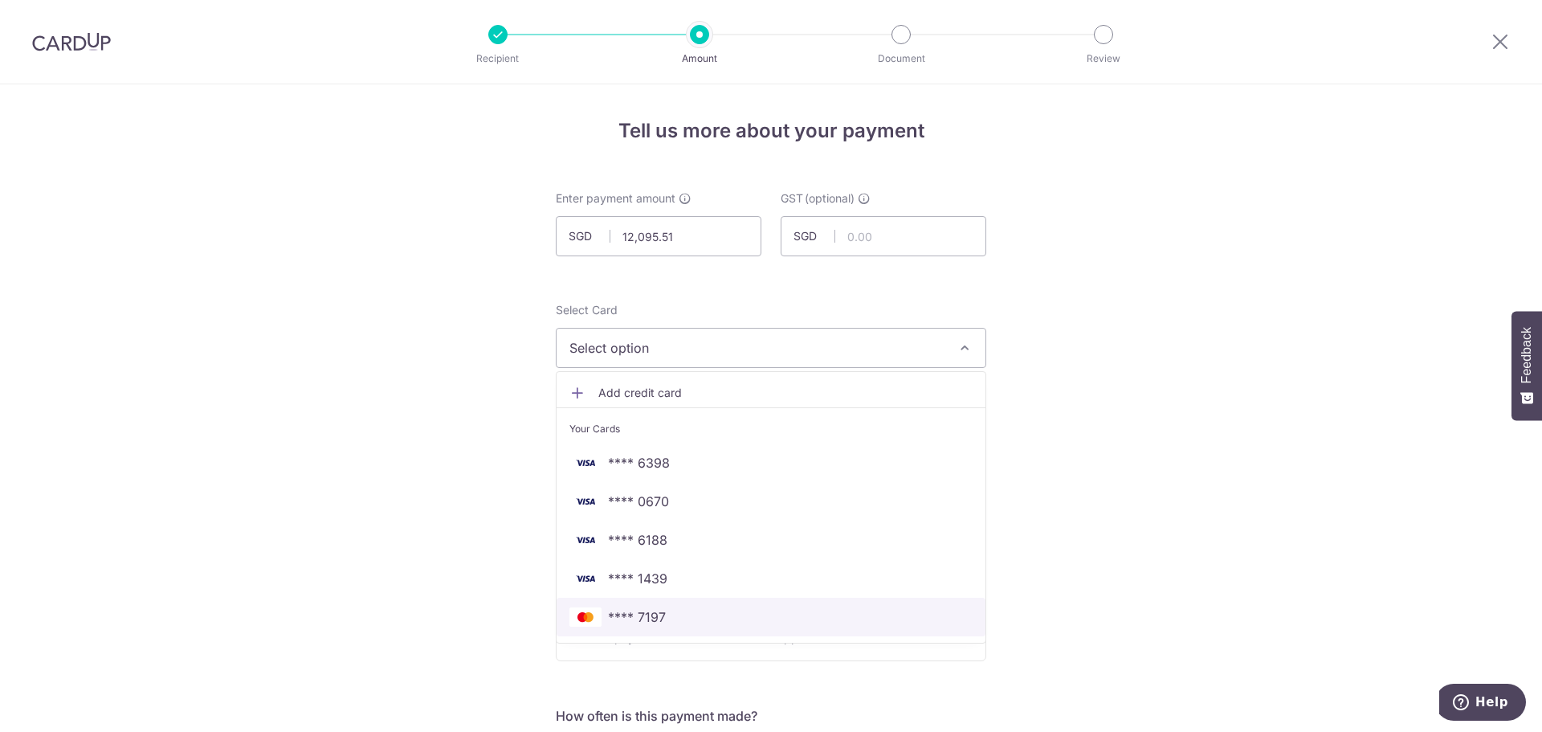
click at [667, 610] on span "**** 7197" at bounding box center [770, 616] width 403 height 19
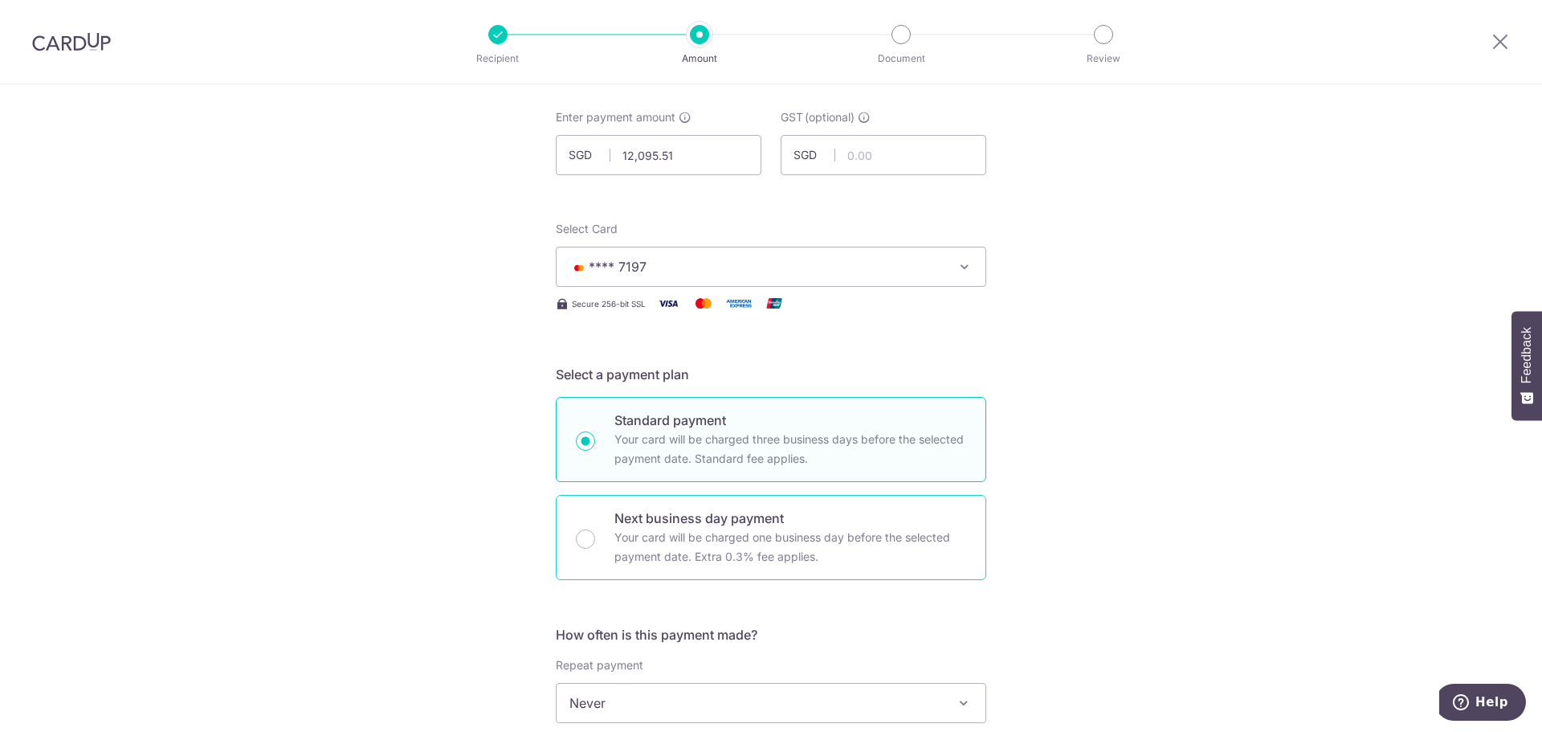
scroll to position [241, 0]
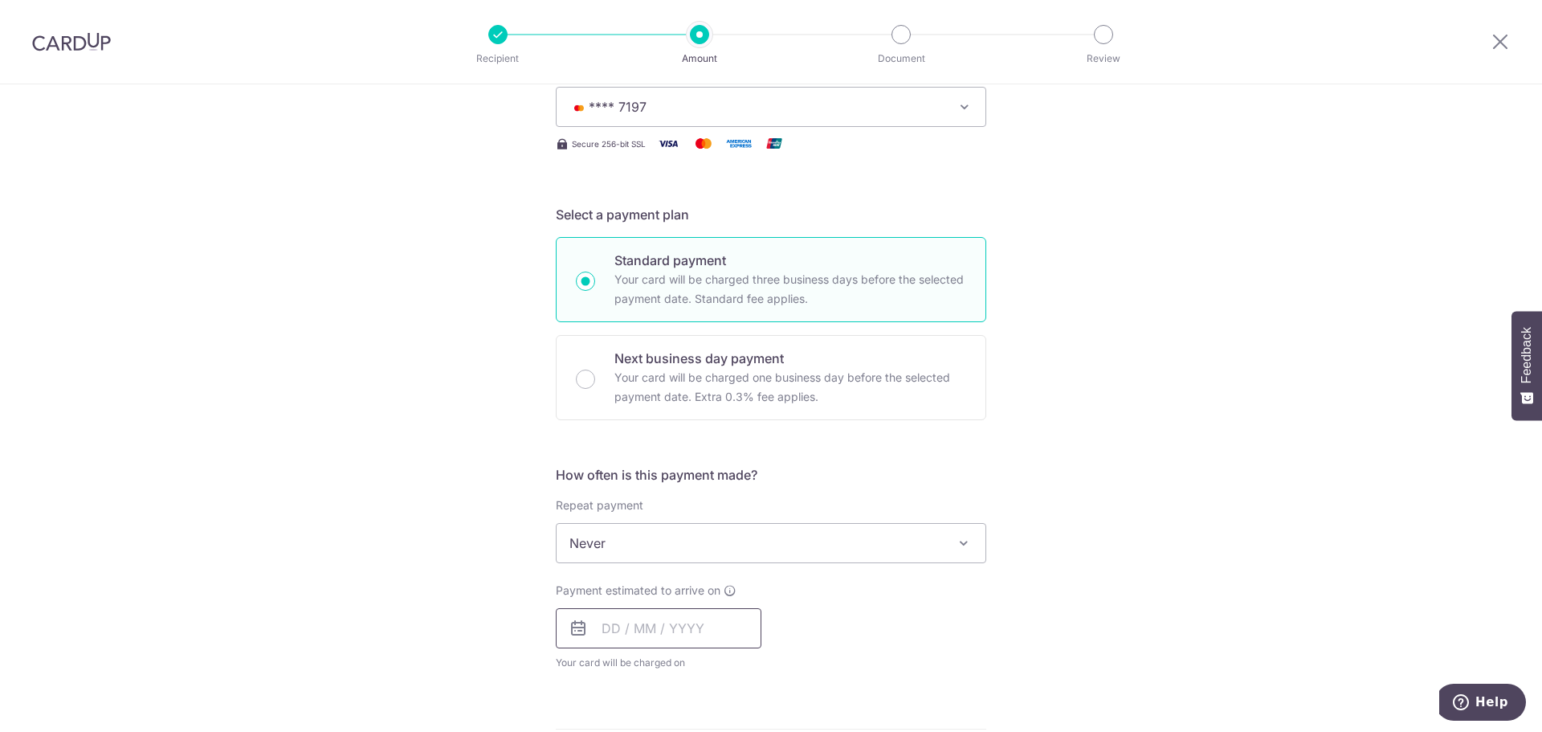
click at [619, 630] on input "text" at bounding box center [659, 628] width 206 height 40
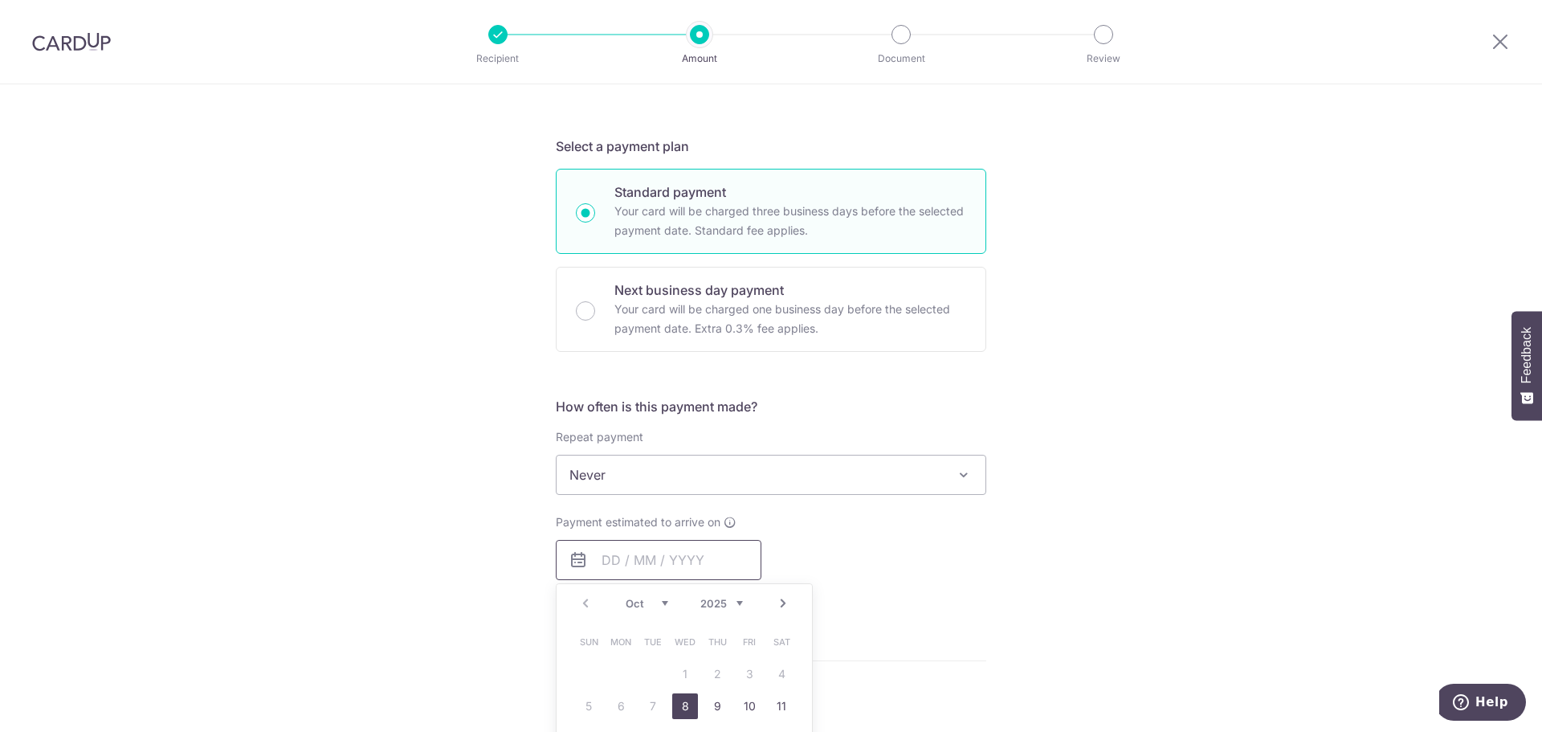
scroll to position [402, 0]
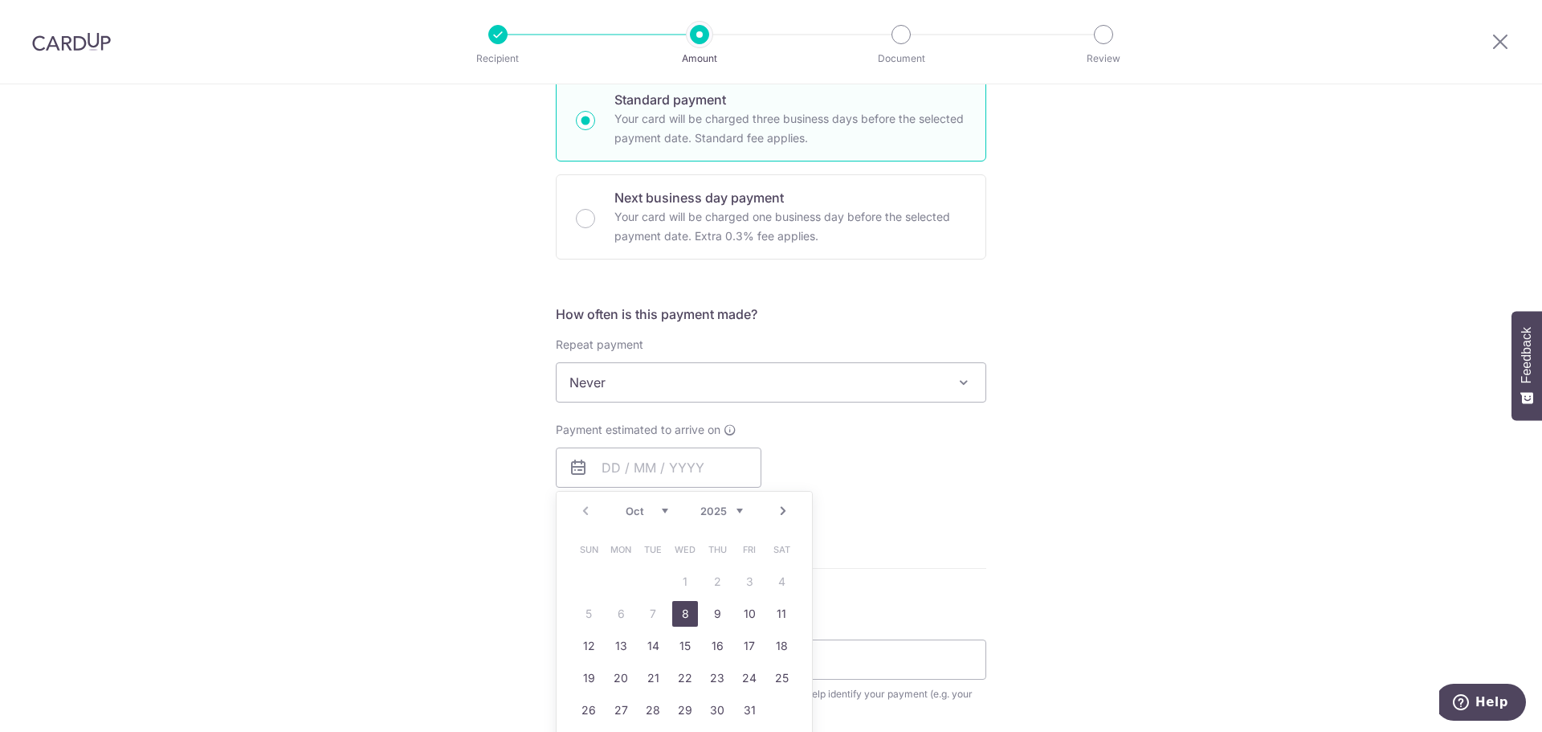
click at [687, 608] on link "8" at bounding box center [685, 614] width 26 height 26
type input "[DATE]"
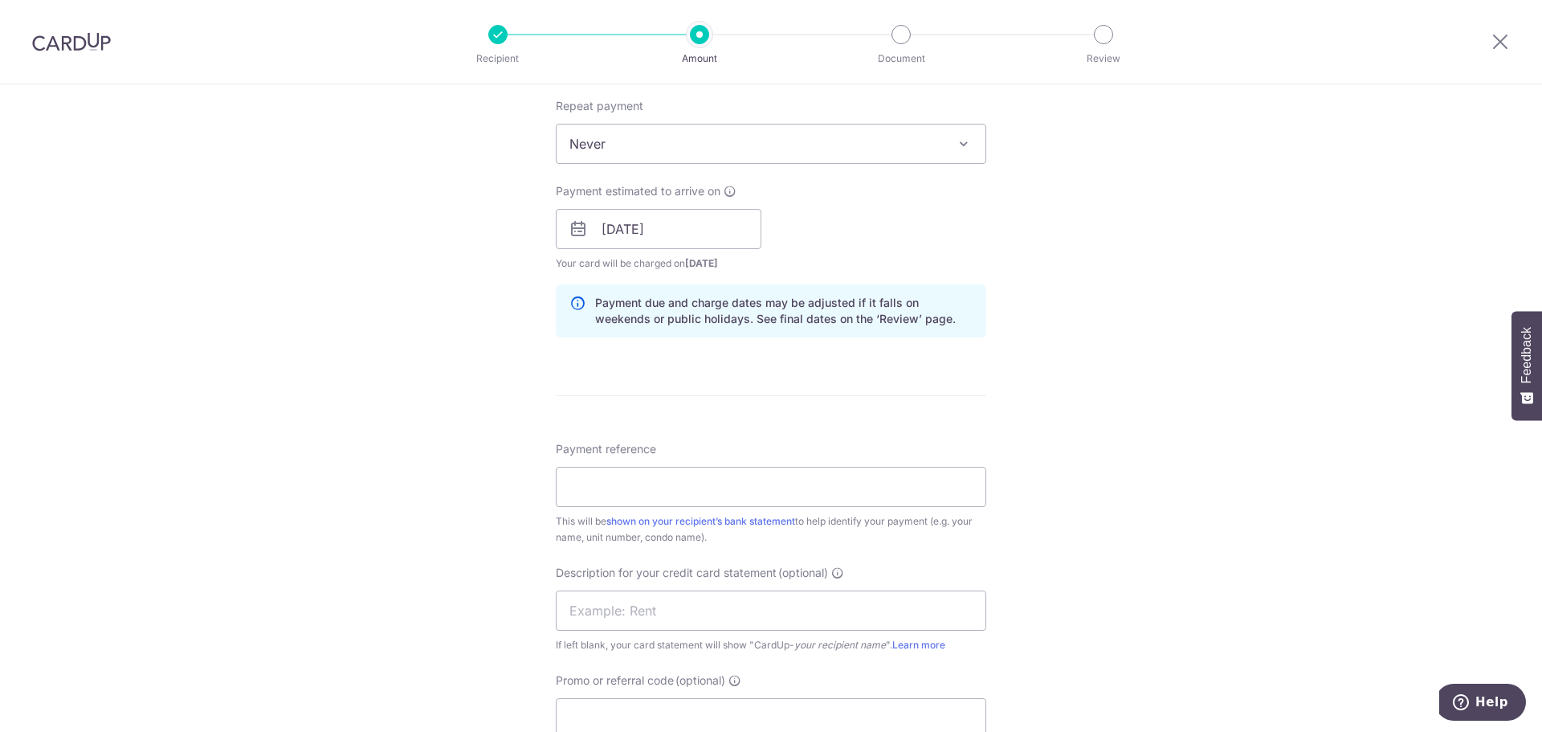
scroll to position [642, 0]
click at [632, 489] on input "Payment reference" at bounding box center [771, 484] width 430 height 40
type input "0401 OCT25 RENT"
click at [634, 595] on input "text" at bounding box center [771, 608] width 430 height 40
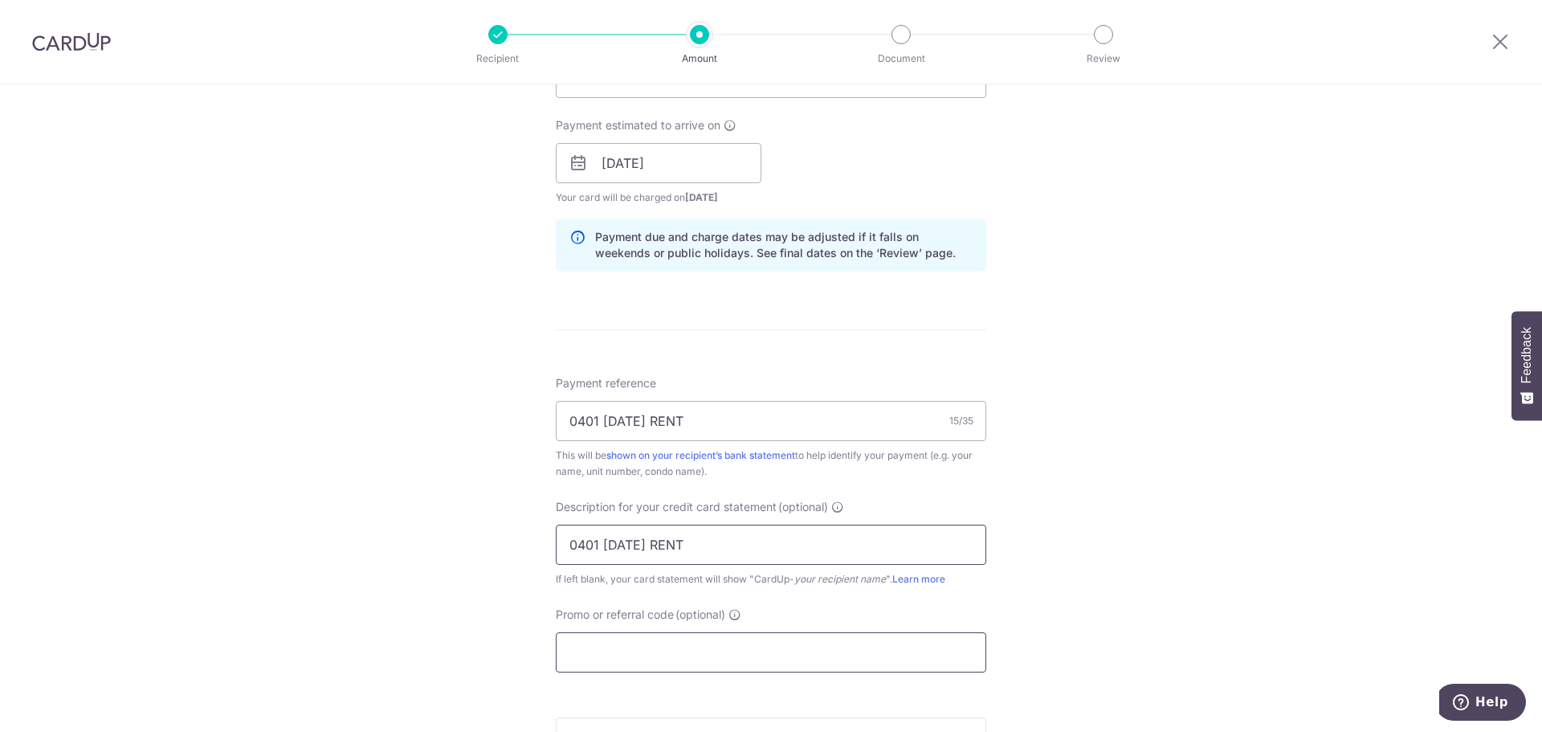
scroll to position [964, 0]
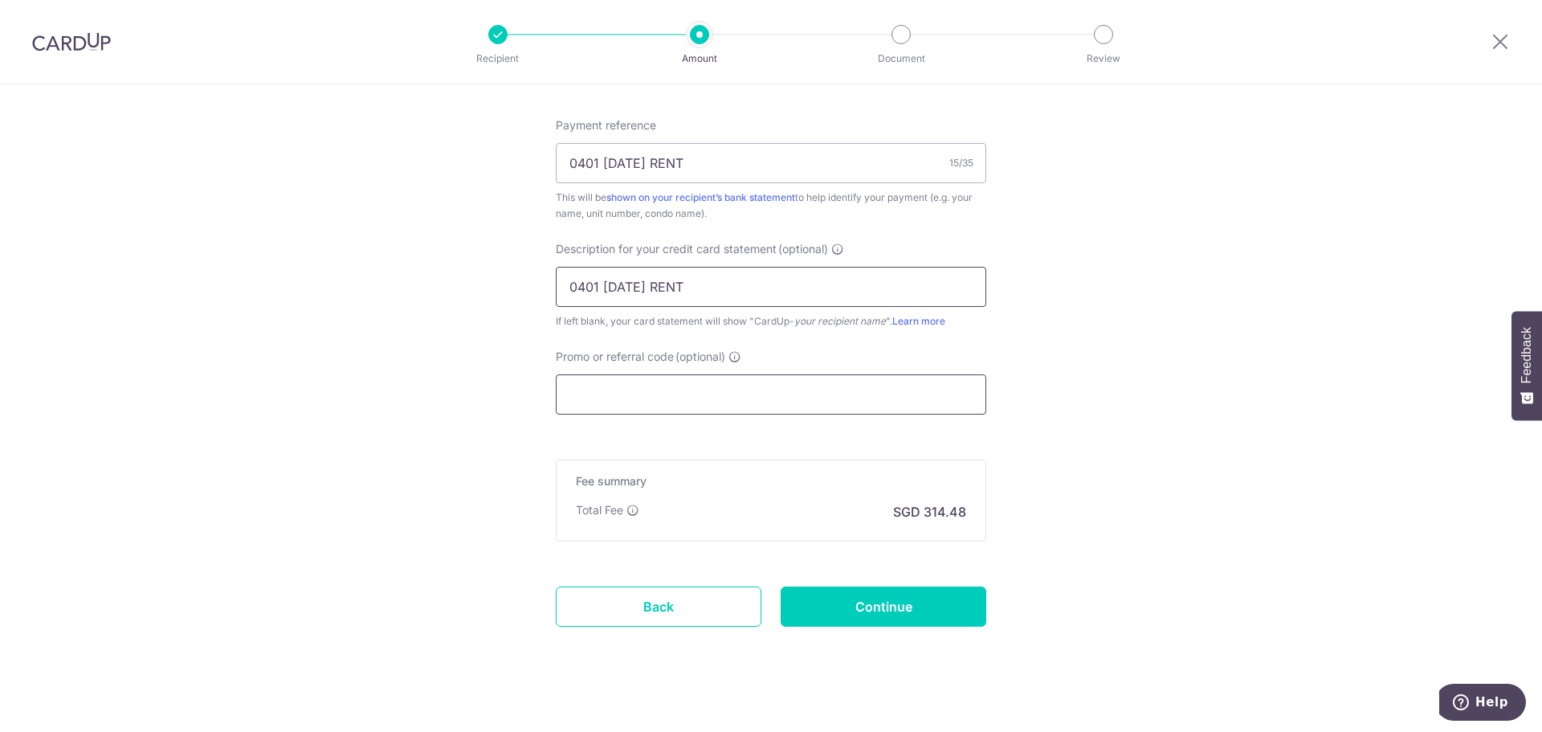
type input "0401 OCT25 RENT"
click at [630, 381] on input "Promo or referral code (optional)" at bounding box center [771, 394] width 430 height 40
paste input "SAVERENT179"
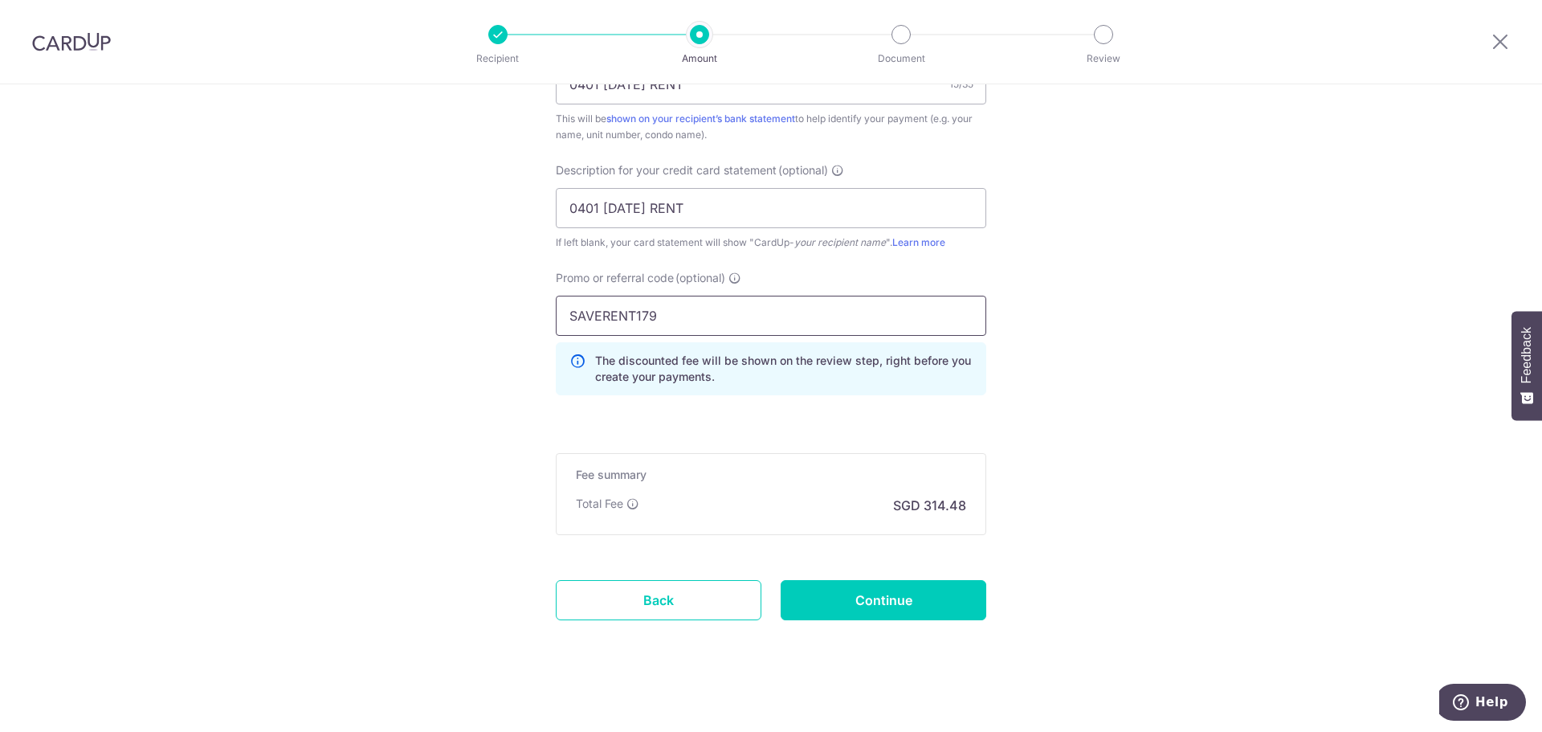
scroll to position [1051, 0]
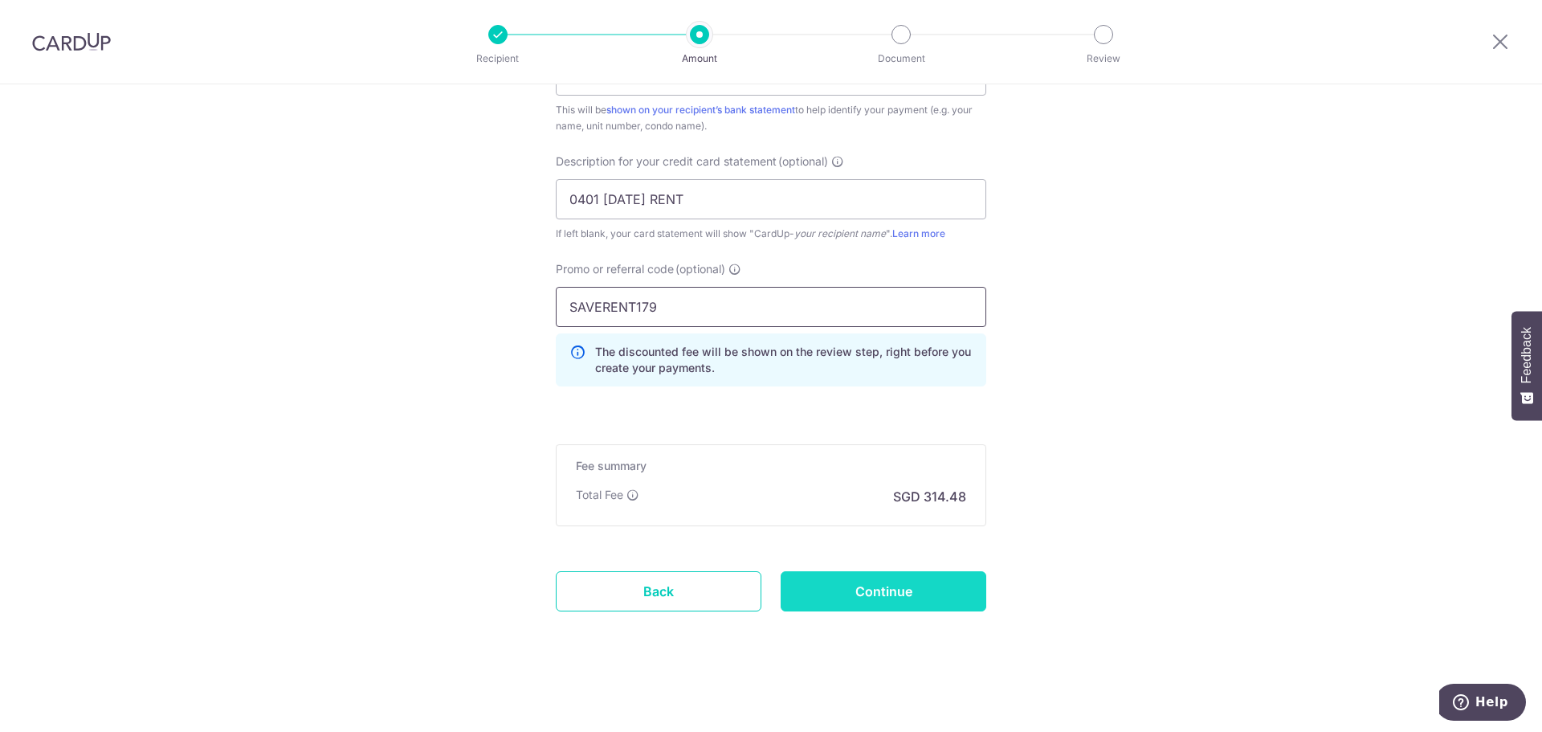
type input "SAVERENT179"
click at [881, 589] on input "Continue" at bounding box center [884, 591] width 206 height 40
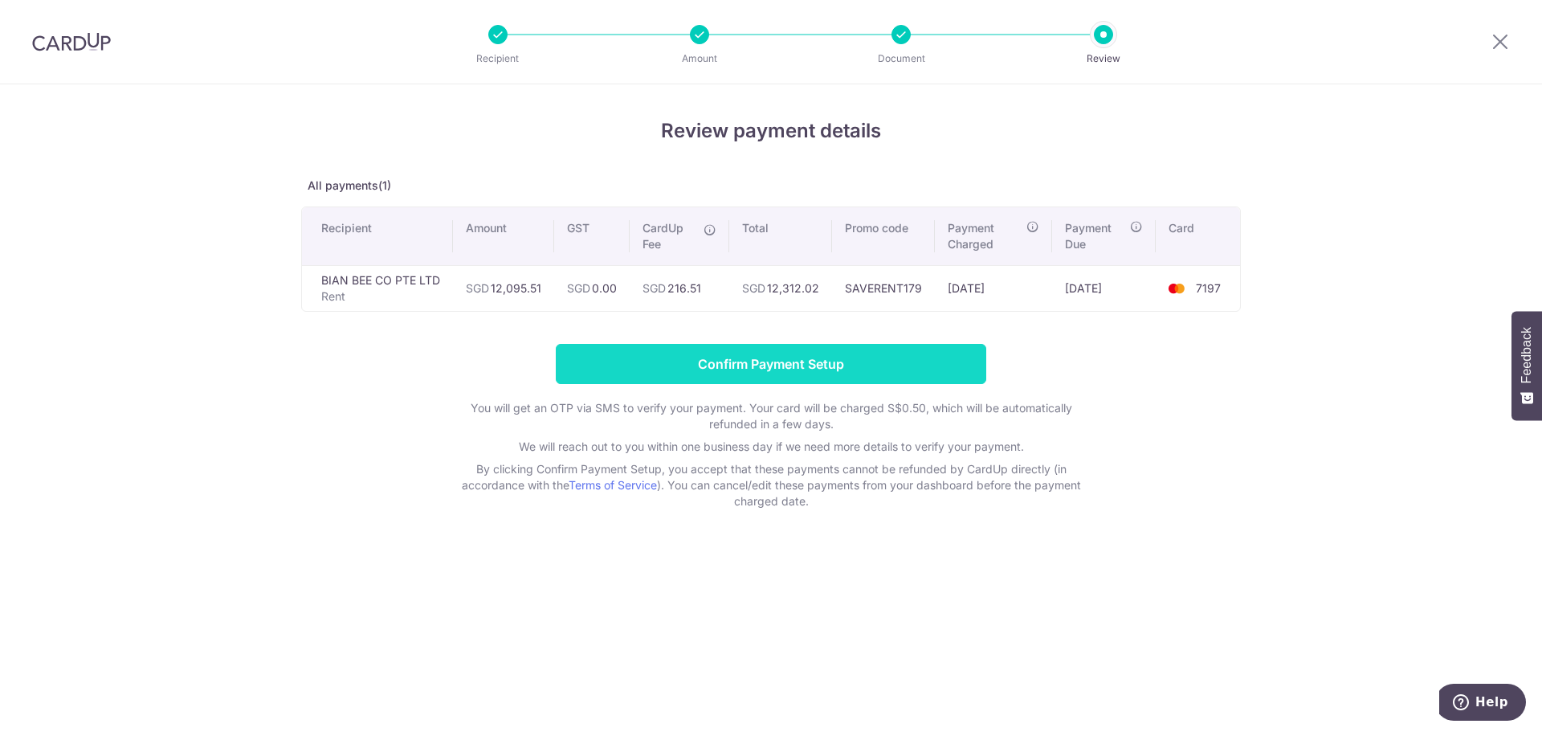
click at [846, 364] on input "Confirm Payment Setup" at bounding box center [771, 364] width 430 height 40
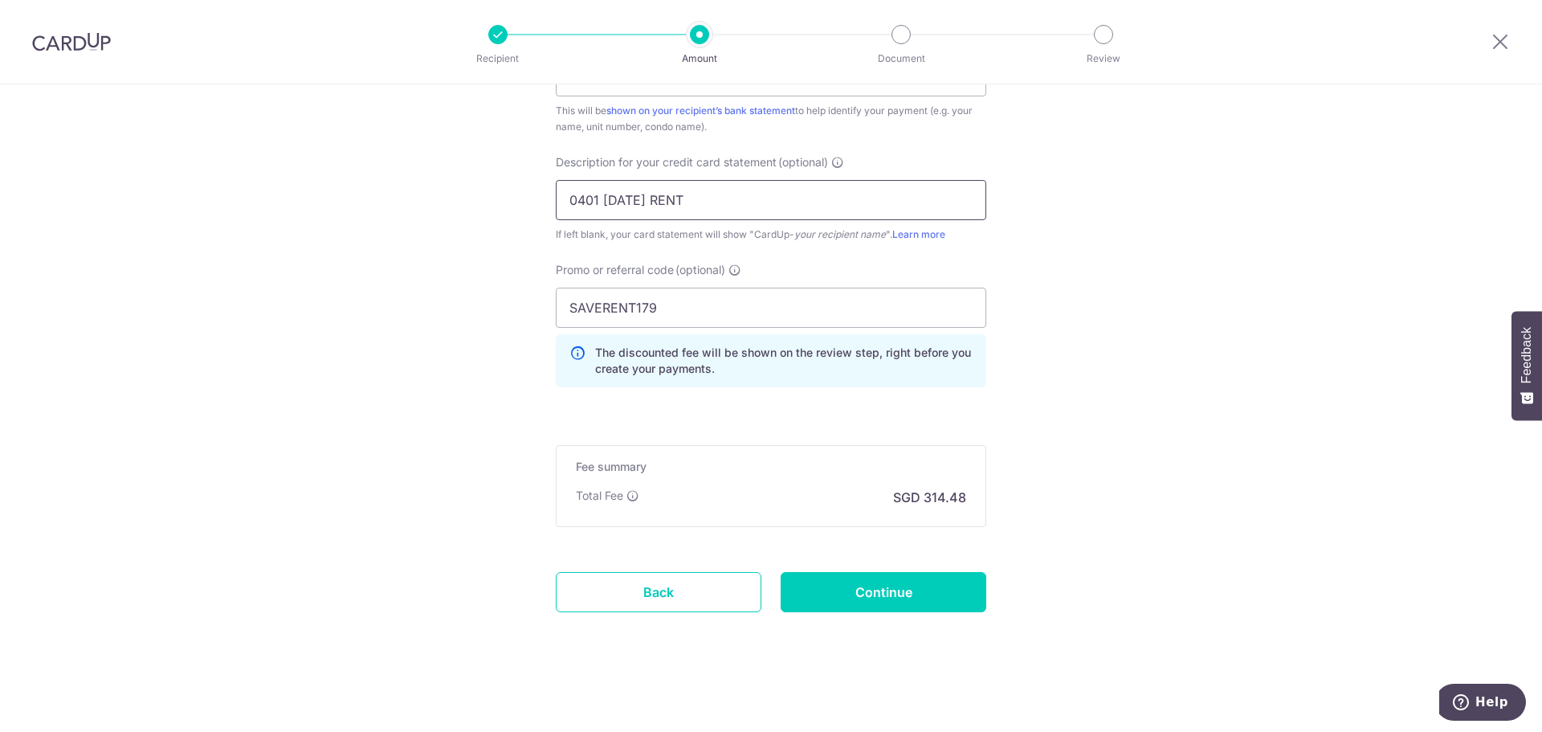
scroll to position [1117, 0]
click at [747, 308] on input "SAVERENT179" at bounding box center [771, 307] width 430 height 40
drag, startPoint x: 777, startPoint y: 407, endPoint x: 951, endPoint y: 612, distance: 268.4
click at [928, 582] on input "Continue" at bounding box center [884, 591] width 206 height 40
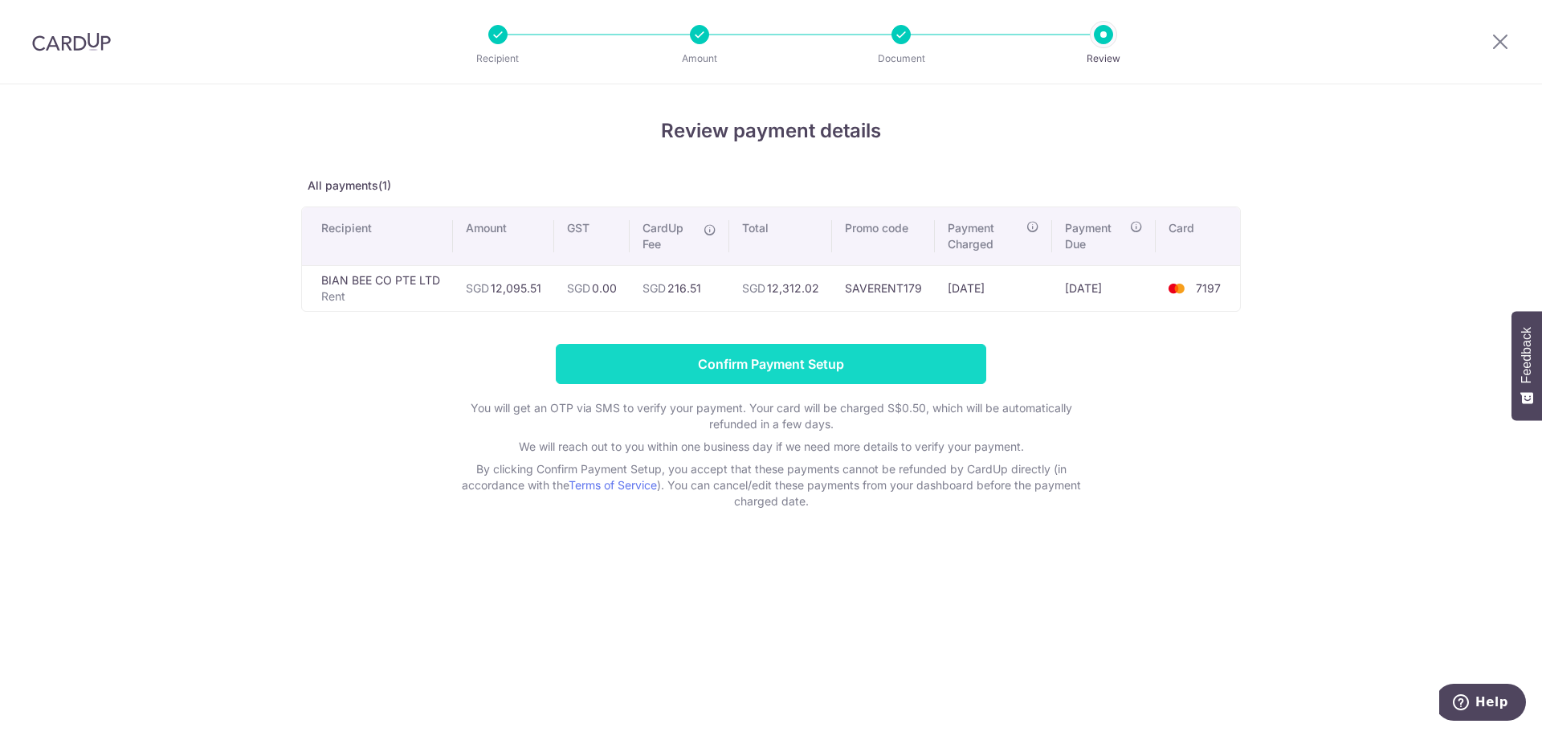
click at [827, 362] on input "Confirm Payment Setup" at bounding box center [771, 364] width 430 height 40
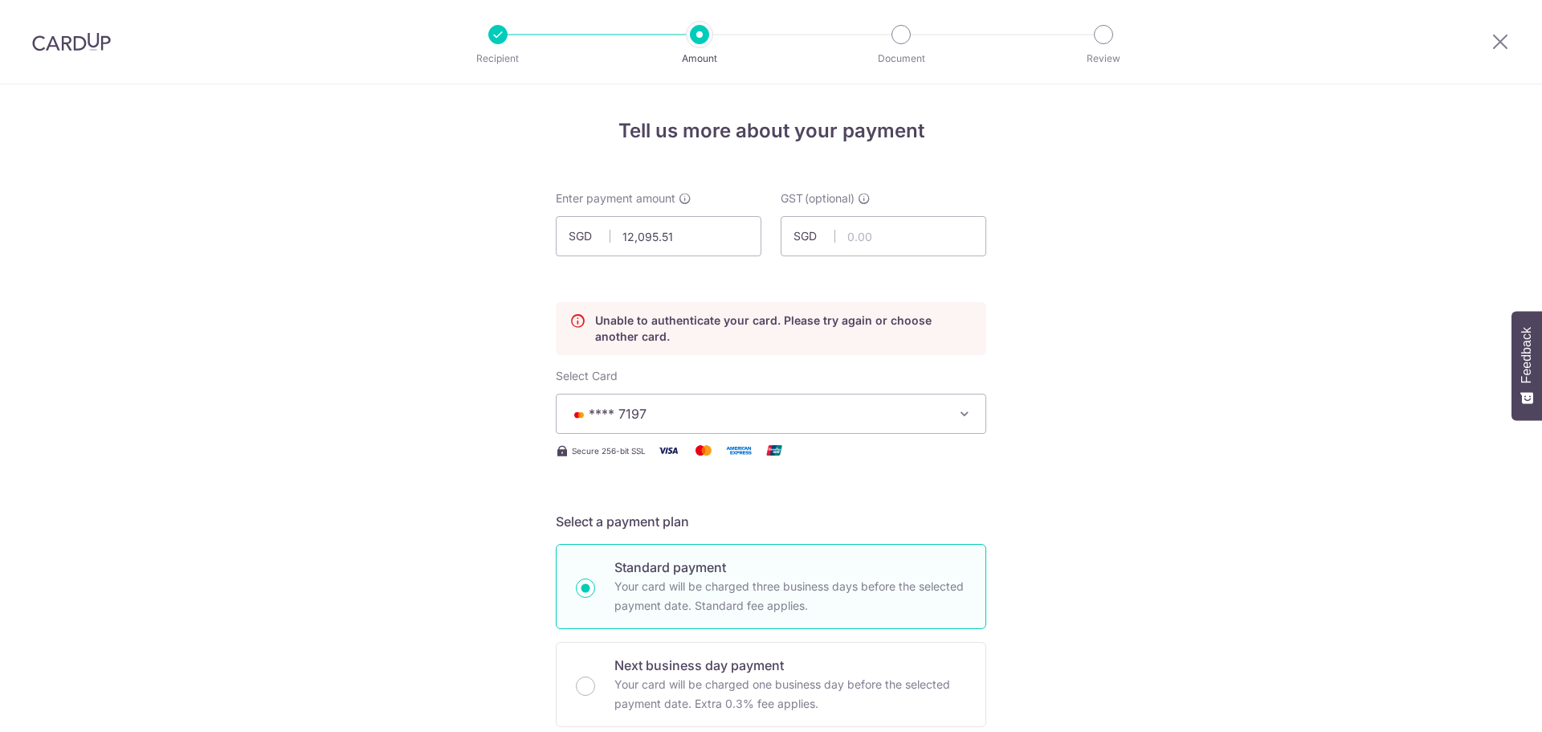
scroll to position [218, 0]
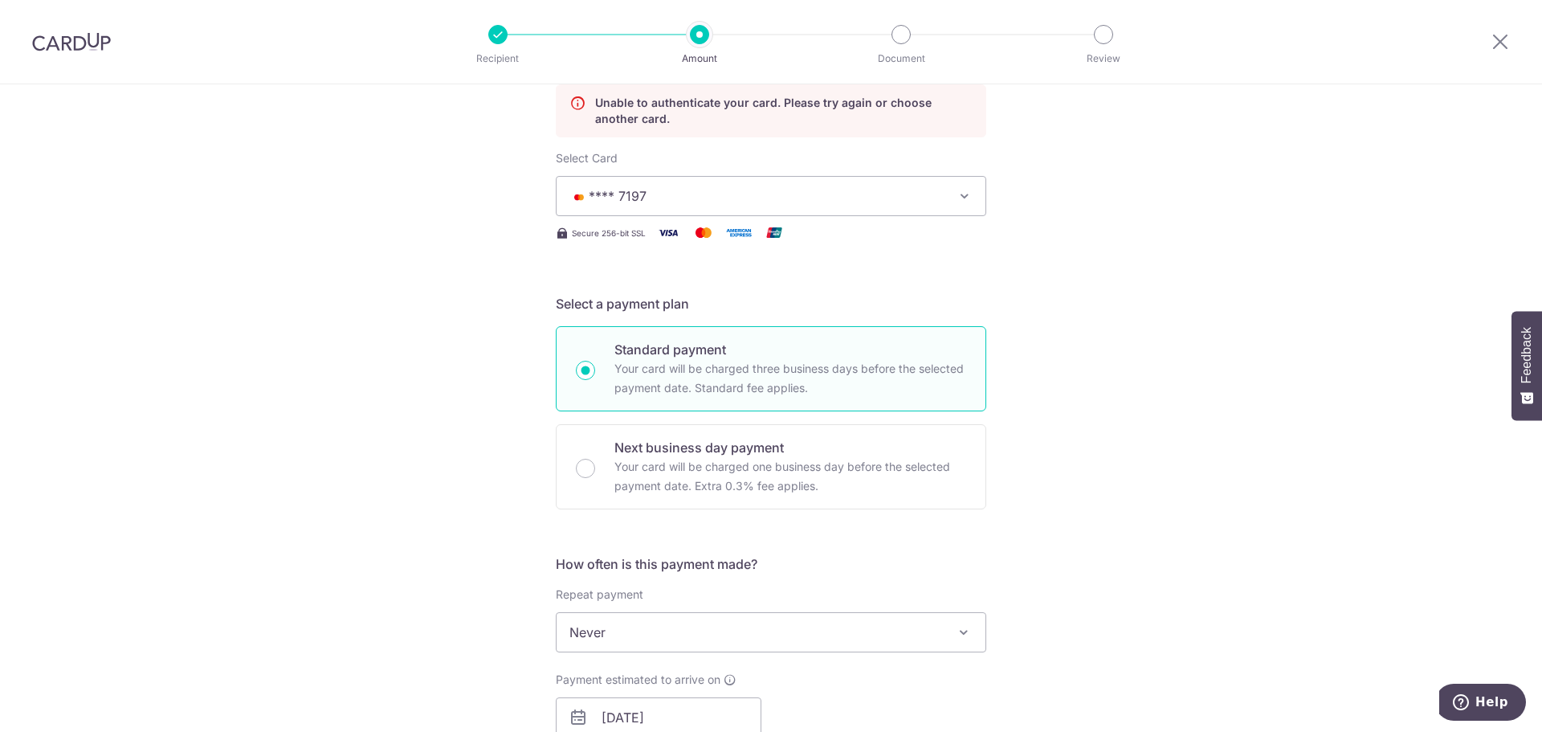
click at [73, 41] on img at bounding box center [71, 41] width 79 height 19
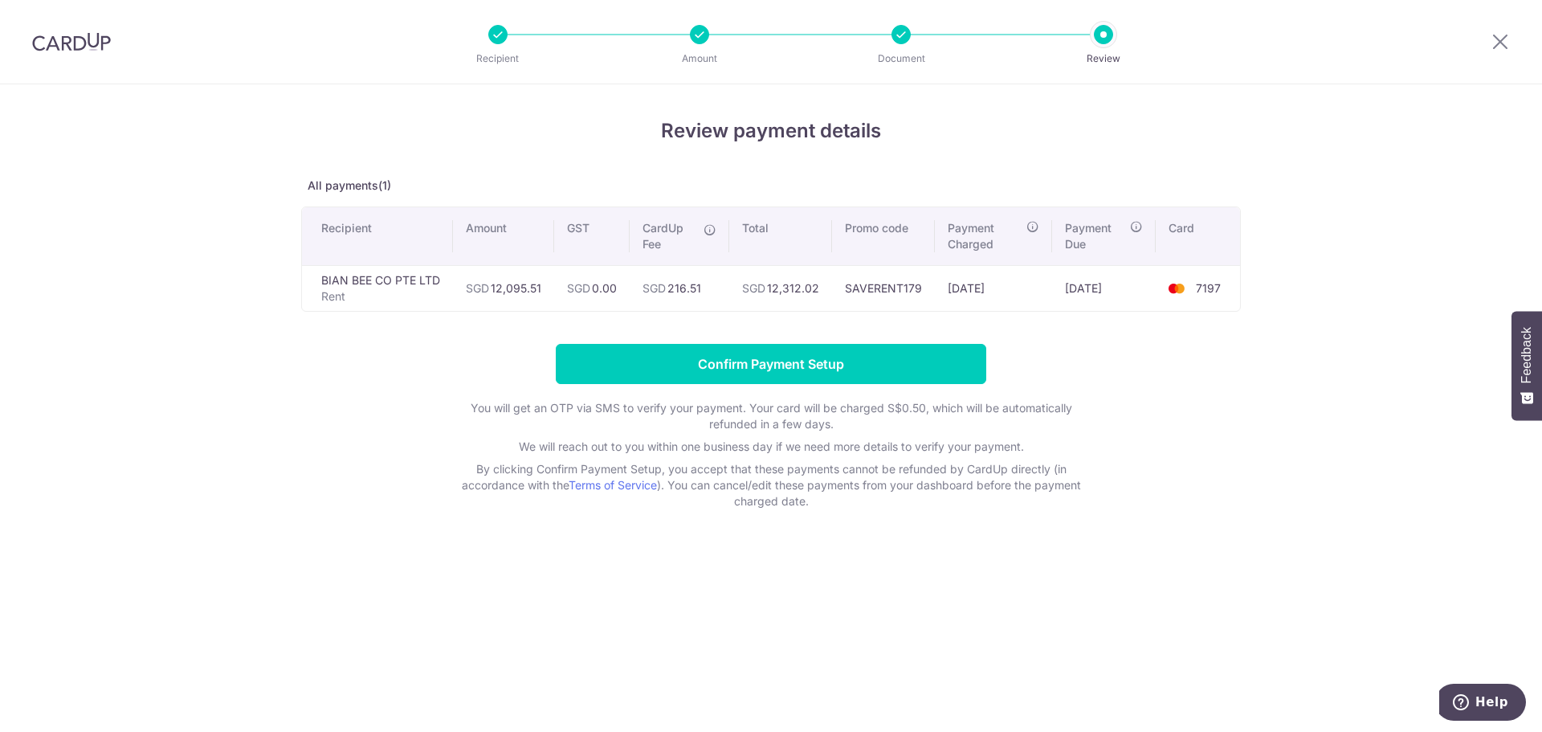
click at [82, 52] on div at bounding box center [71, 42] width 143 height 84
click at [87, 39] on img at bounding box center [71, 41] width 79 height 19
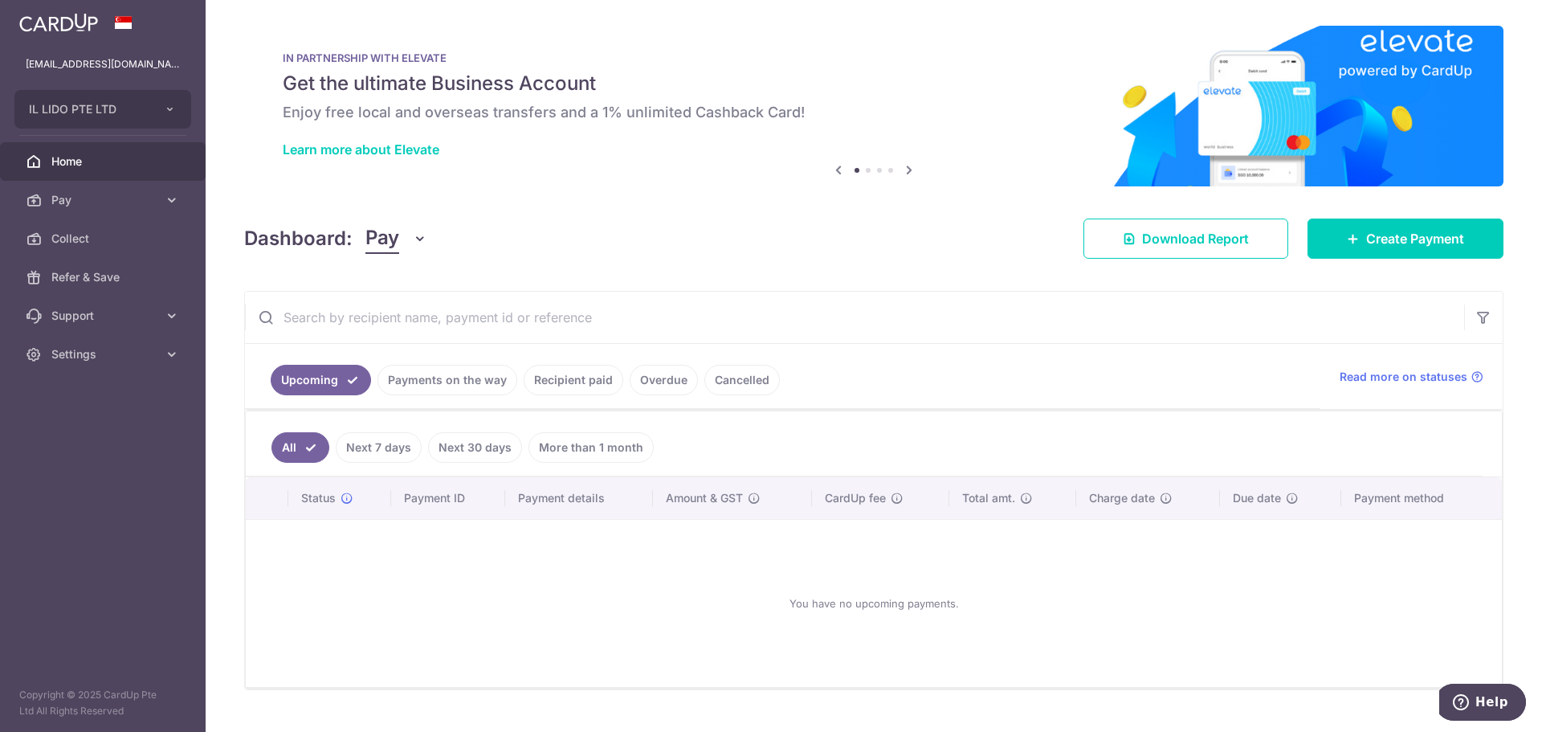
click at [475, 375] on link "Payments on the way" at bounding box center [447, 380] width 140 height 31
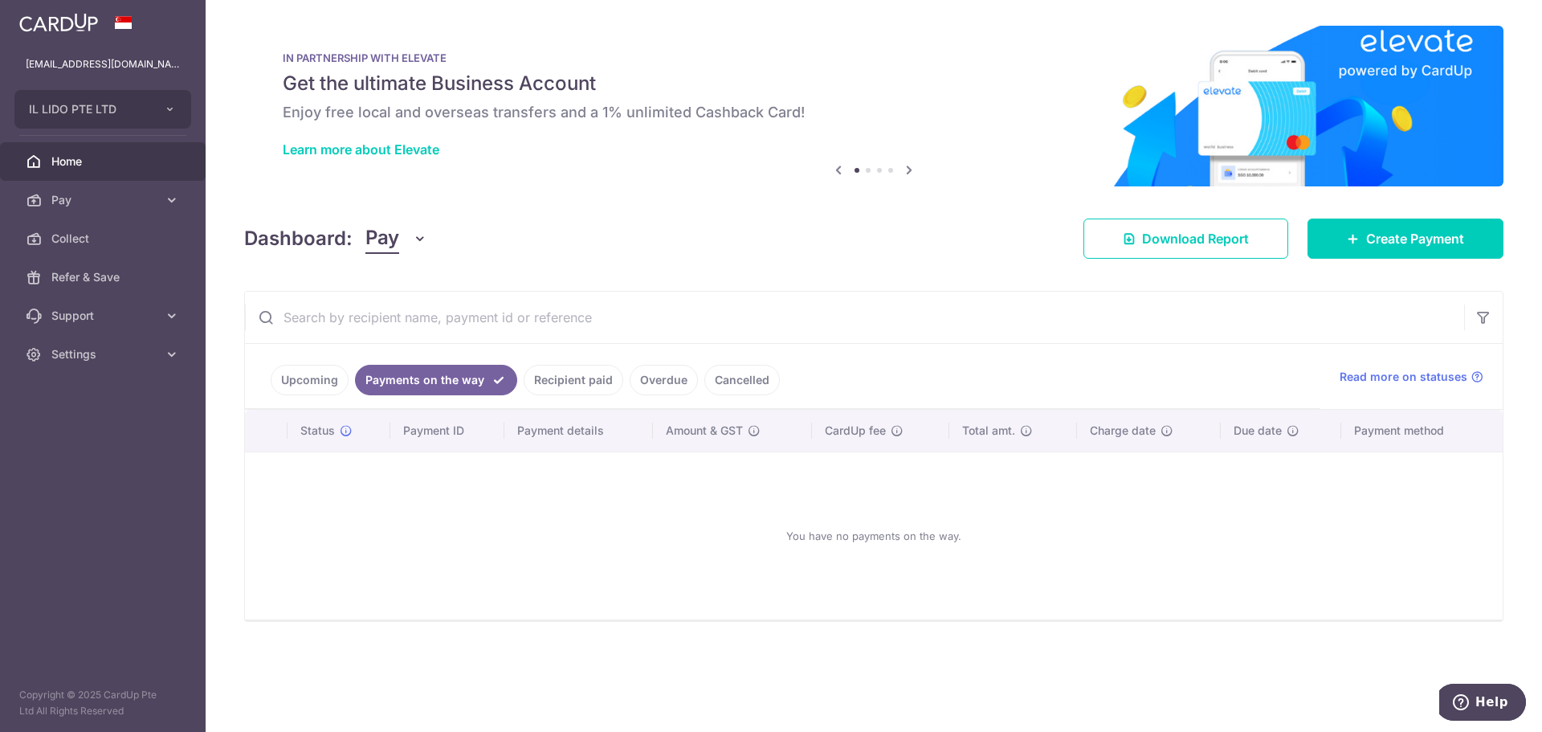
click at [602, 374] on link "Recipient paid" at bounding box center [574, 380] width 100 height 31
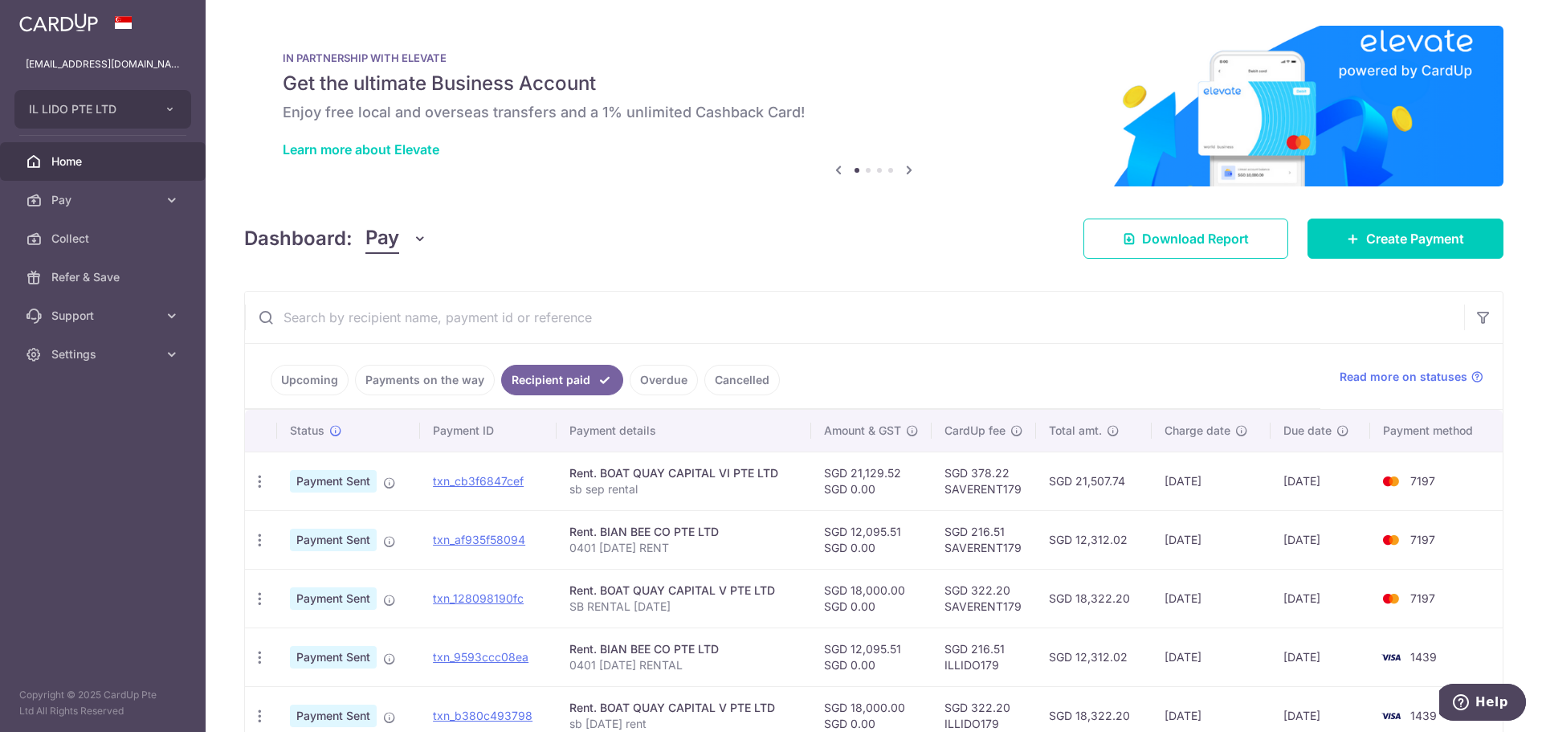
click at [675, 374] on link "Overdue" at bounding box center [664, 380] width 68 height 31
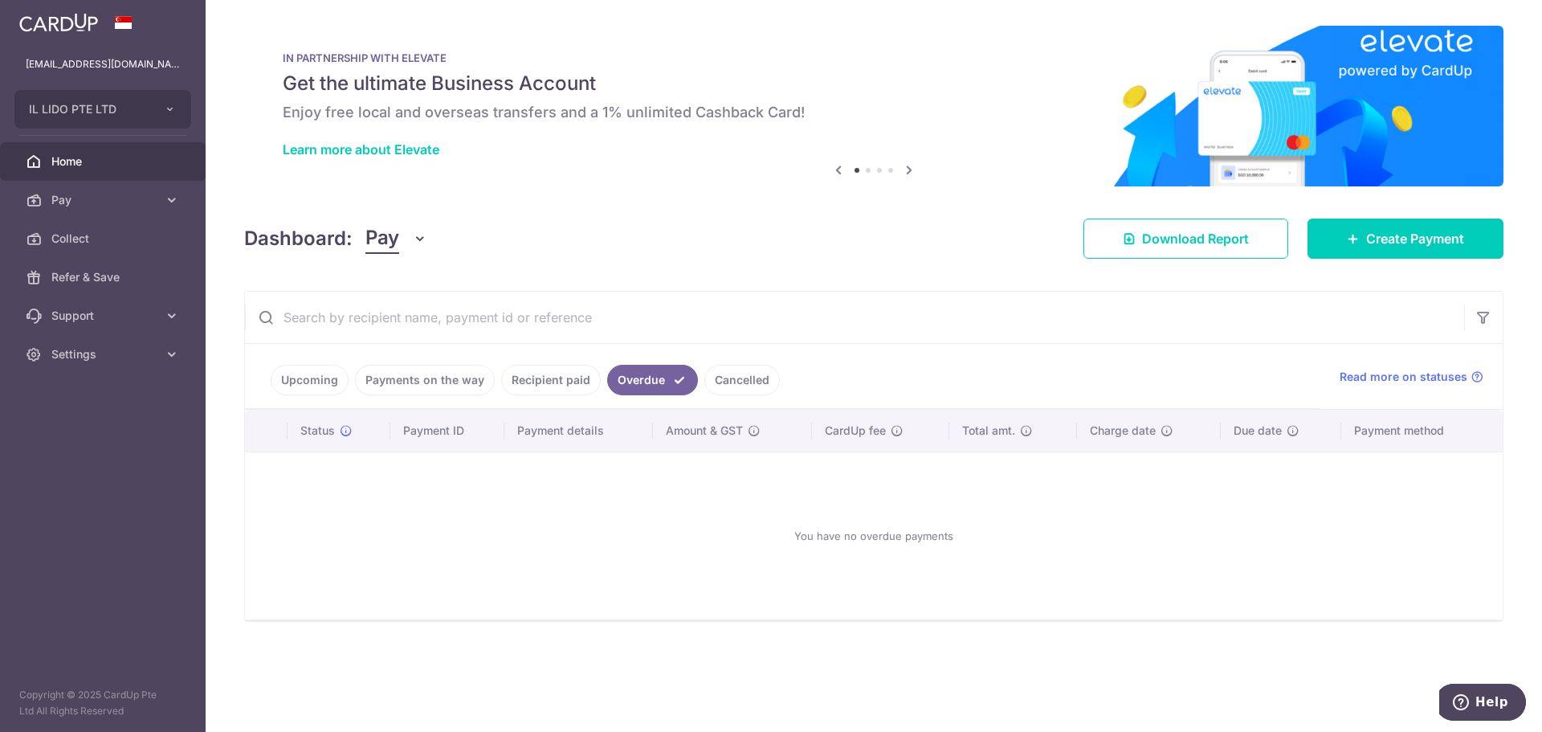
click at [727, 379] on link "Cancelled" at bounding box center [741, 380] width 75 height 31
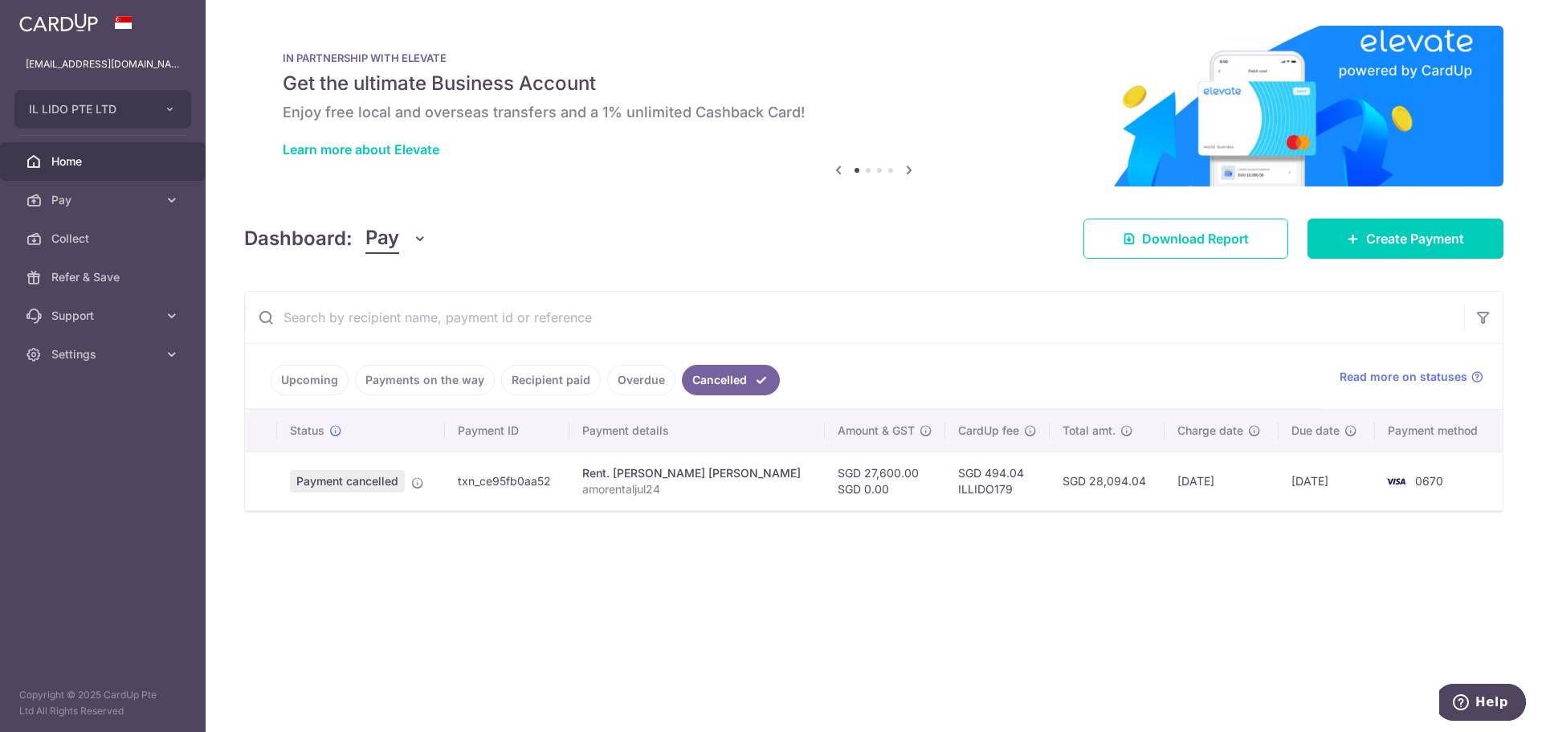
click at [309, 378] on link "Upcoming" at bounding box center [310, 380] width 78 height 31
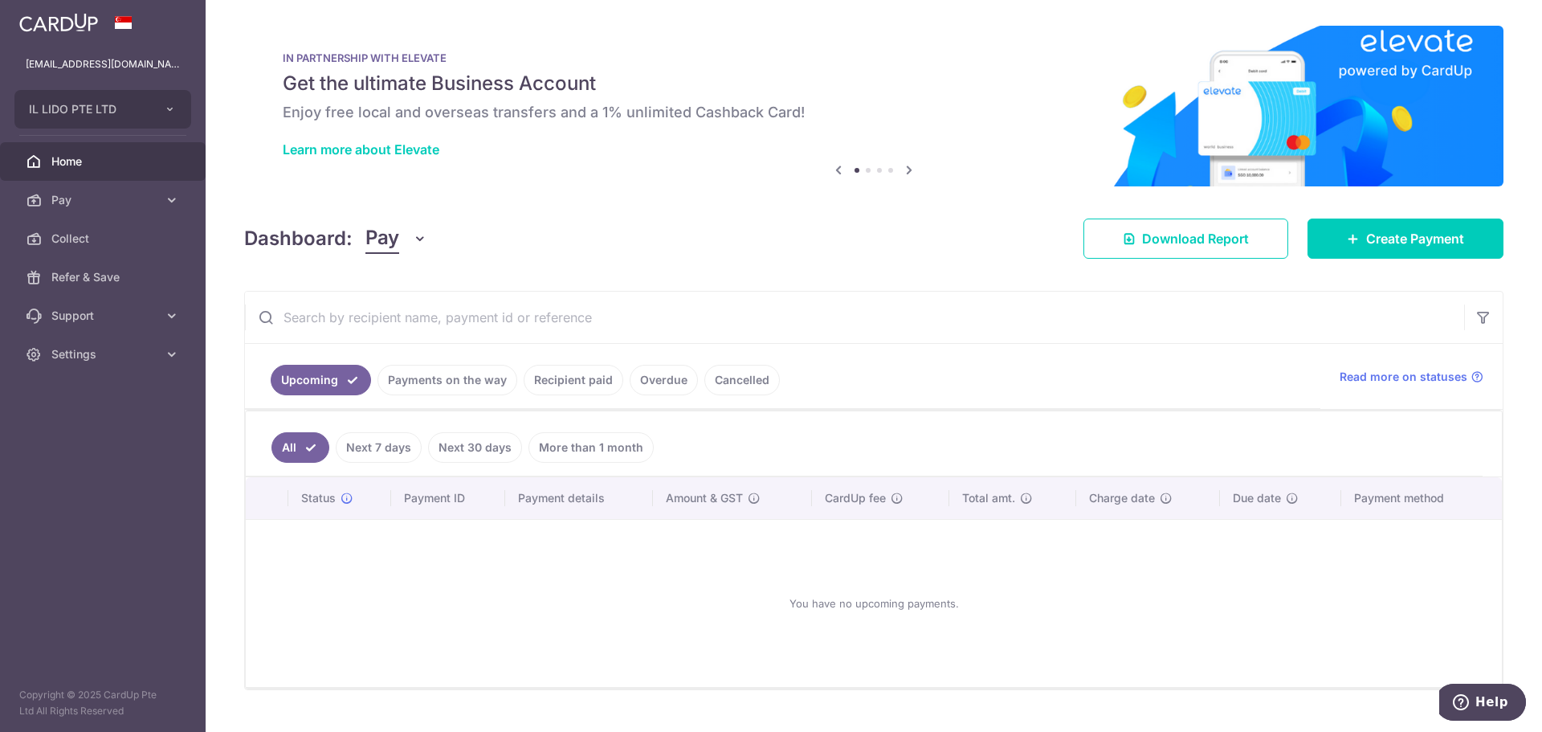
click at [443, 374] on link "Payments on the way" at bounding box center [447, 380] width 140 height 31
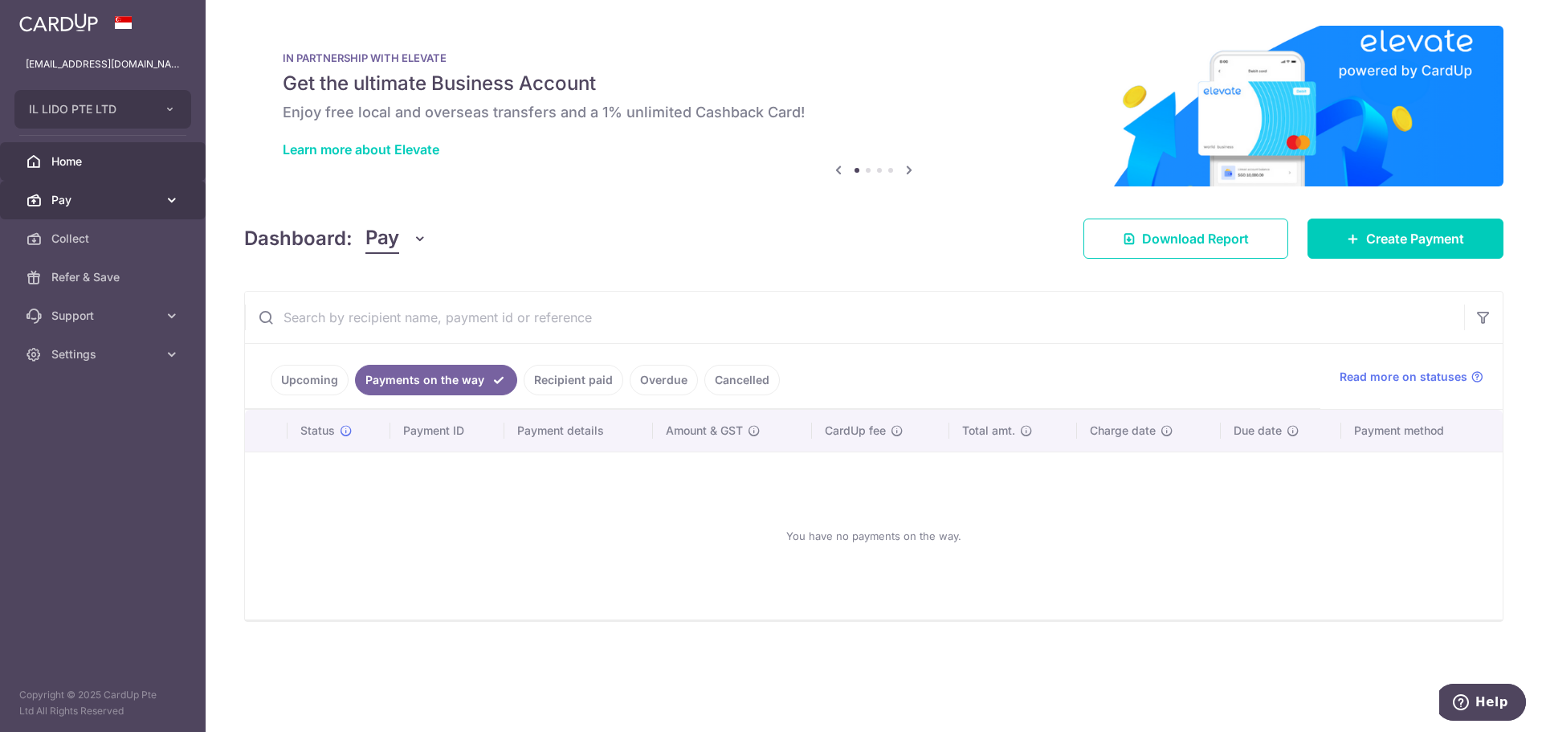
click at [165, 198] on icon at bounding box center [172, 200] width 16 height 16
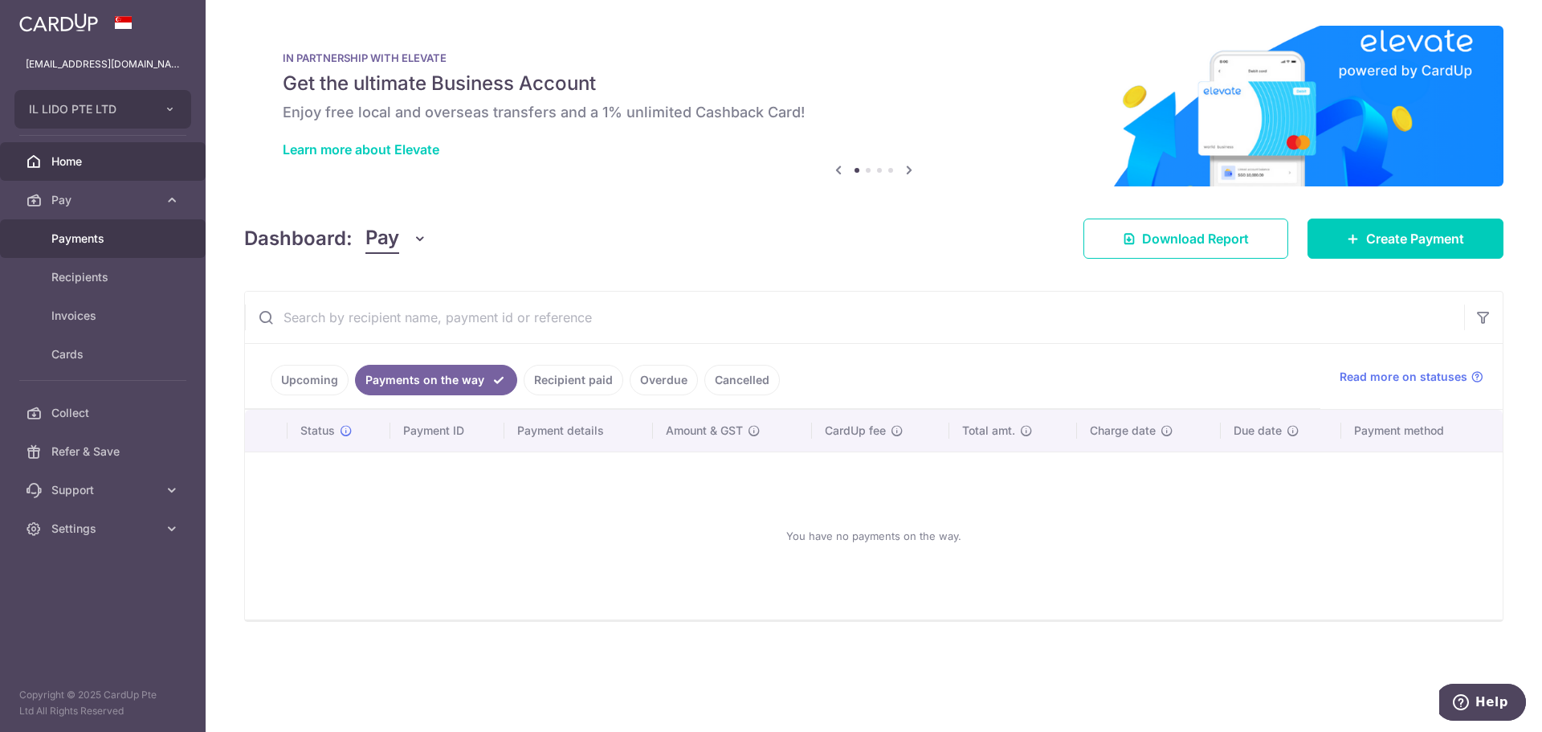
click at [115, 247] on link "Payments" at bounding box center [103, 238] width 206 height 39
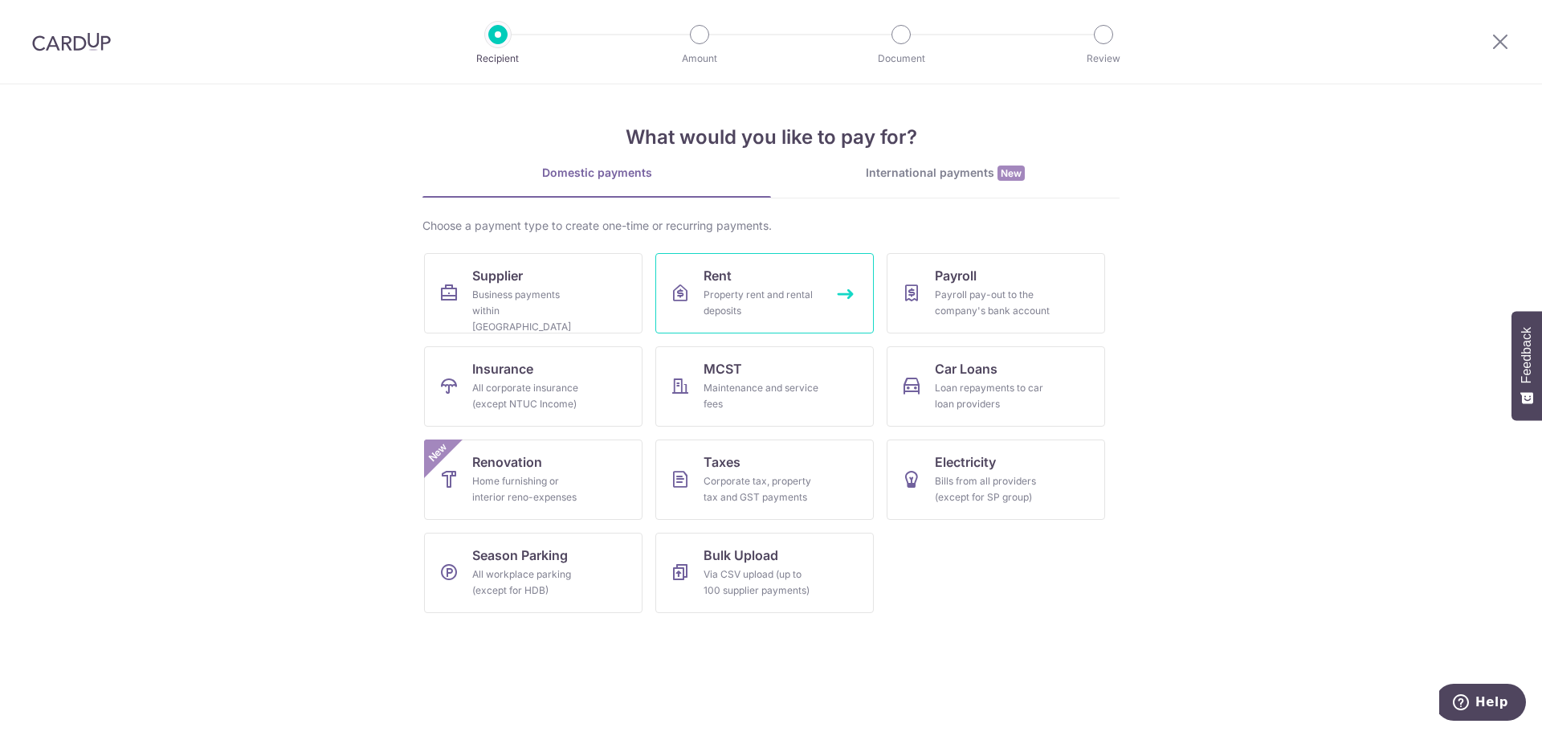
click at [793, 285] on link "Rent Property rent and rental deposits" at bounding box center [764, 293] width 218 height 80
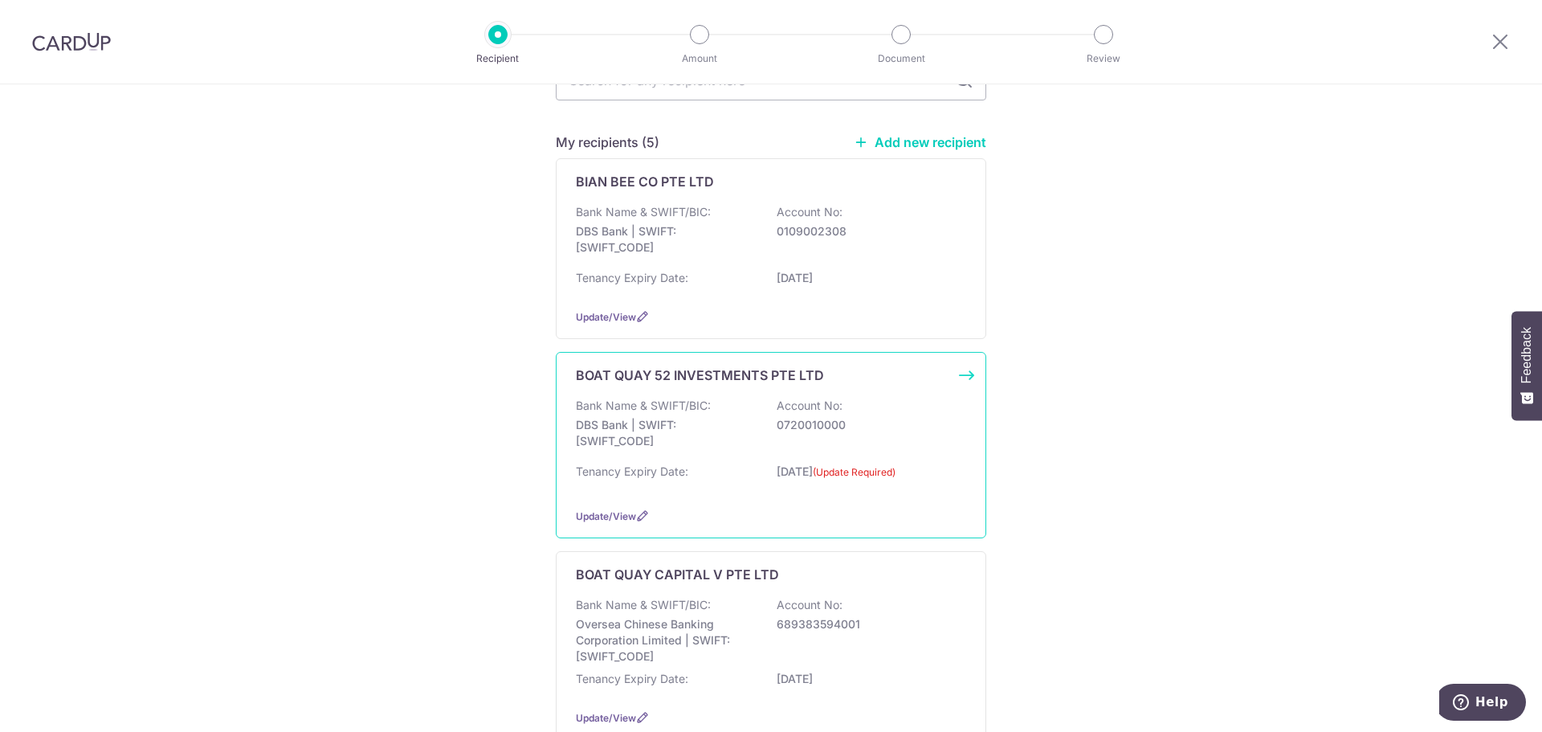
scroll to position [402, 0]
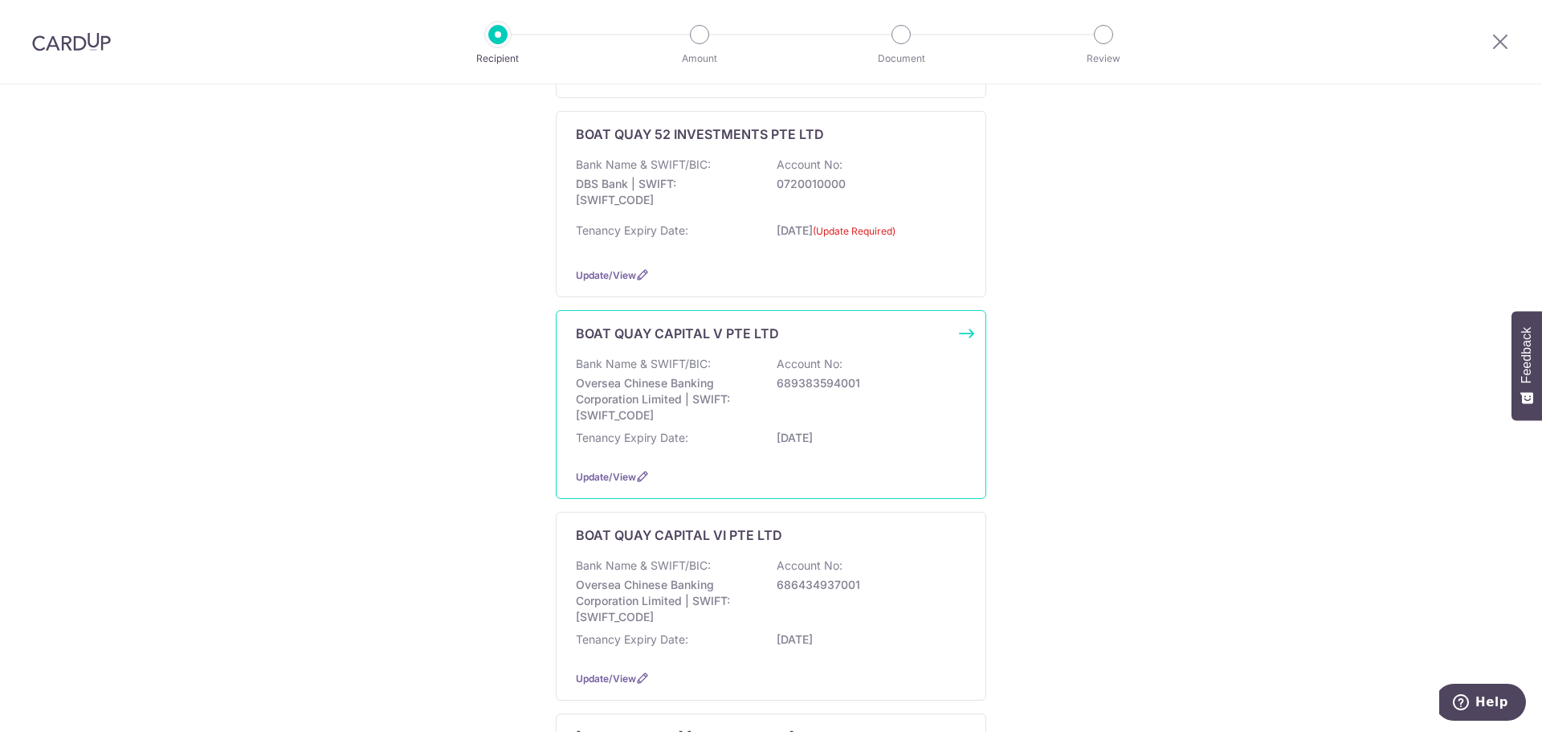
click at [736, 382] on p "Oversea Chinese Banking Corporation Limited | SWIFT: [SWIFT_CODE]" at bounding box center [666, 399] width 180 height 48
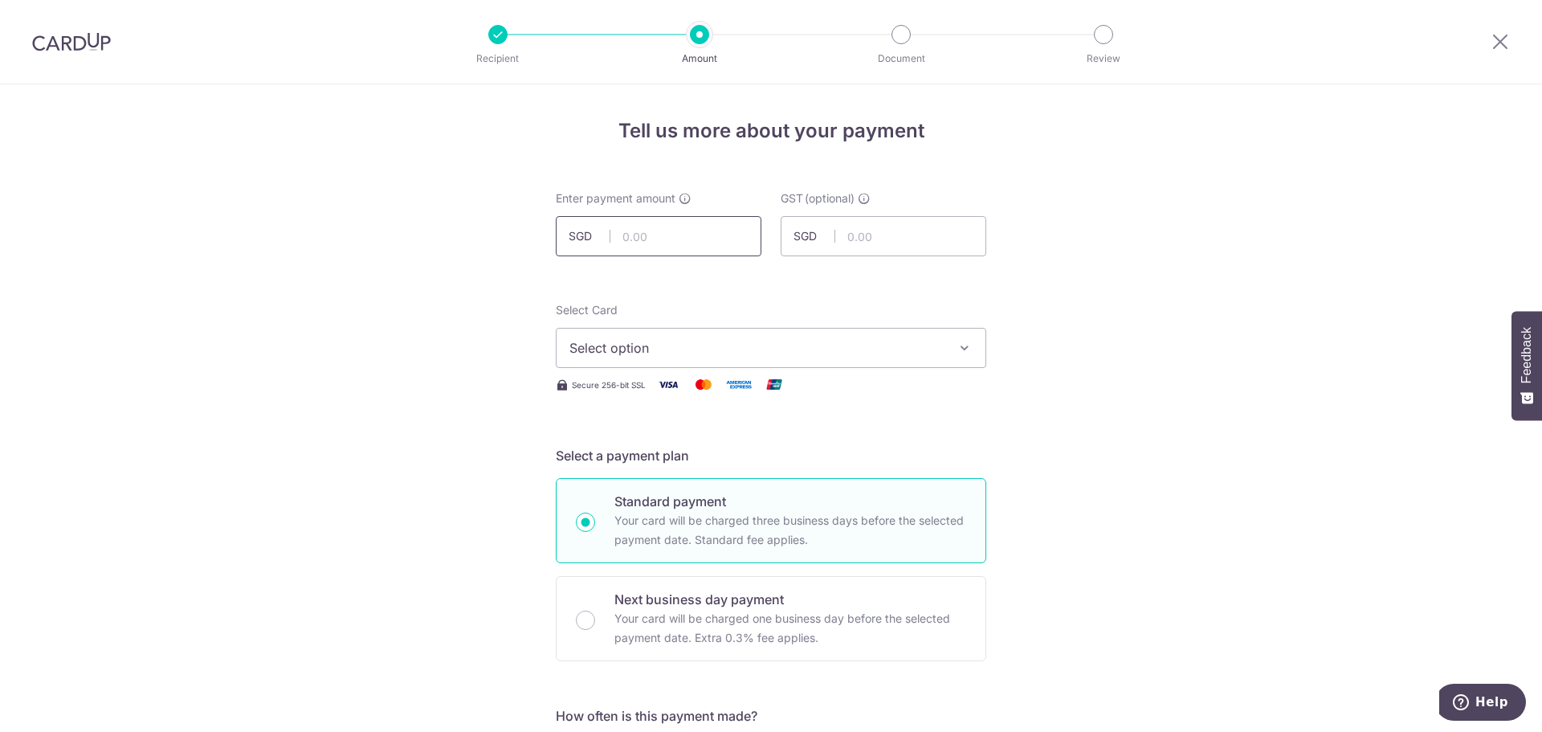
click at [675, 227] on input "text" at bounding box center [659, 236] width 206 height 40
type input "18,000.00"
click at [707, 334] on button "Select option" at bounding box center [771, 348] width 430 height 40
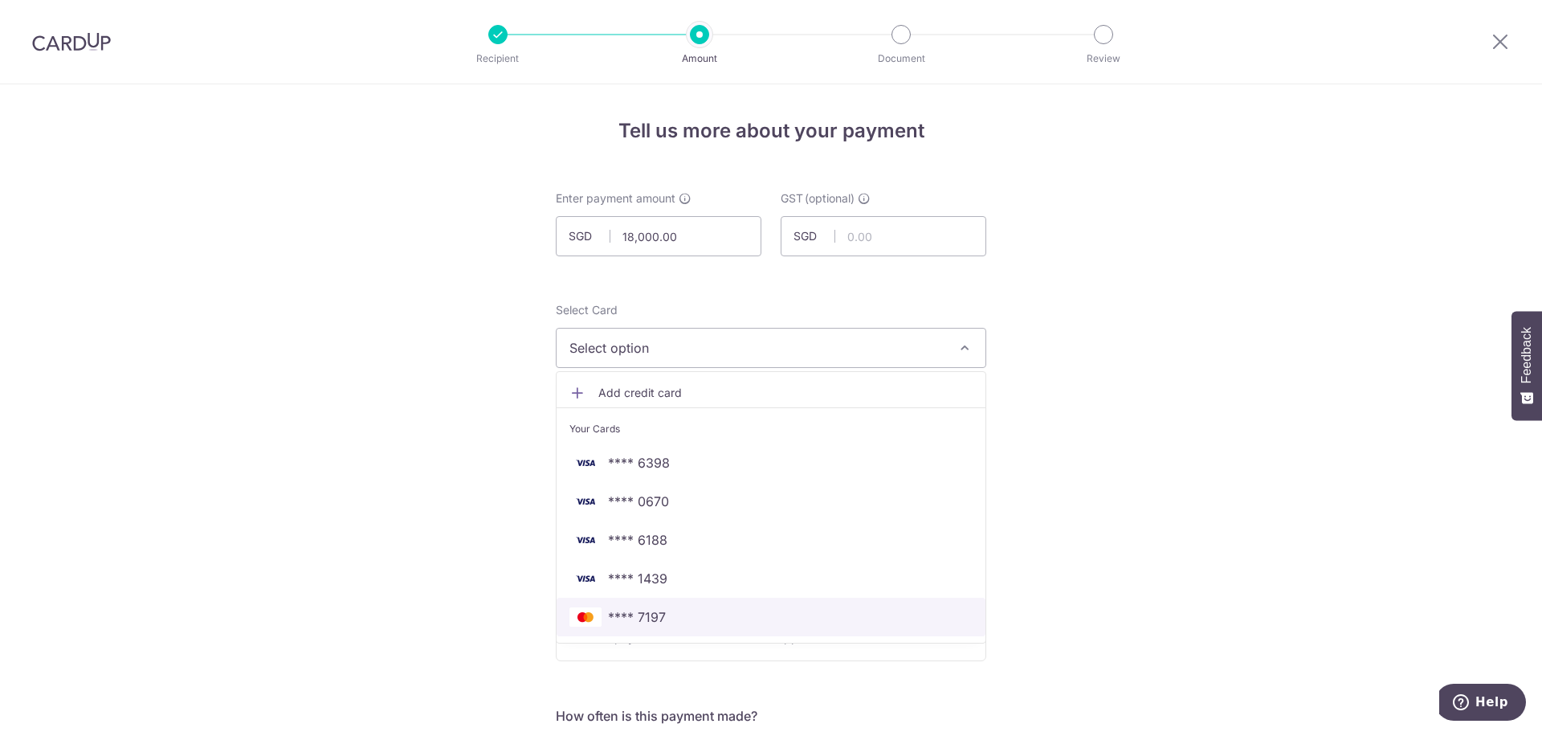
click at [661, 609] on span "**** 7197" at bounding box center [770, 616] width 403 height 19
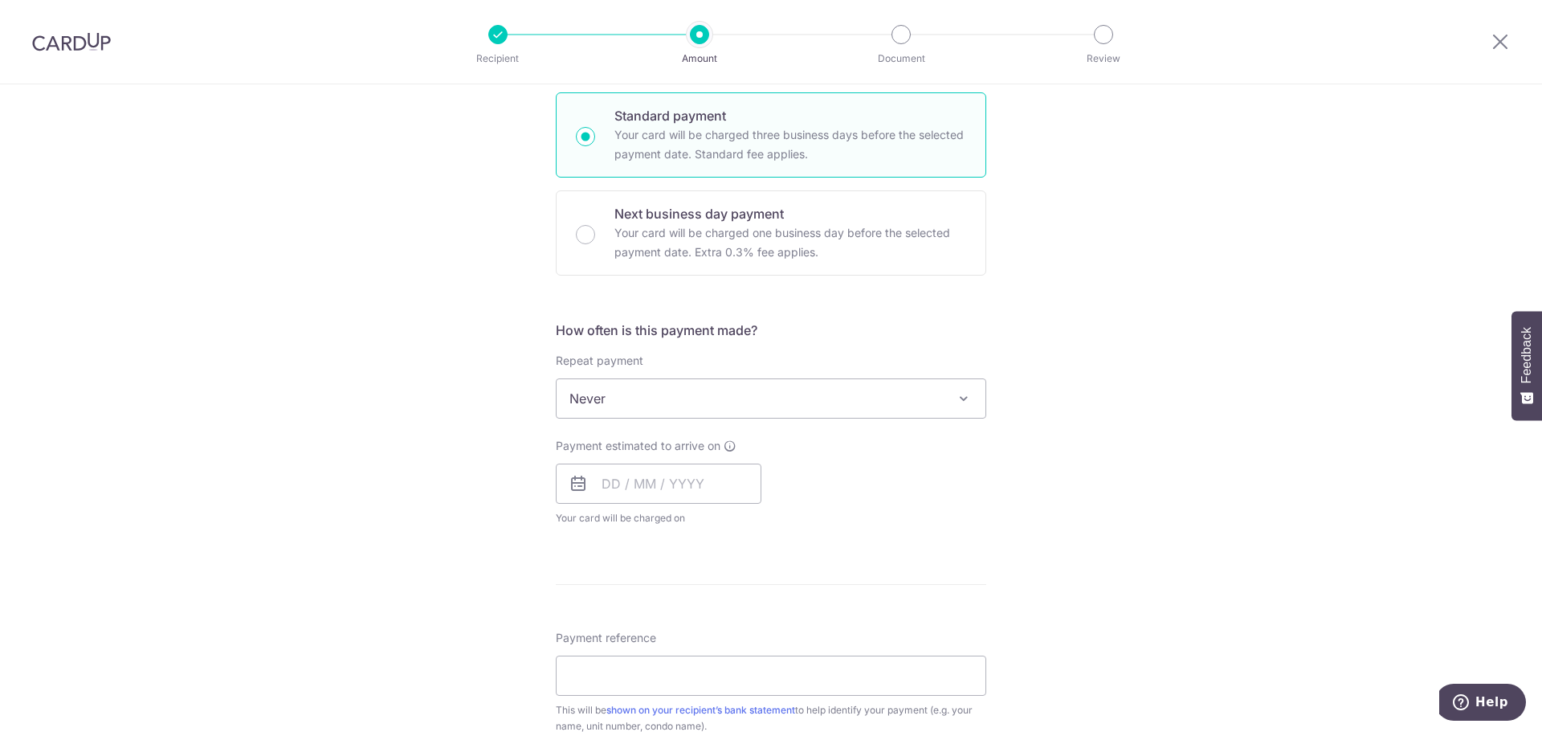
scroll to position [402, 0]
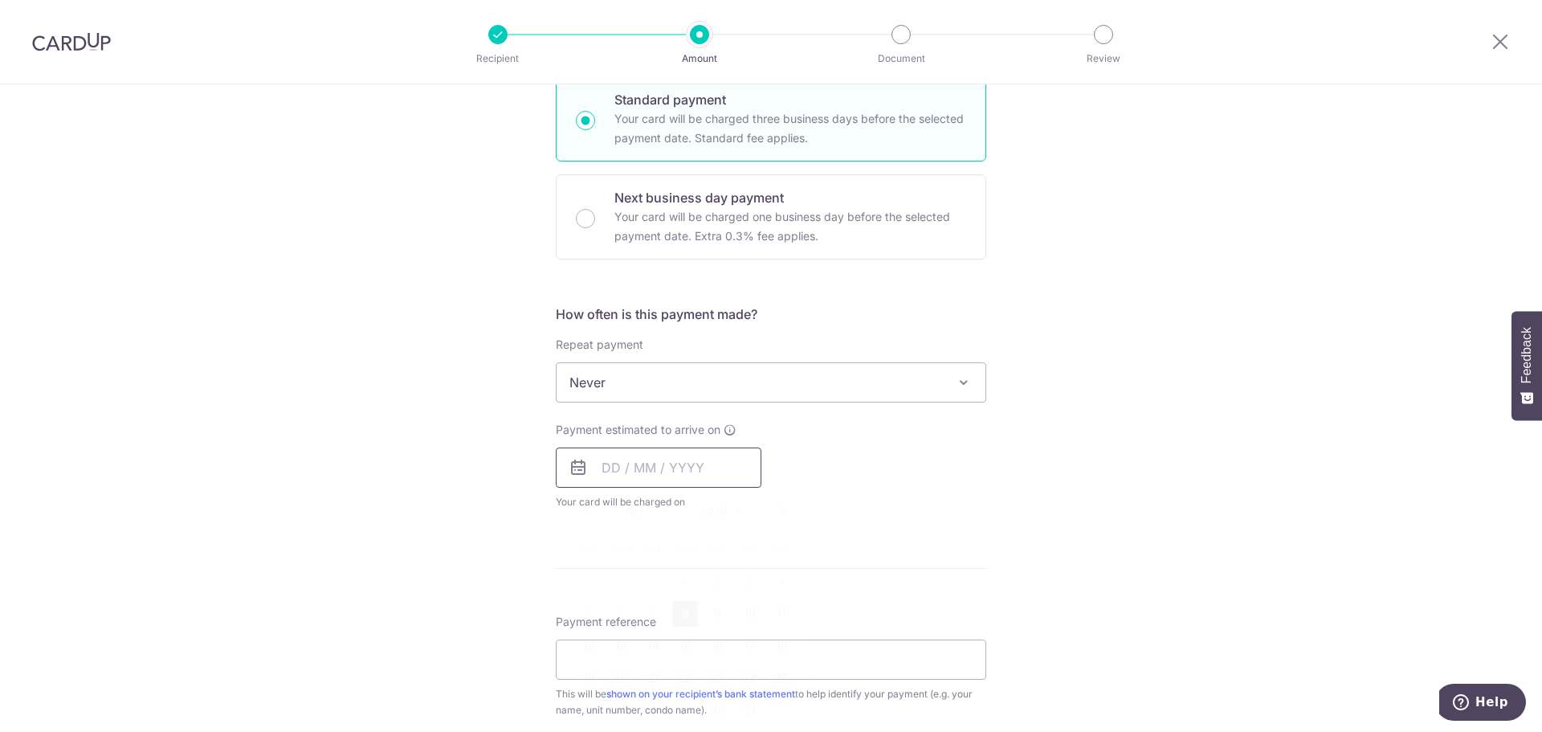
click at [663, 462] on input "text" at bounding box center [659, 467] width 206 height 40
click at [673, 614] on link "8" at bounding box center [685, 614] width 26 height 26
type input "[DATE]"
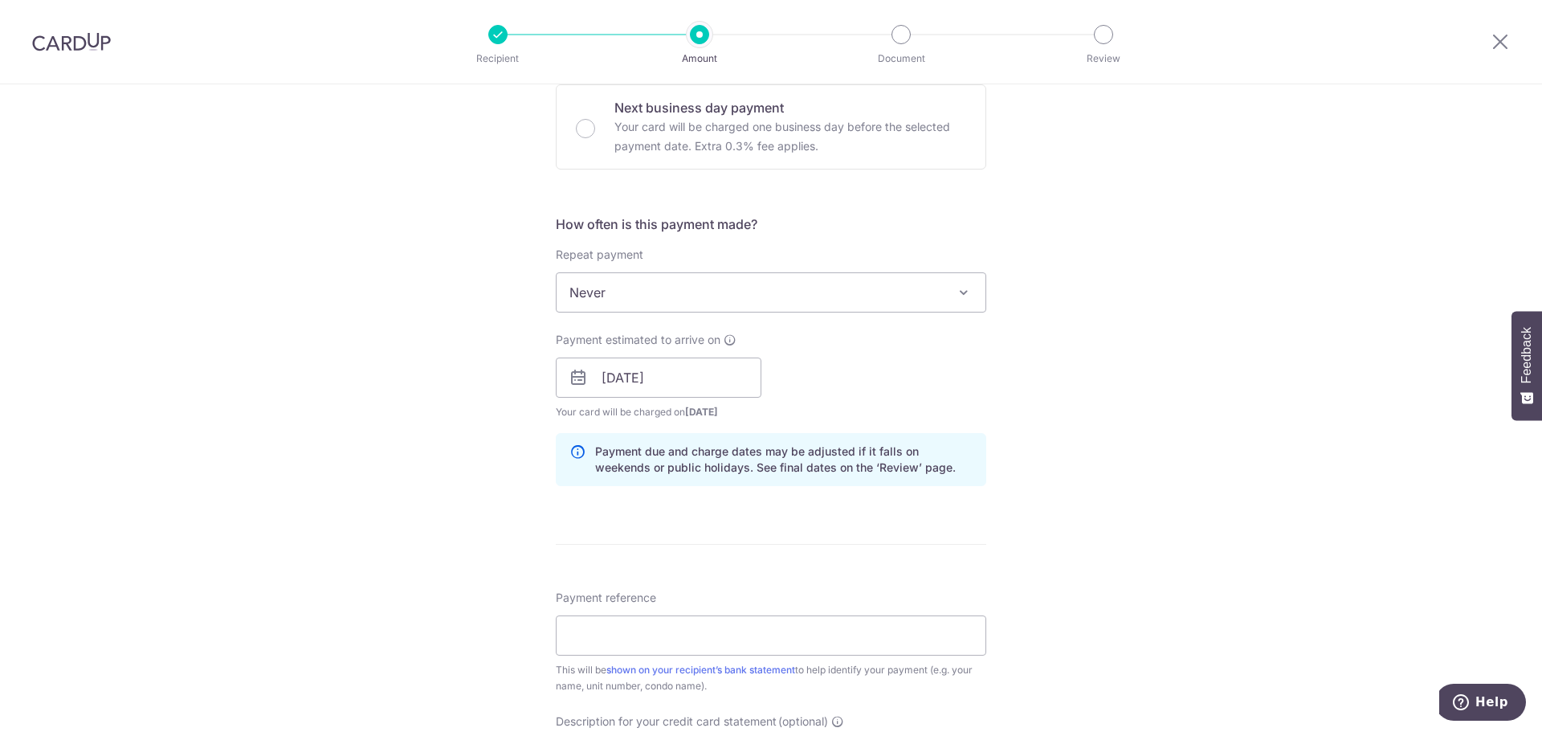
scroll to position [642, 0]
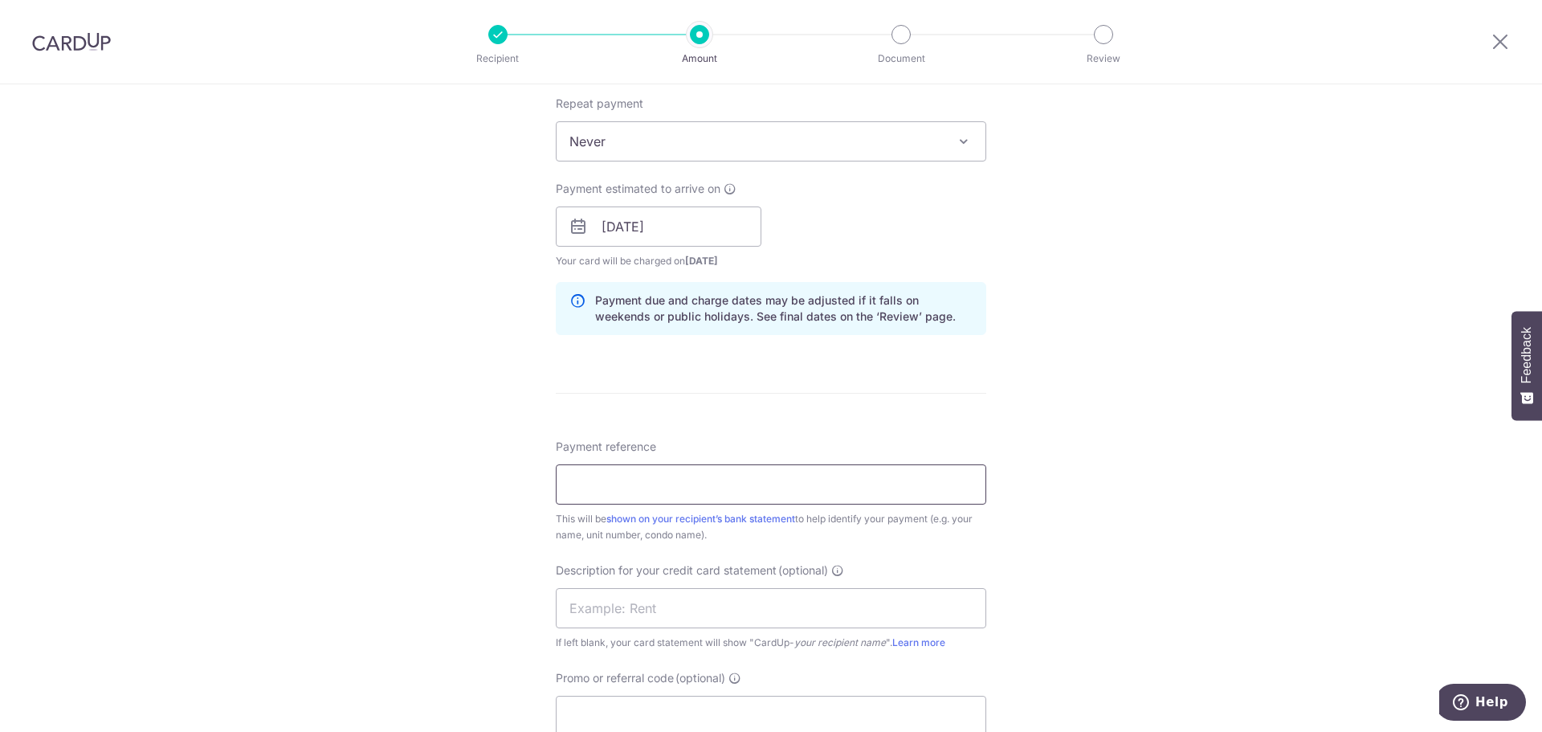
click at [665, 483] on input "Payment reference" at bounding box center [771, 484] width 430 height 40
drag, startPoint x: 703, startPoint y: 483, endPoint x: 435, endPoint y: 477, distance: 267.5
click at [435, 477] on div "Tell us more about your payment Enter payment amount SGD 18,000.00 18000.00 GST…" at bounding box center [771, 255] width 1542 height 1626
type input "SB [DATE] RENTAL"
click at [616, 611] on input "text" at bounding box center [771, 608] width 430 height 40
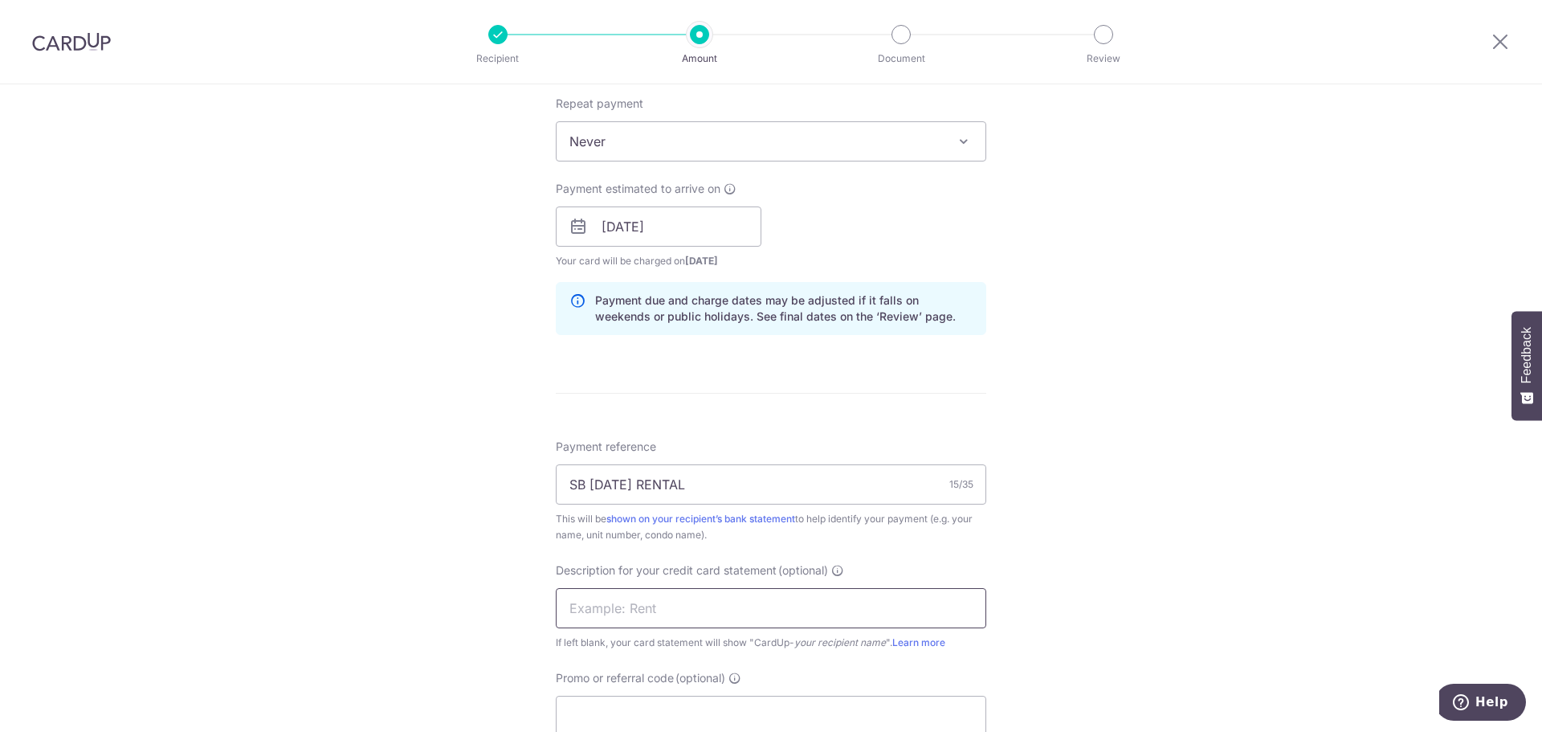
paste input "SB [DATE] RENTAL"
type input "SB [DATE] RENTAL"
click at [629, 708] on input "Promo or referral code (optional)" at bounding box center [771, 715] width 430 height 40
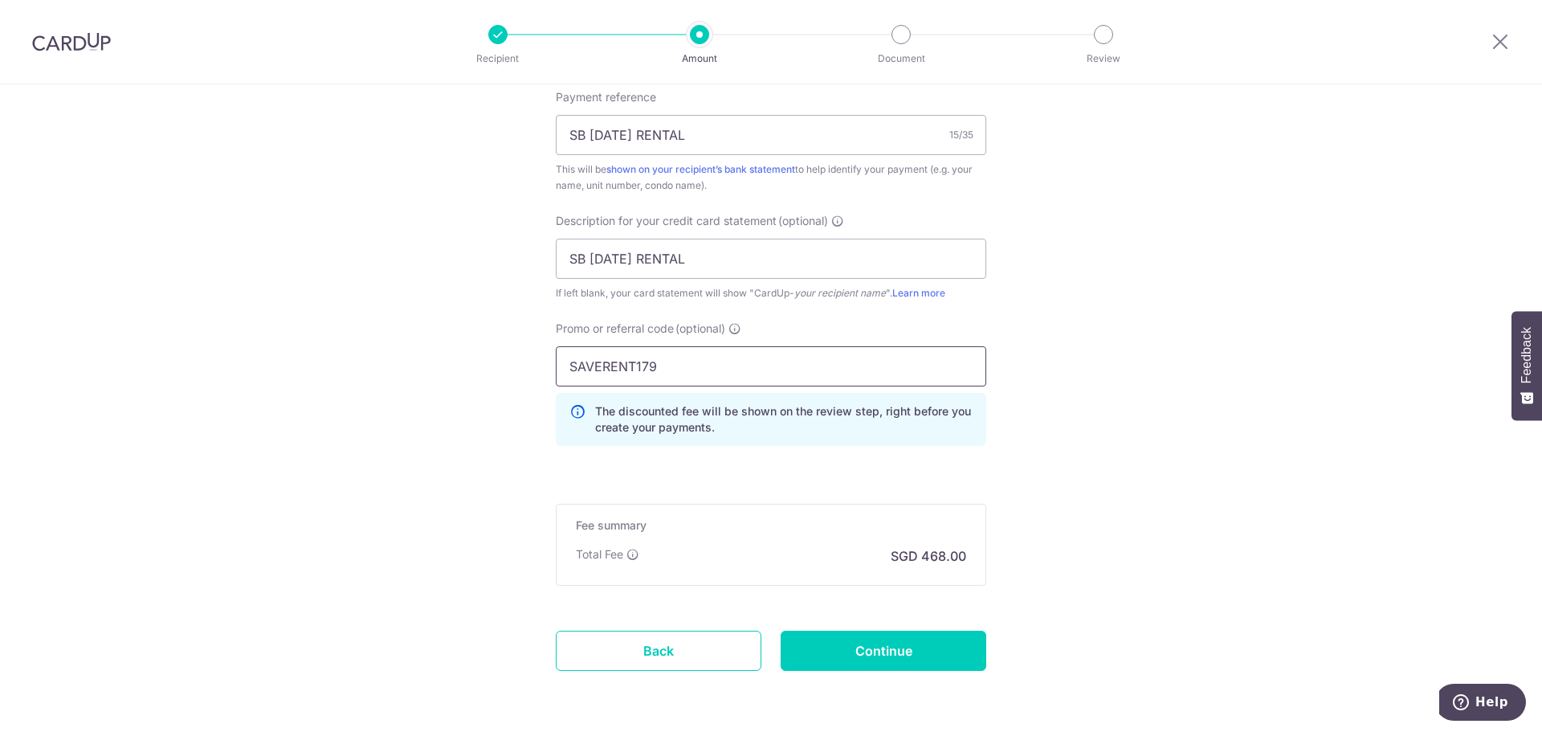
scroll to position [1051, 0]
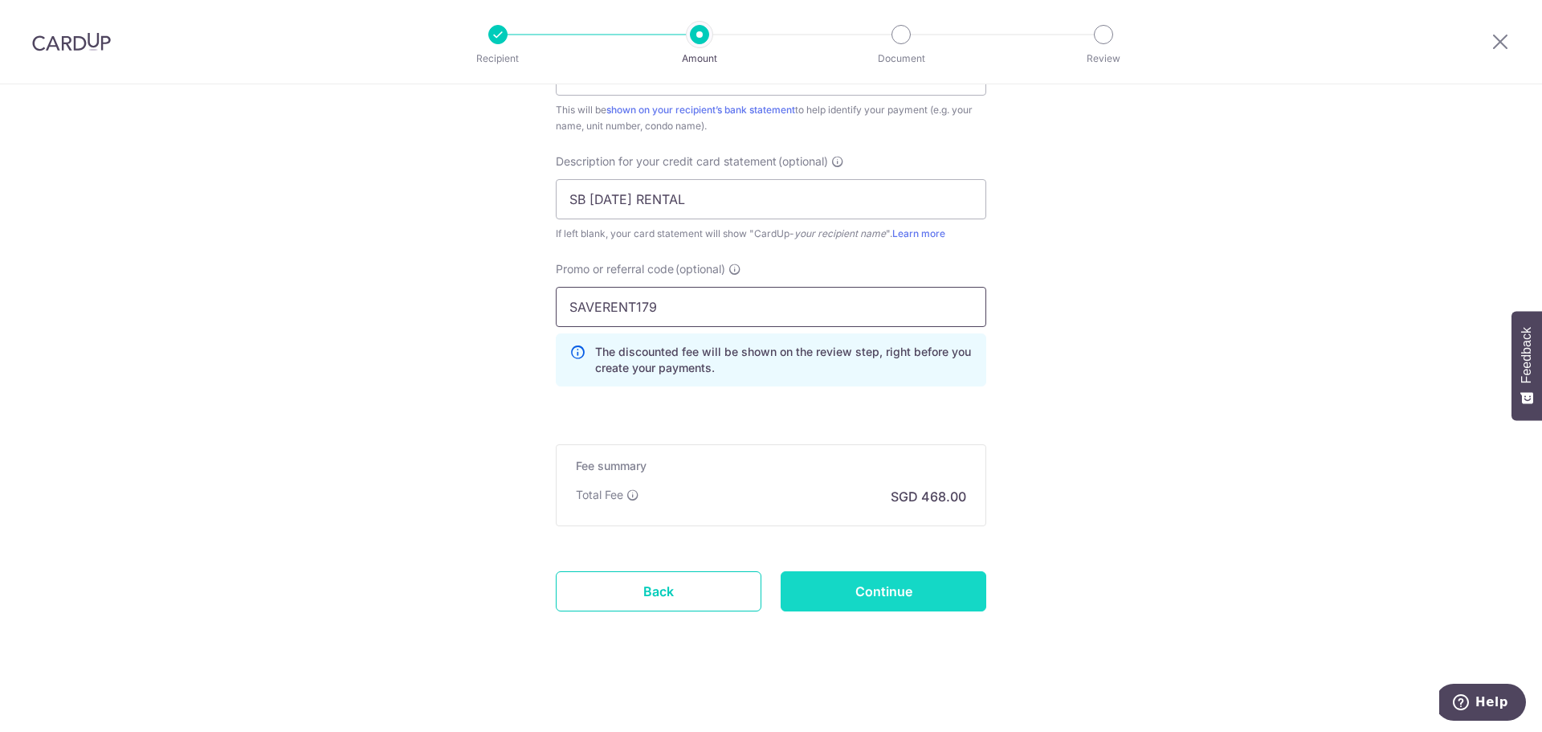
type input "SAVERENT179"
click at [908, 595] on input "Continue" at bounding box center [884, 591] width 206 height 40
